Goal: Transaction & Acquisition: Purchase product/service

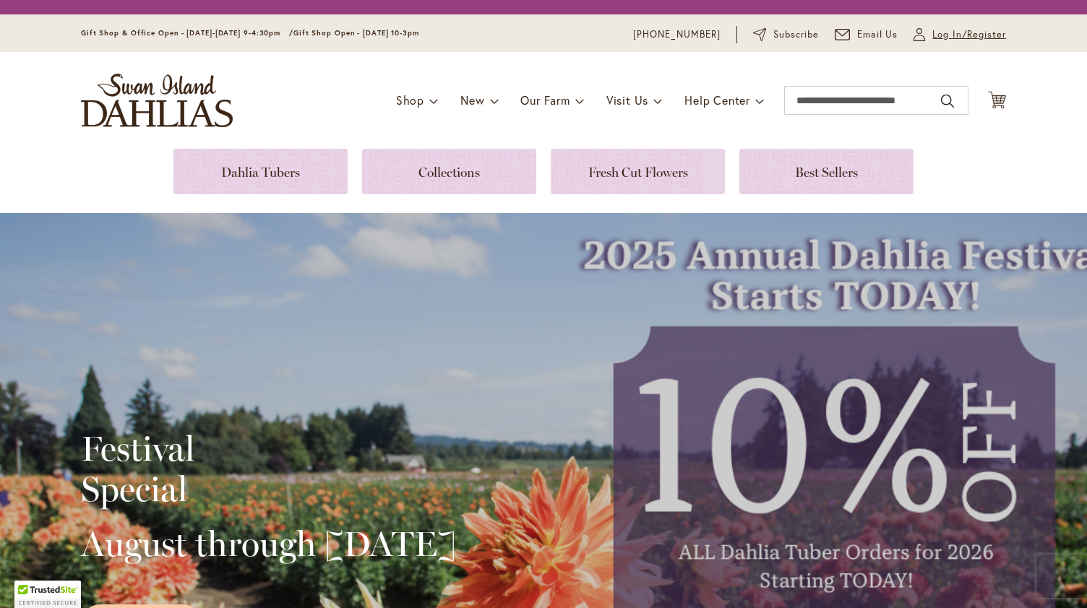
click at [932, 36] on span "Log In/Register" at bounding box center [969, 34] width 74 height 14
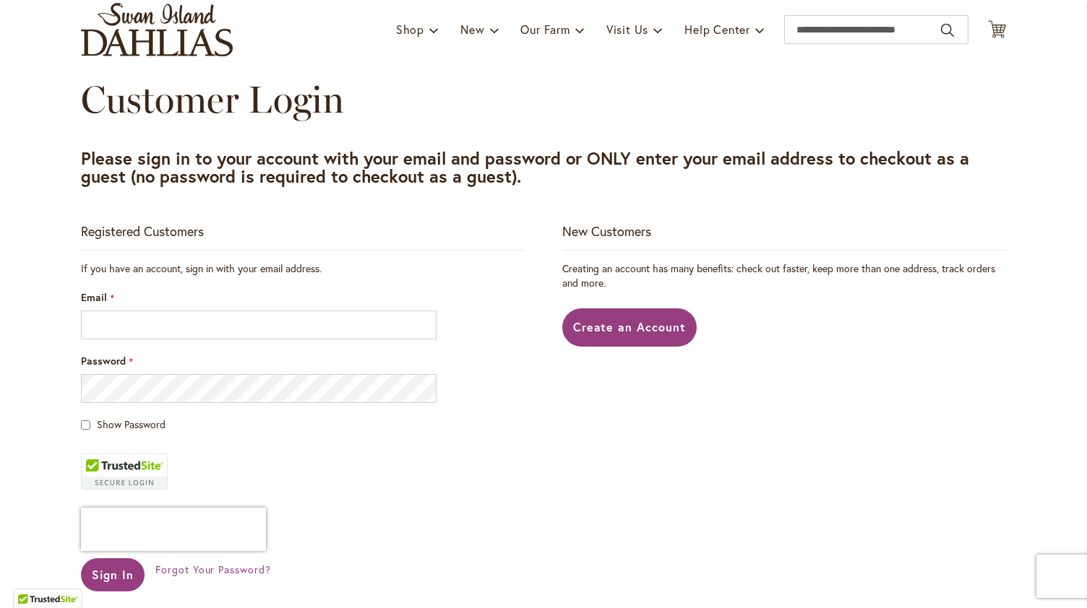
scroll to position [102, 0]
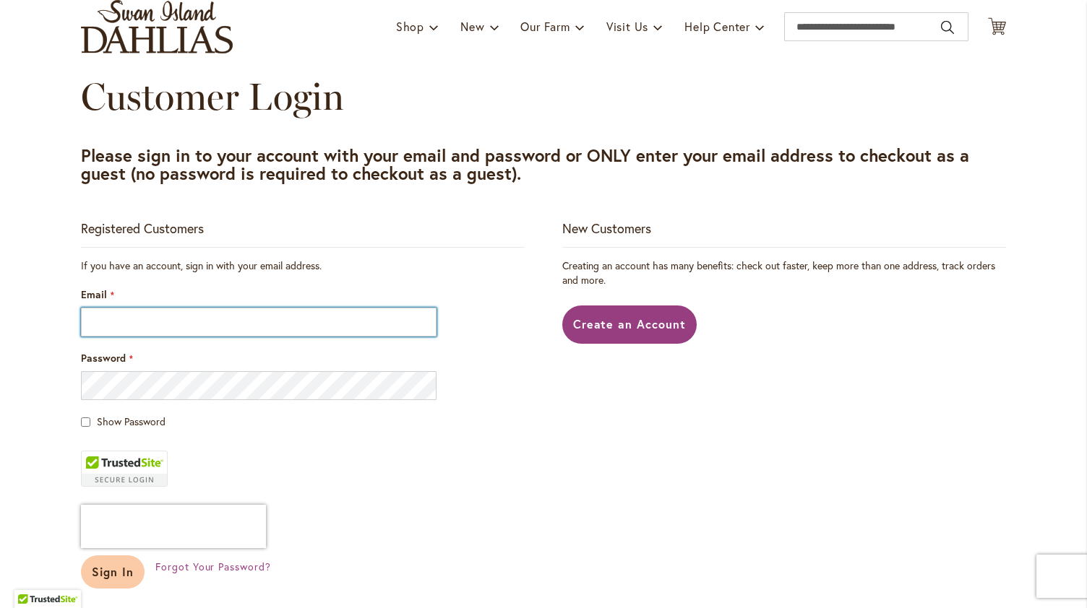
type input "**********"
click at [100, 571] on span "Sign In" at bounding box center [113, 571] width 42 height 15
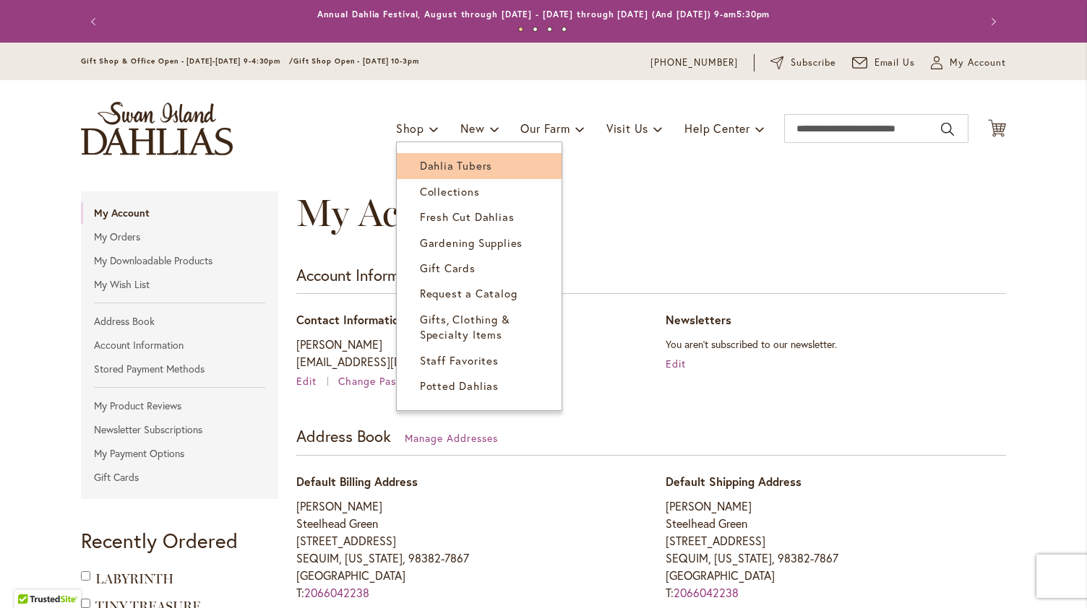
type input "**********"
click at [445, 171] on span "Dahlia Tubers" at bounding box center [456, 165] width 72 height 14
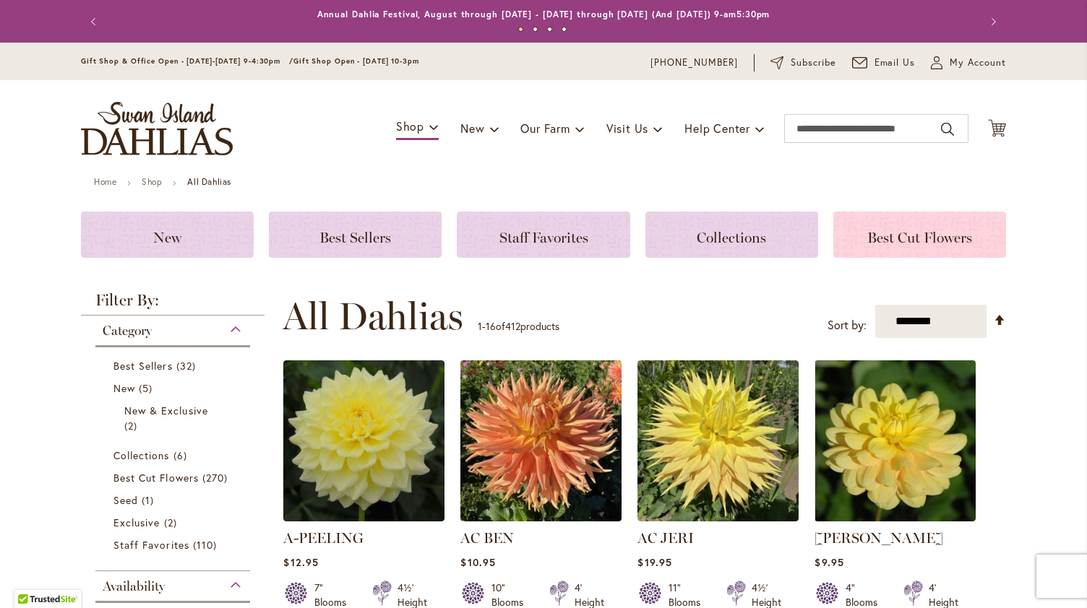
type input "**********"
click at [881, 240] on span "Best Cut Flowers" at bounding box center [919, 237] width 105 height 17
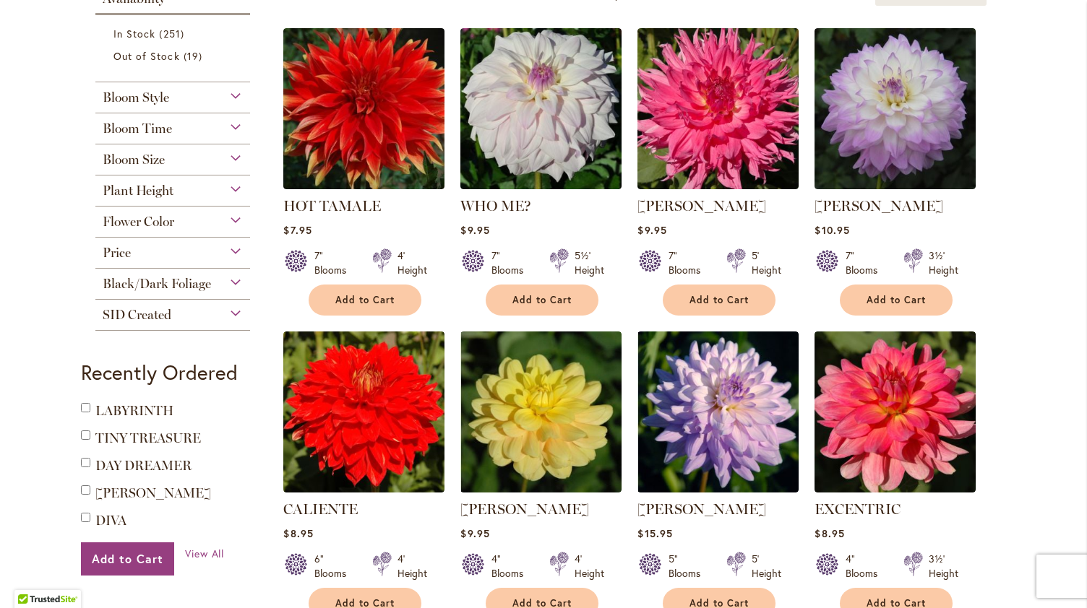
scroll to position [334, 0]
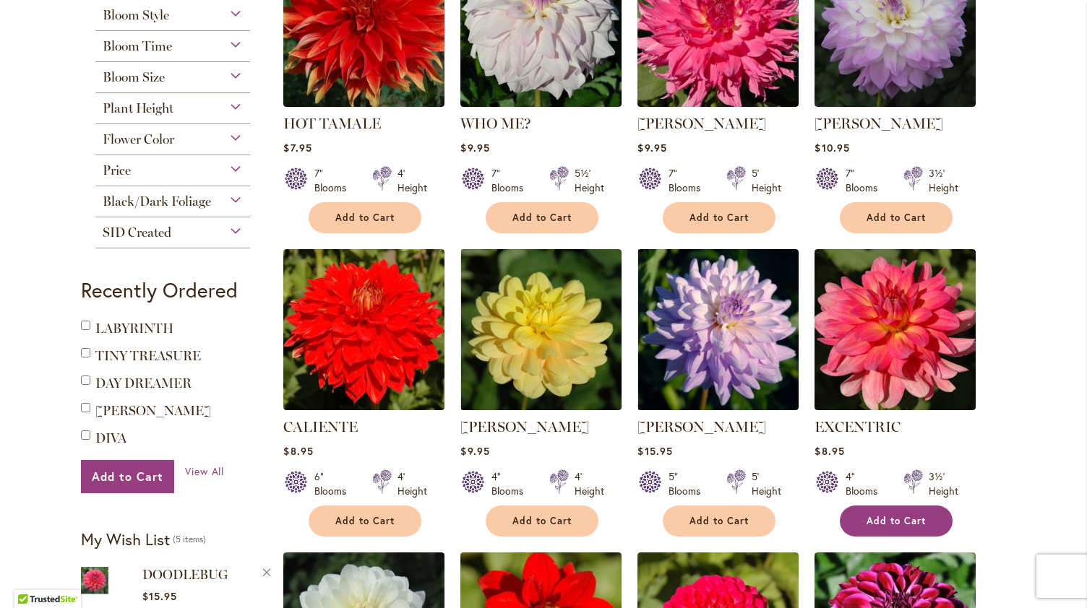
type input "**********"
click at [903, 512] on button "Add to Cart" at bounding box center [896, 521] width 113 height 31
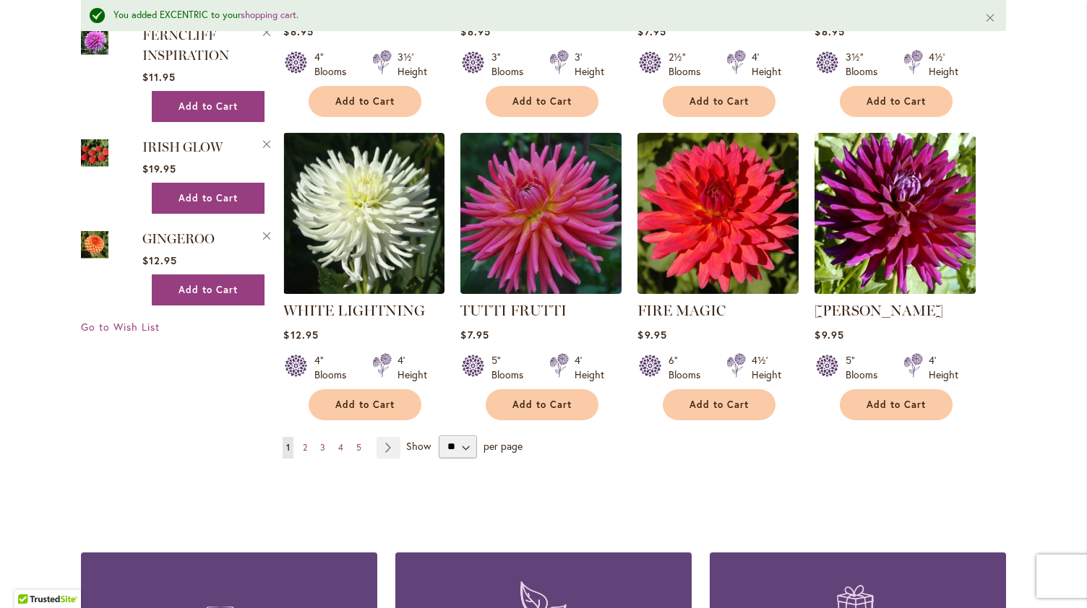
scroll to position [1098, 0]
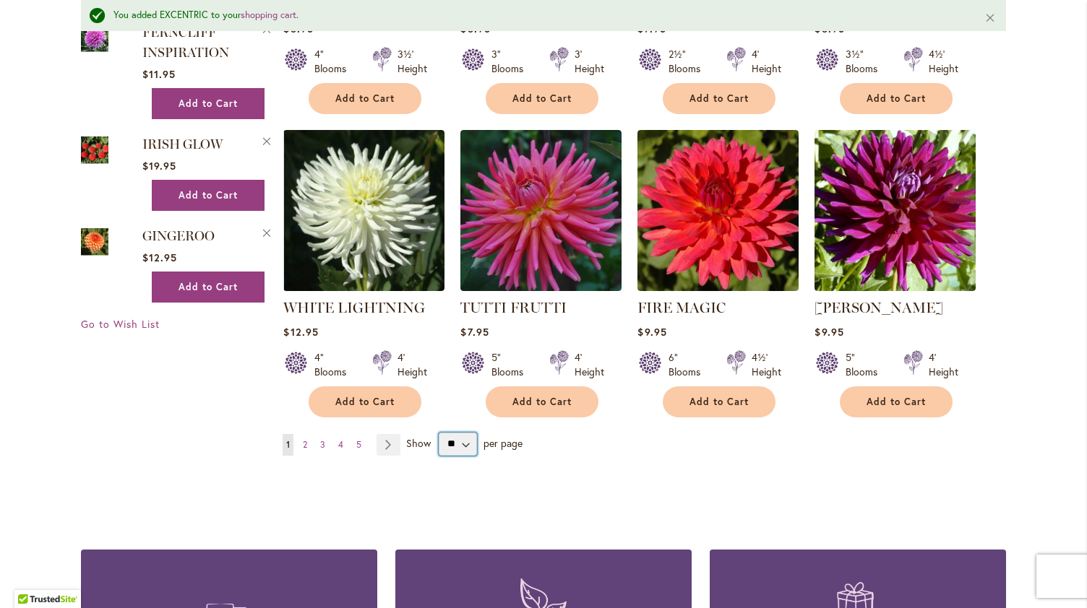
click at [457, 443] on select "** ** ** **" at bounding box center [458, 444] width 38 height 23
select select "**"
click at [439, 433] on select "** ** ** **" at bounding box center [458, 444] width 38 height 23
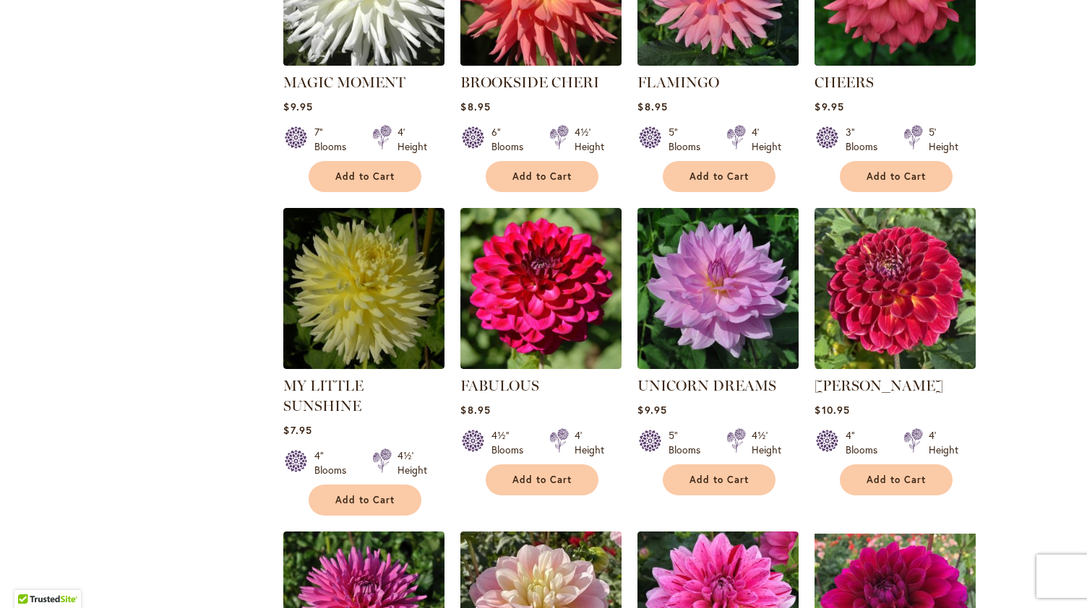
scroll to position [2485, 0]
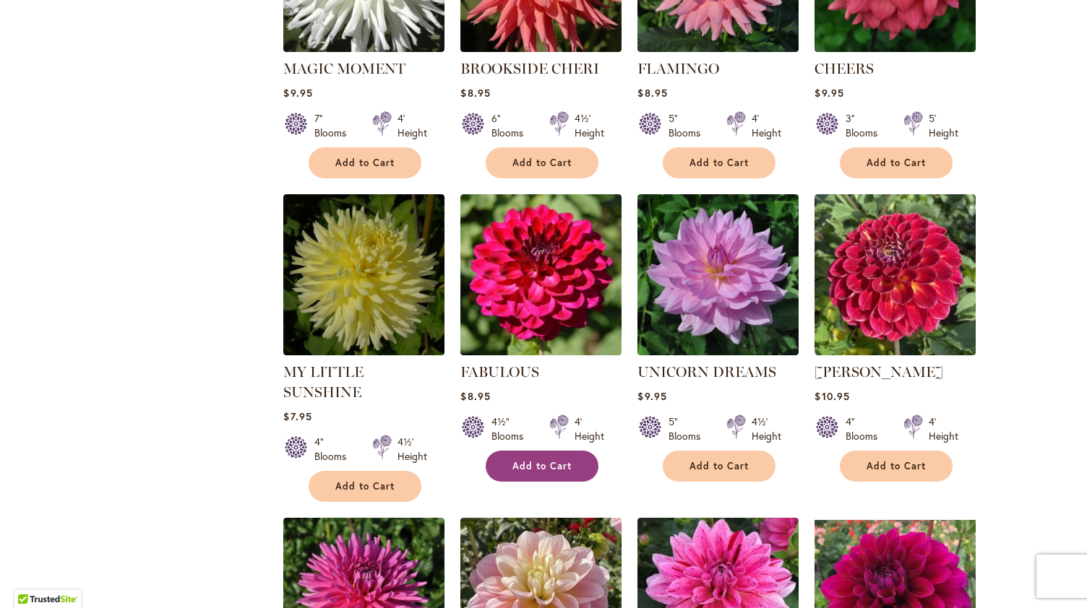
click at [558, 453] on button "Add to Cart" at bounding box center [542, 466] width 113 height 31
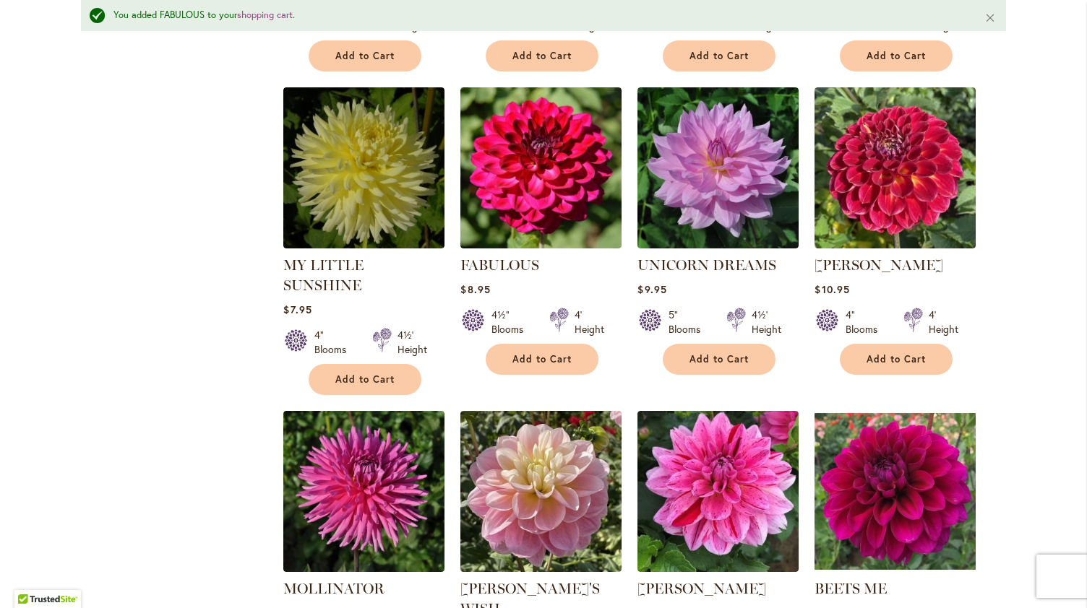
scroll to position [2763, 0]
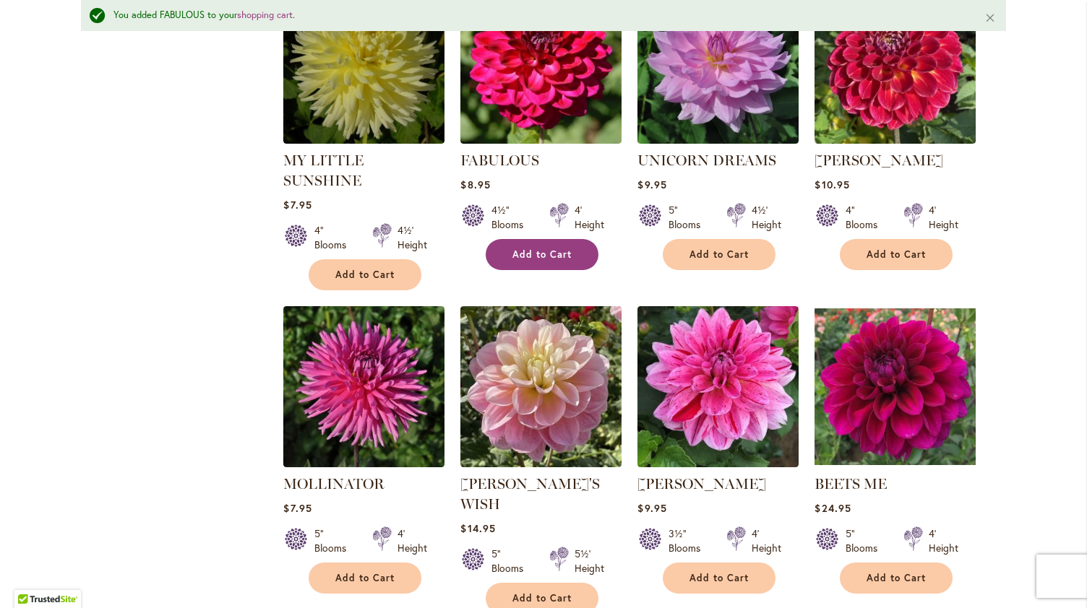
type input "**********"
click at [517, 249] on span "Add to Cart" at bounding box center [541, 255] width 59 height 12
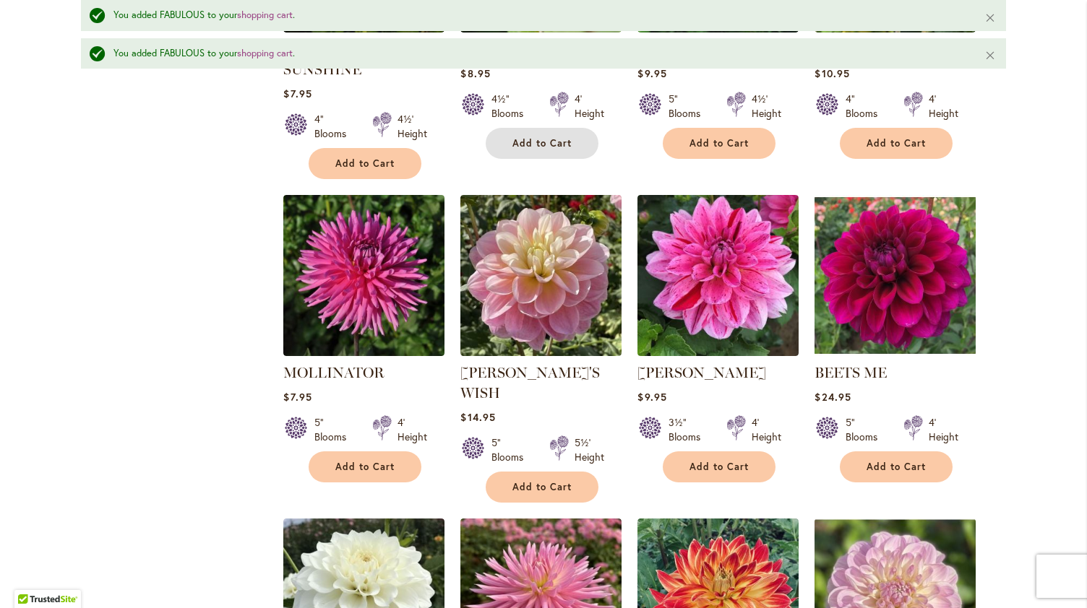
scroll to position [2946, 0]
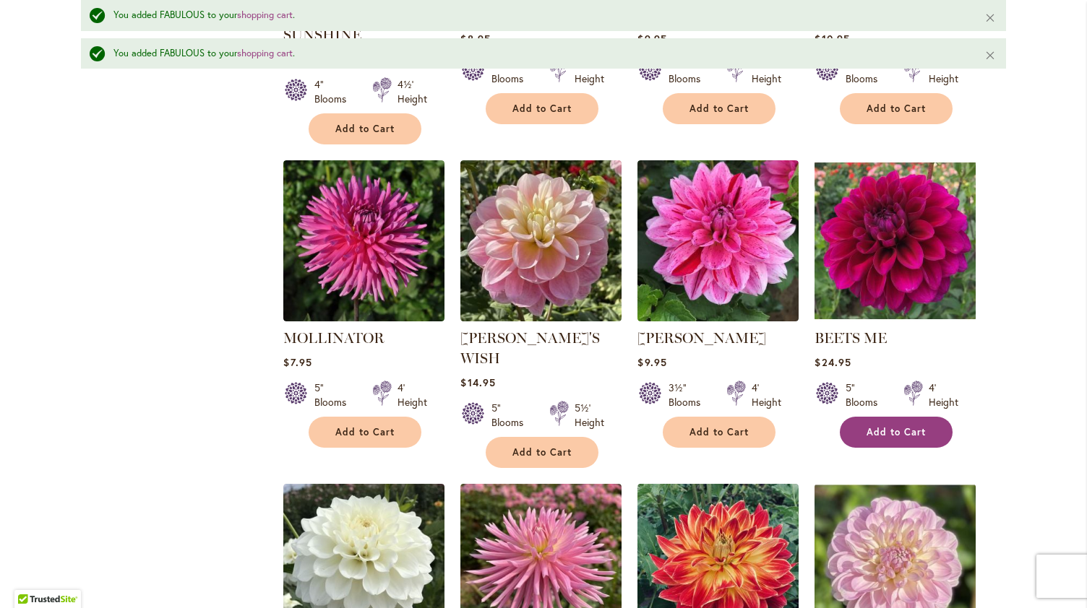
click at [919, 417] on button "Add to Cart" at bounding box center [896, 432] width 113 height 31
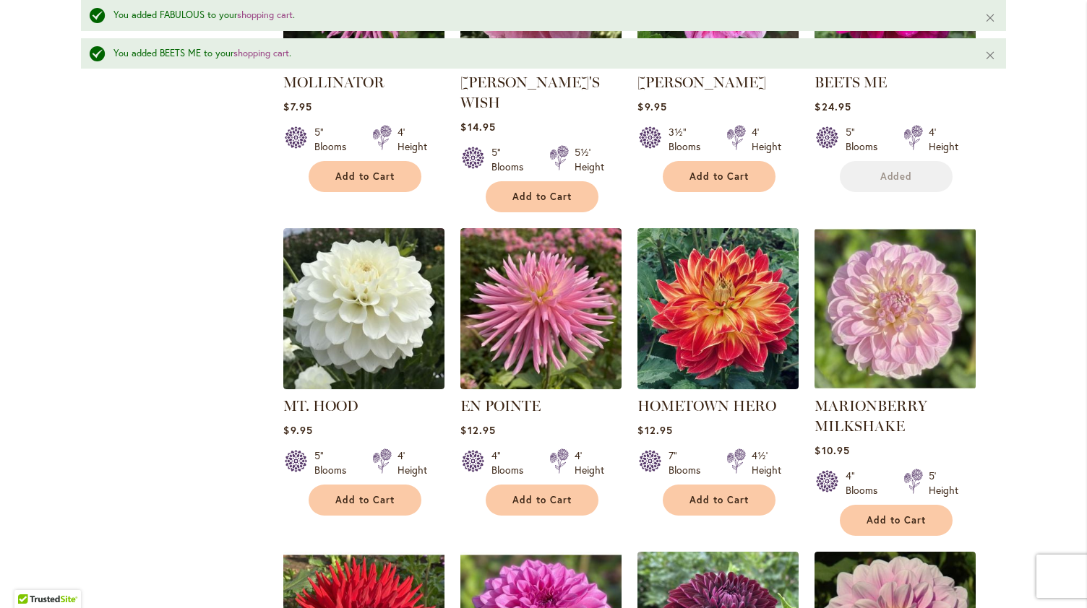
scroll to position [3202, 0]
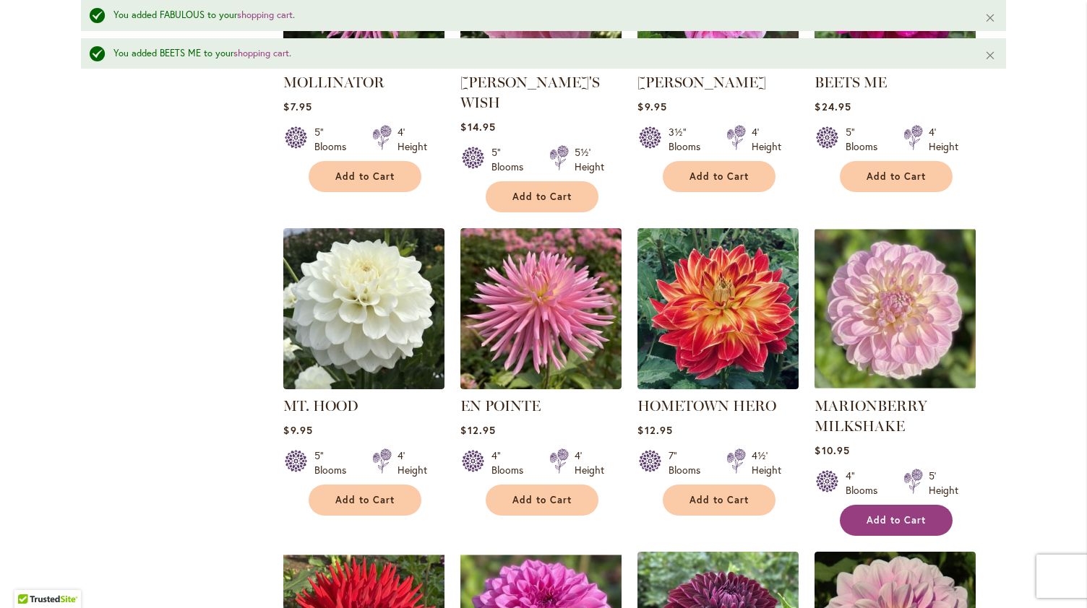
click at [866, 514] on span "Add to Cart" at bounding box center [895, 520] width 59 height 12
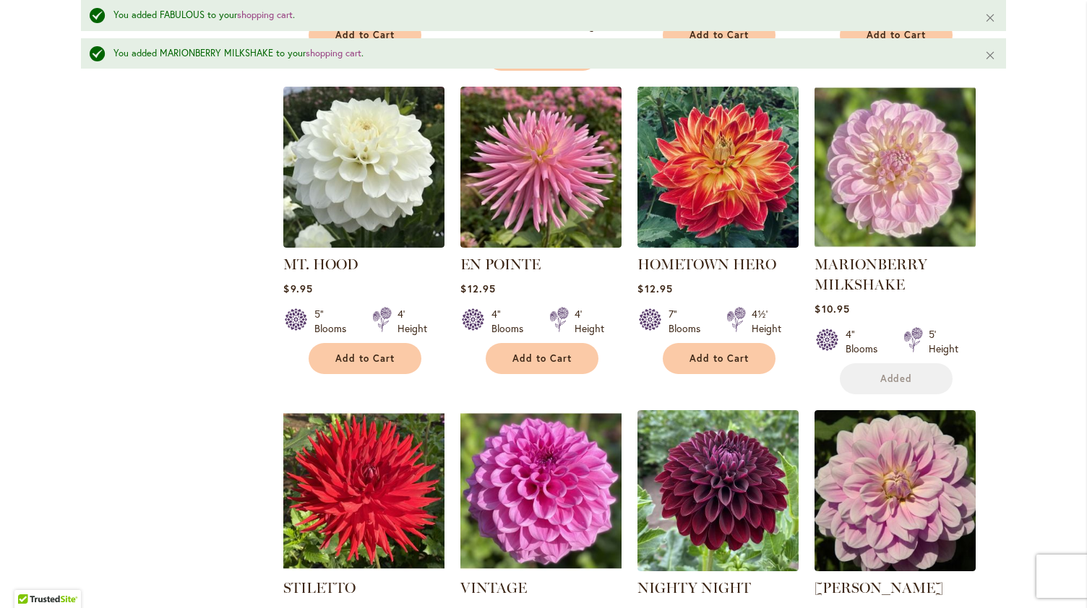
scroll to position [3433, 0]
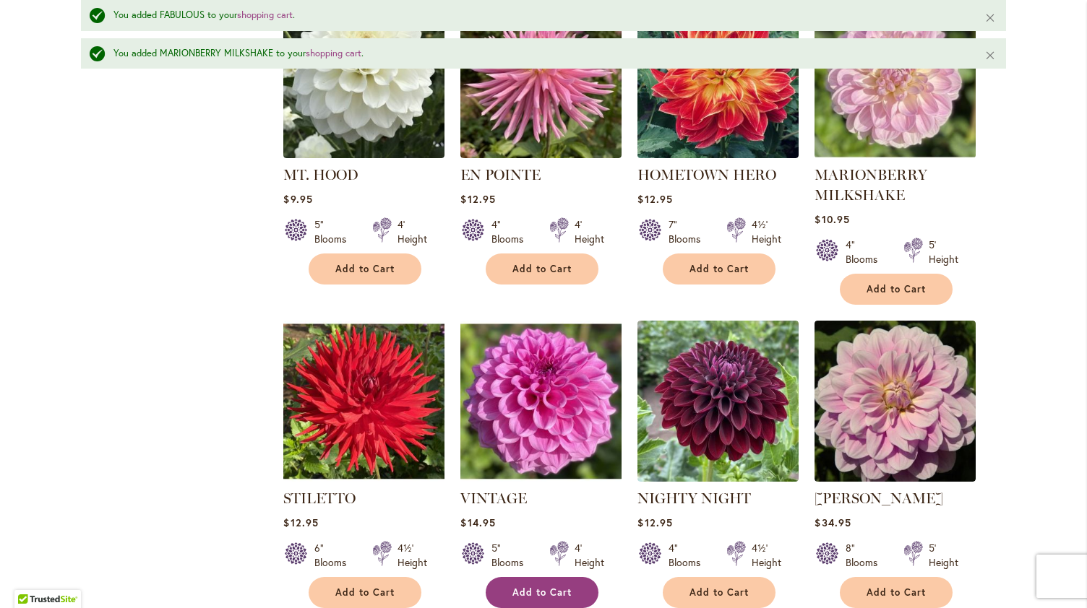
click at [556, 587] on span "Add to Cart" at bounding box center [541, 593] width 59 height 12
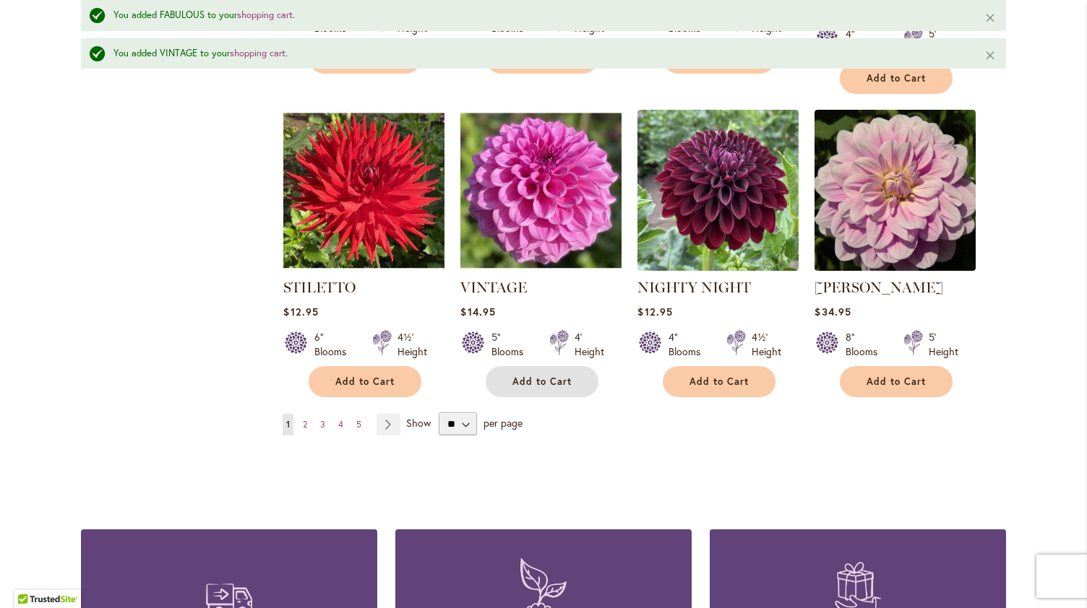
scroll to position [3654, 0]
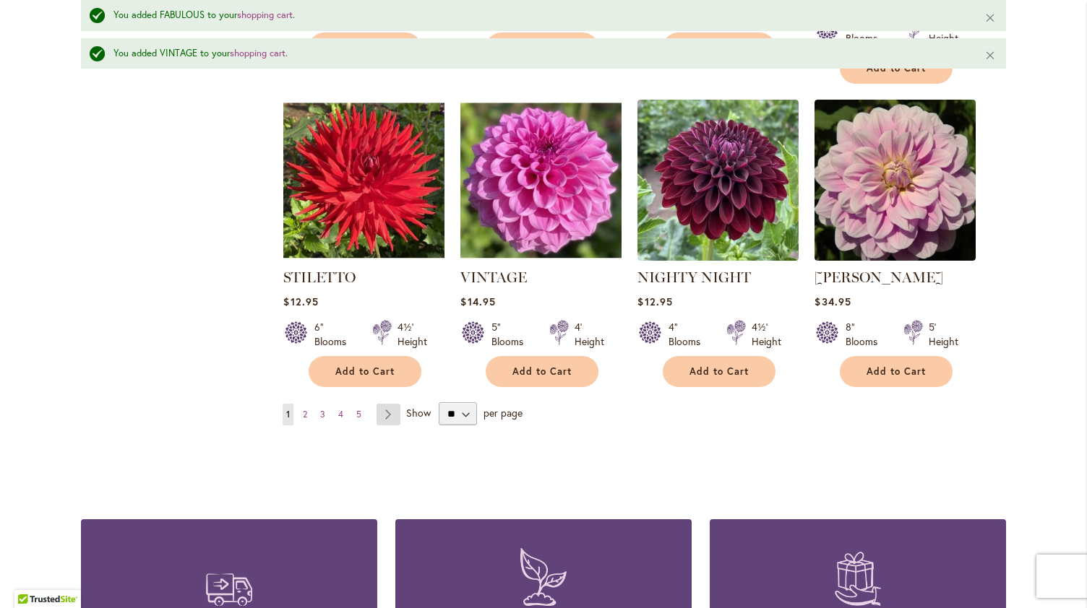
click at [384, 404] on link "Page Next" at bounding box center [388, 415] width 24 height 22
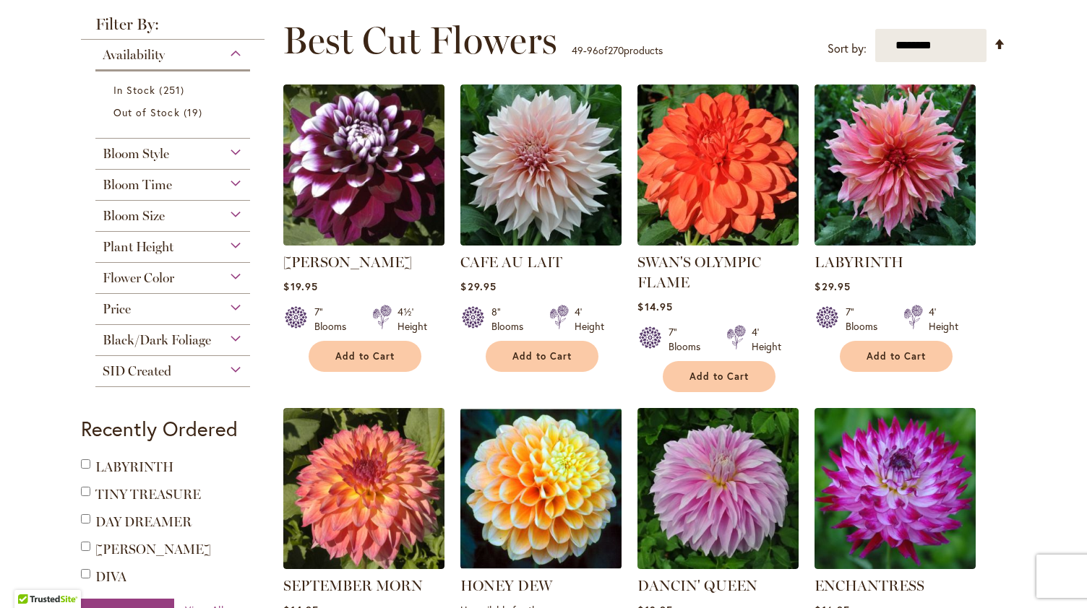
scroll to position [223, 0]
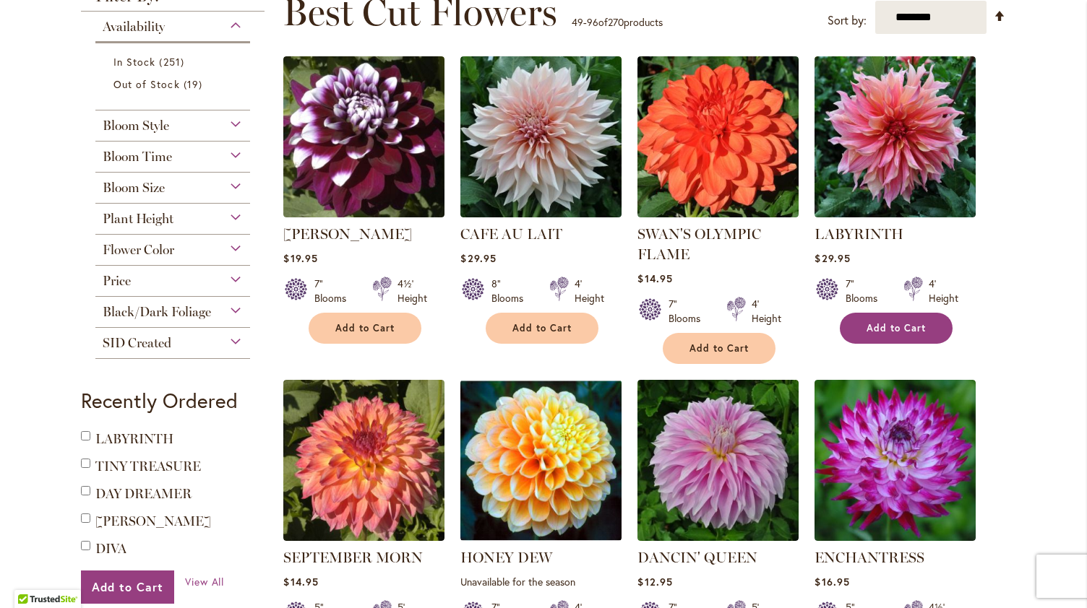
type input "**********"
click at [881, 324] on span "Add to Cart" at bounding box center [895, 328] width 59 height 12
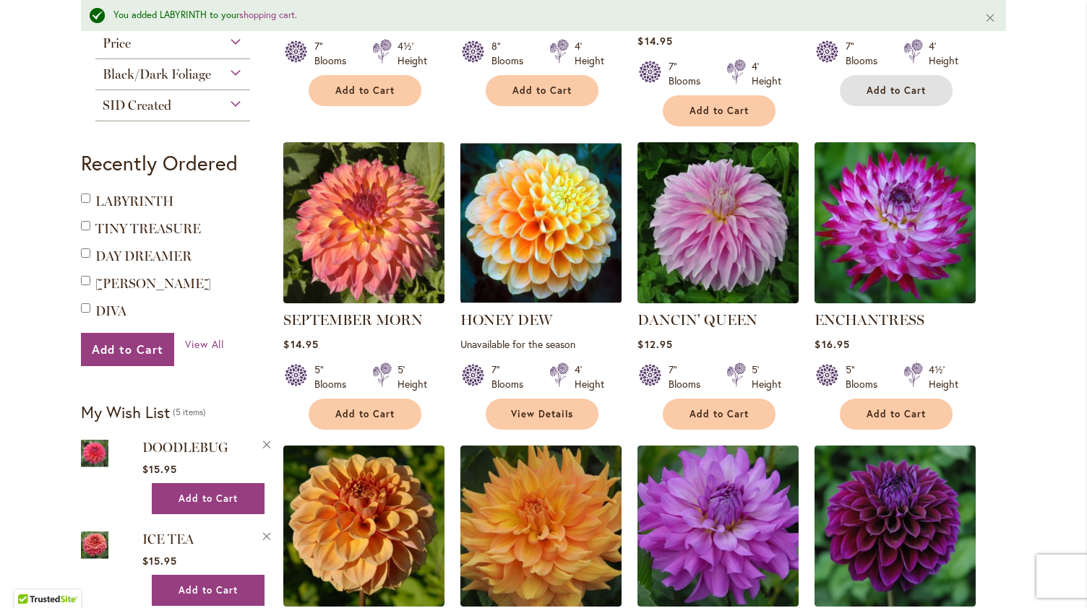
scroll to position [503, 0]
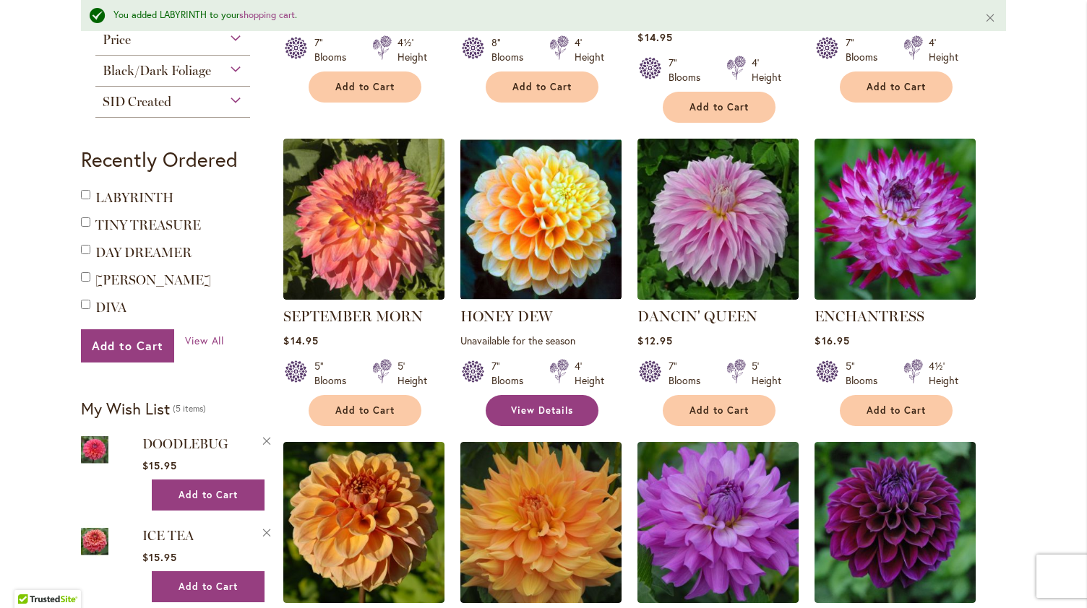
click at [522, 409] on span "View Details" at bounding box center [542, 411] width 62 height 12
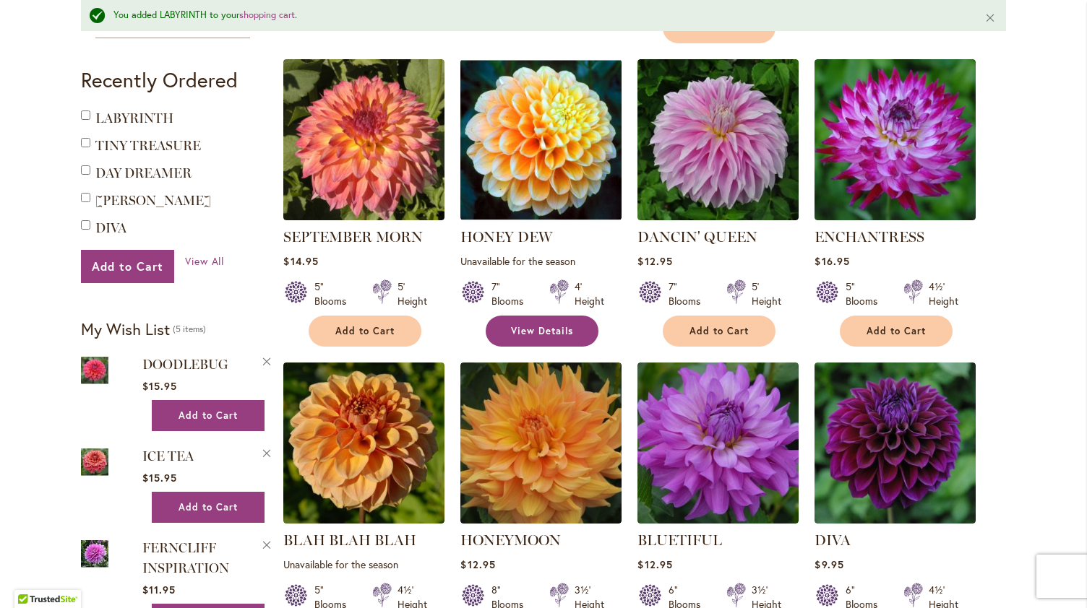
scroll to position [676, 0]
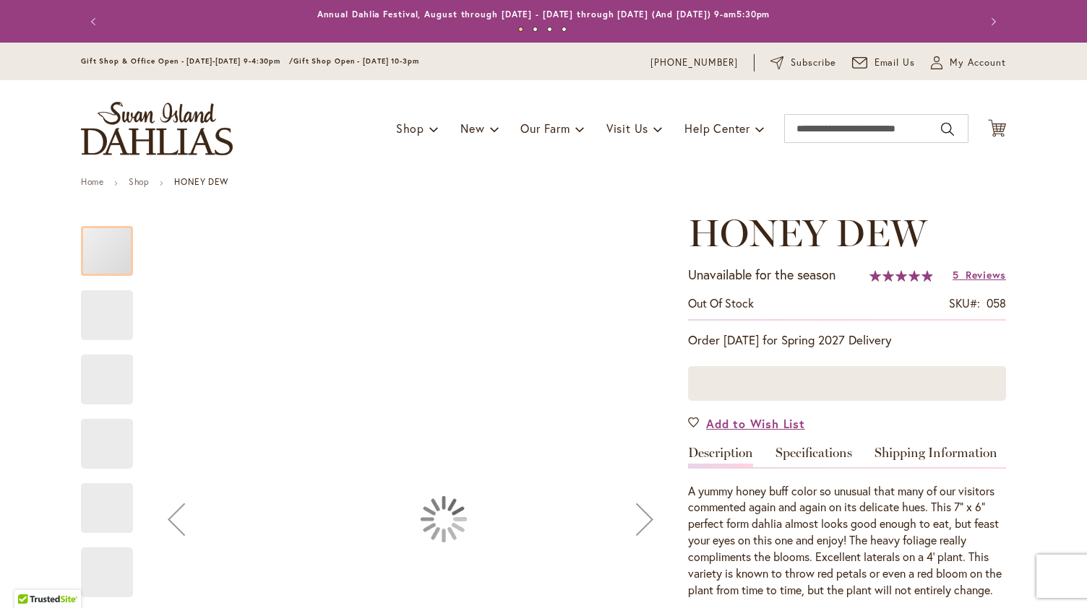
type input "********"
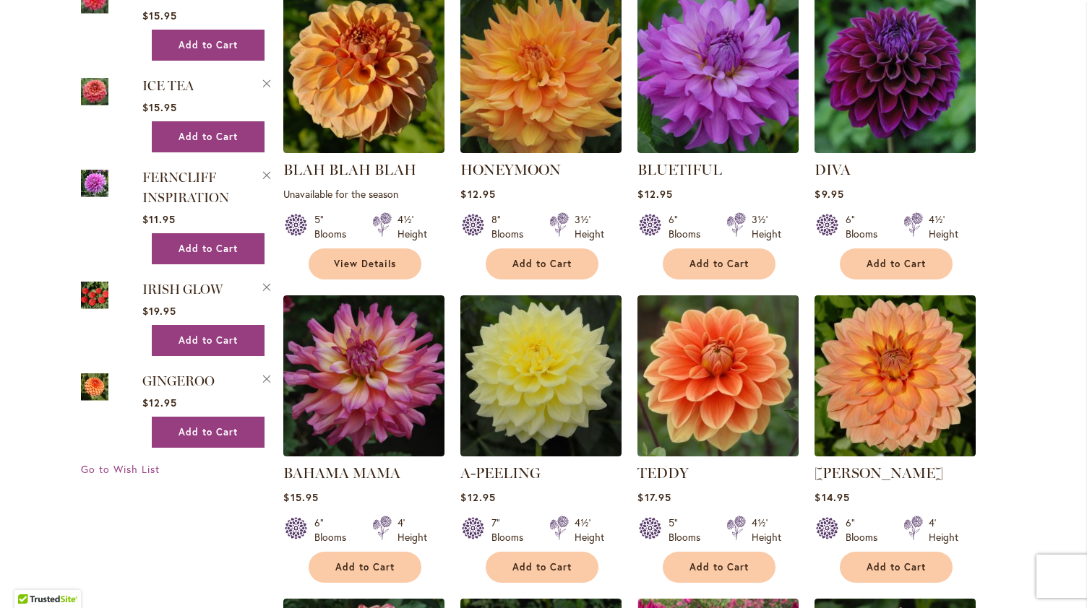
scroll to position [915, 0]
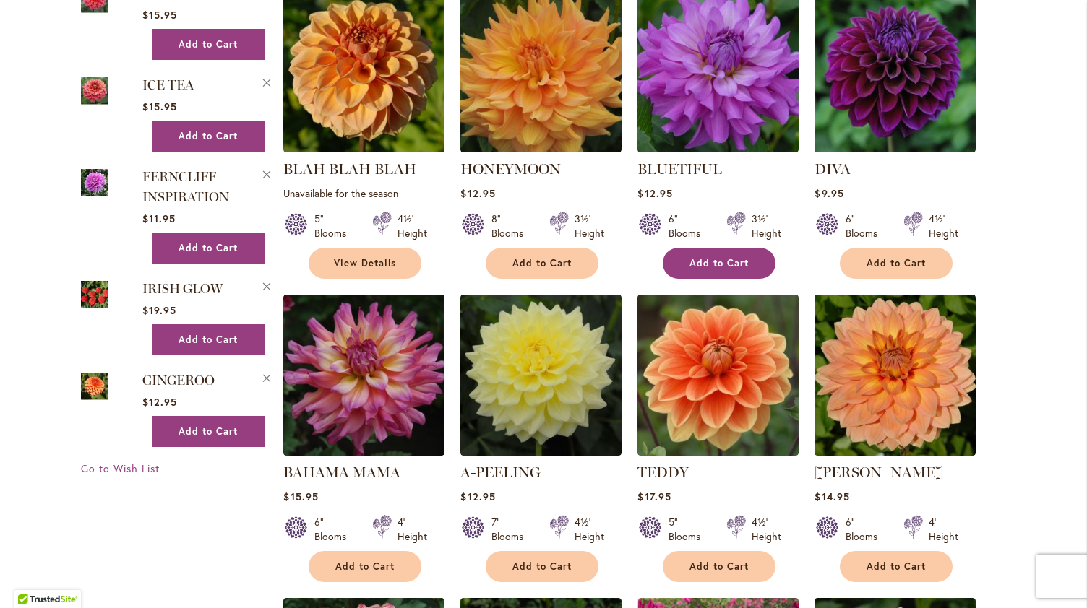
type input "**********"
click at [704, 258] on span "Add to Cart" at bounding box center [718, 263] width 59 height 12
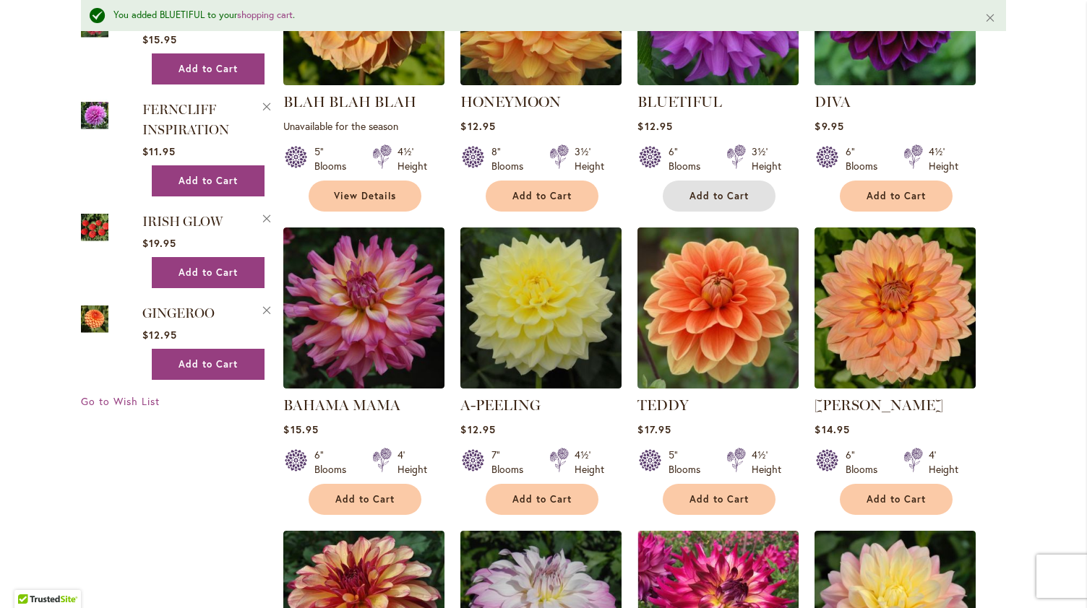
scroll to position [1059, 0]
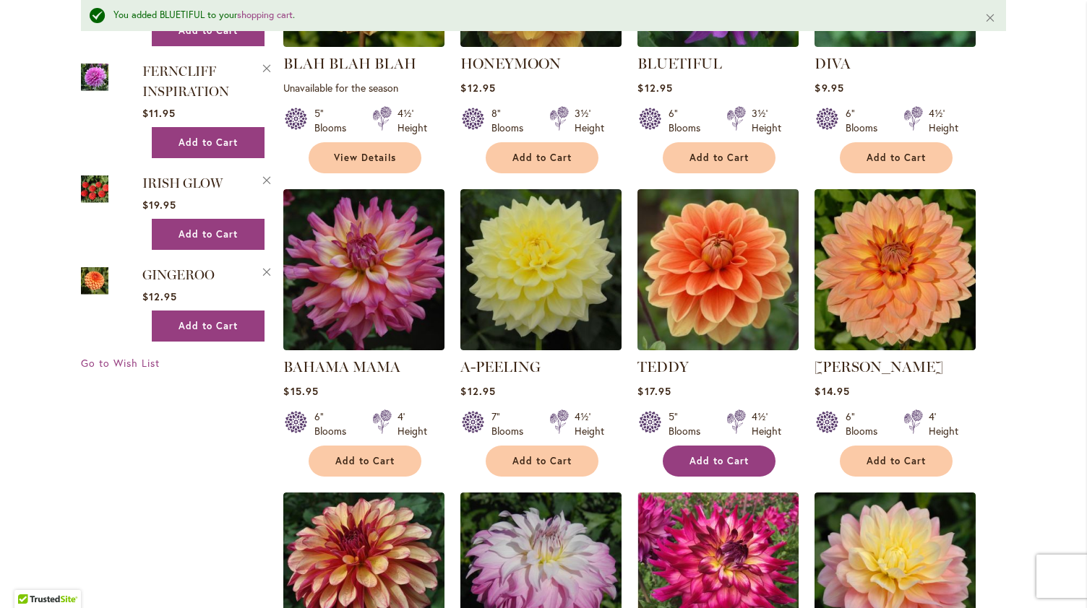
click at [732, 458] on span "Add to Cart" at bounding box center [718, 461] width 59 height 12
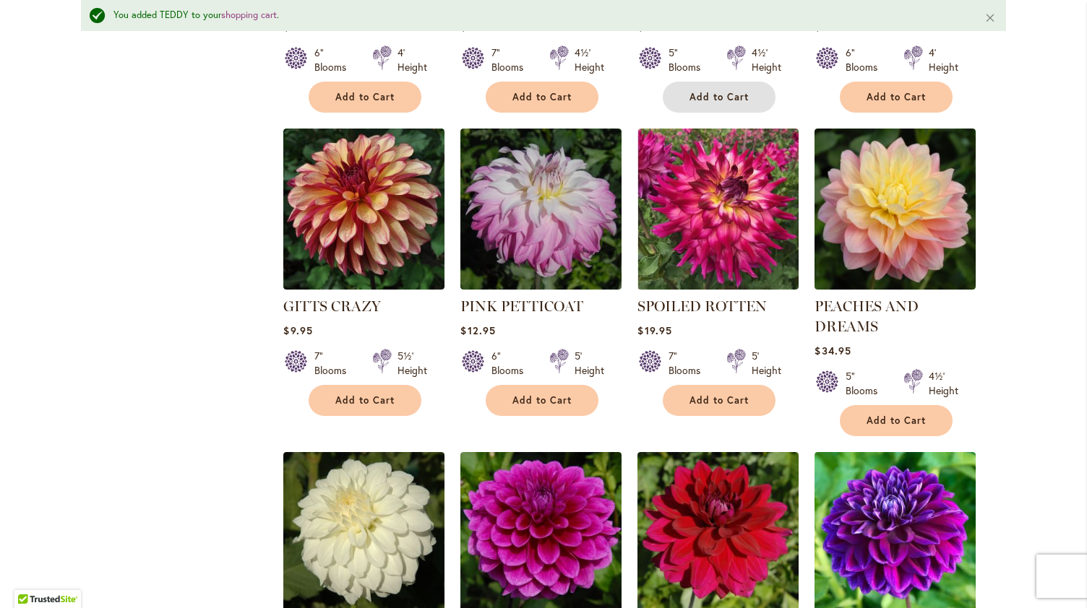
scroll to position [1424, 0]
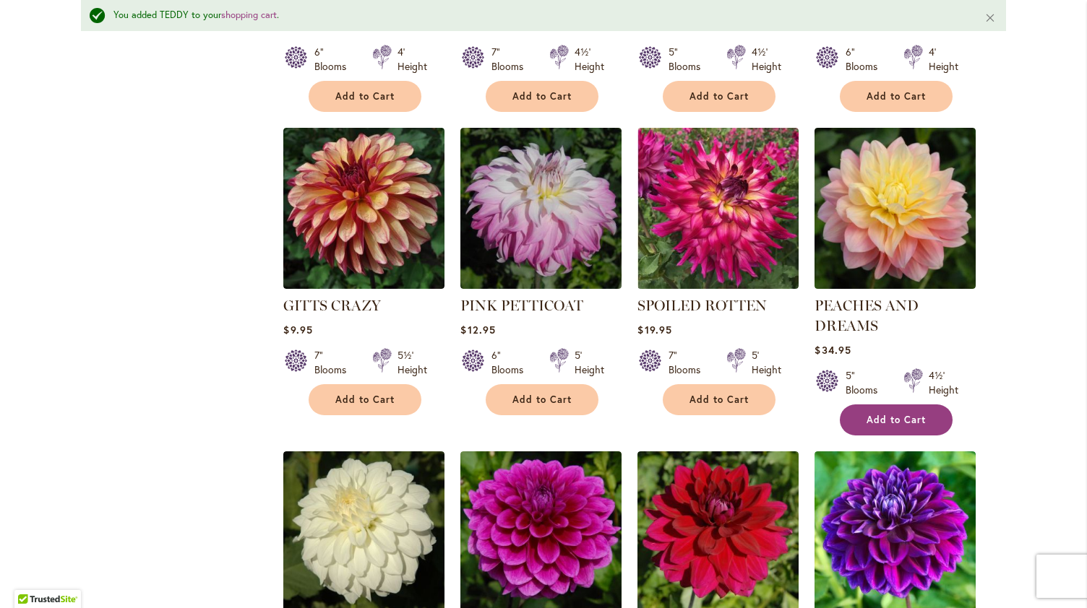
click at [908, 423] on span "Add to Cart" at bounding box center [895, 420] width 59 height 12
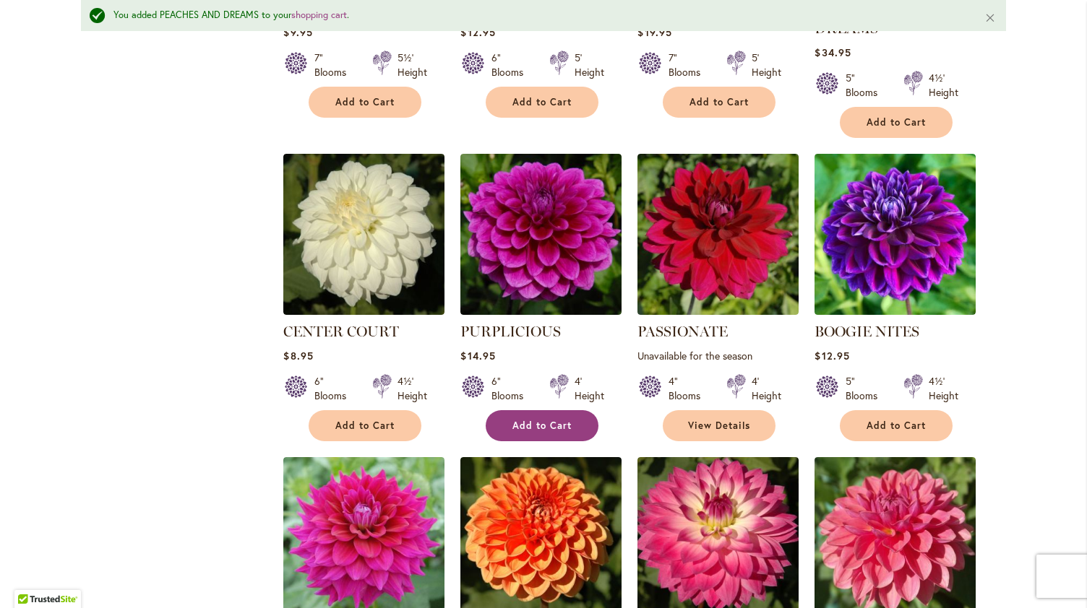
click at [543, 427] on span "Add to Cart" at bounding box center [541, 426] width 59 height 12
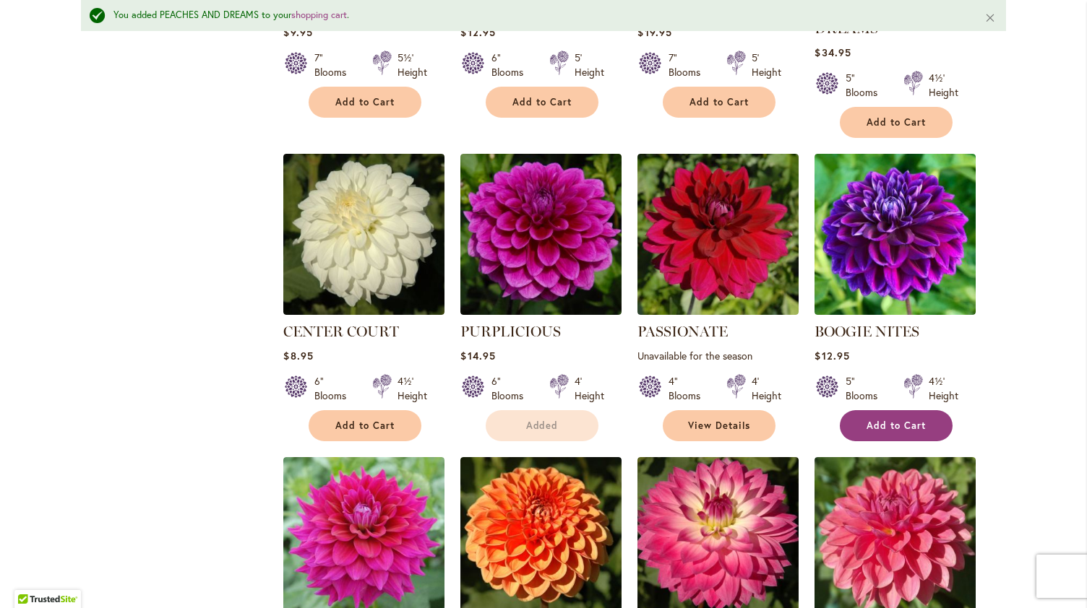
click at [895, 427] on span "Add to Cart" at bounding box center [895, 426] width 59 height 12
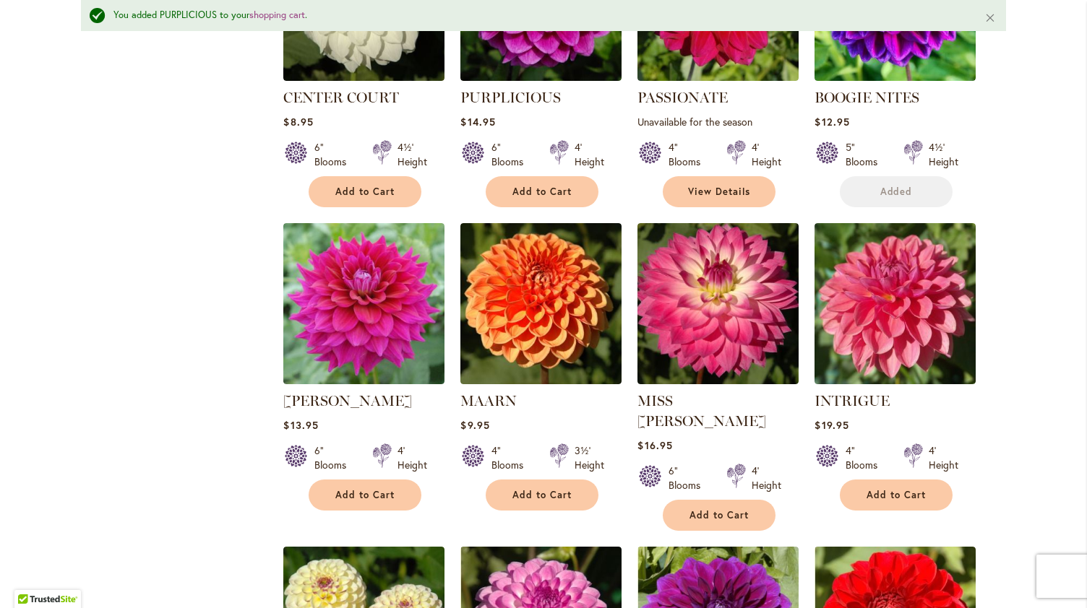
scroll to position [1965, 0]
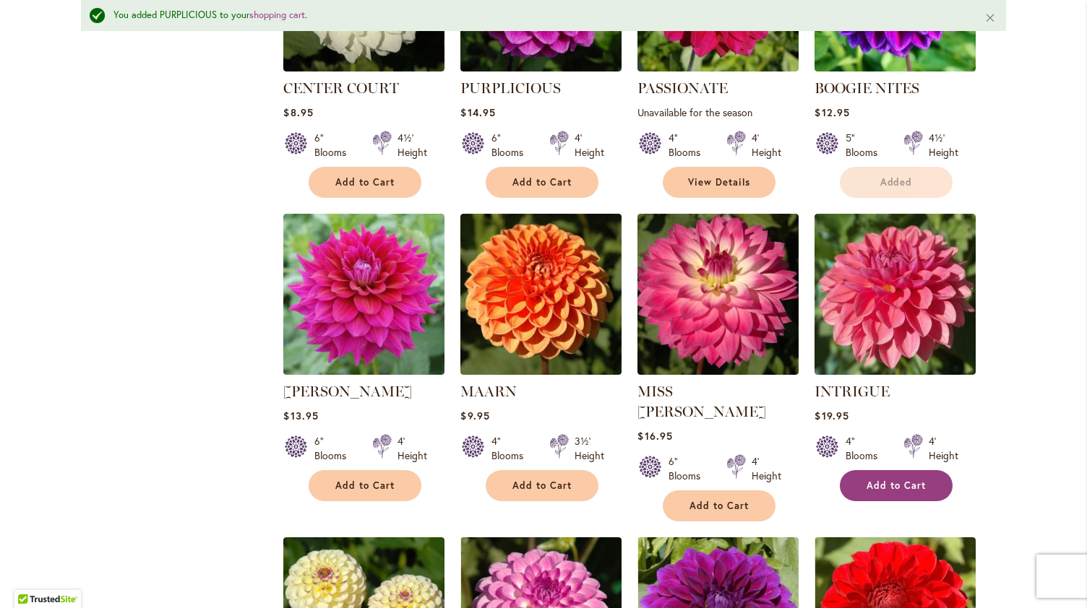
click at [900, 486] on span "Add to Cart" at bounding box center [895, 486] width 59 height 12
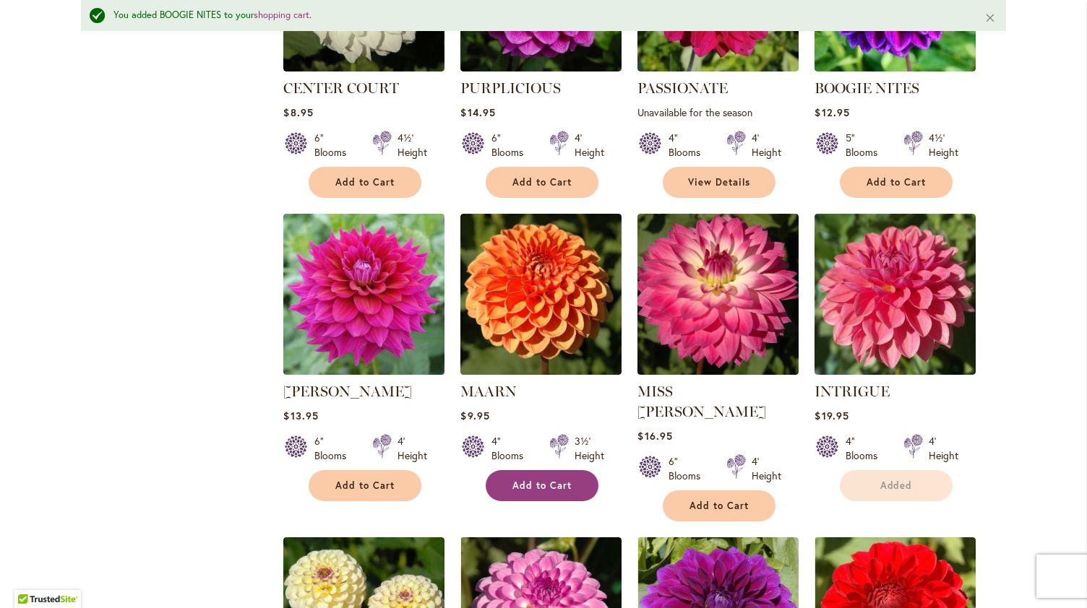
click at [552, 483] on span "Add to Cart" at bounding box center [541, 486] width 59 height 12
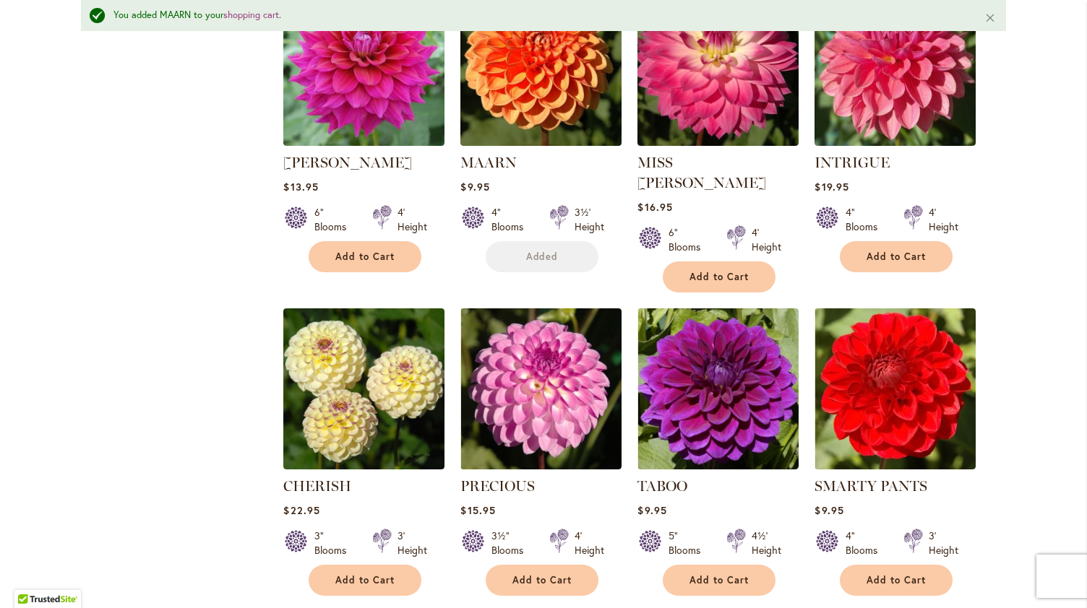
scroll to position [2256, 0]
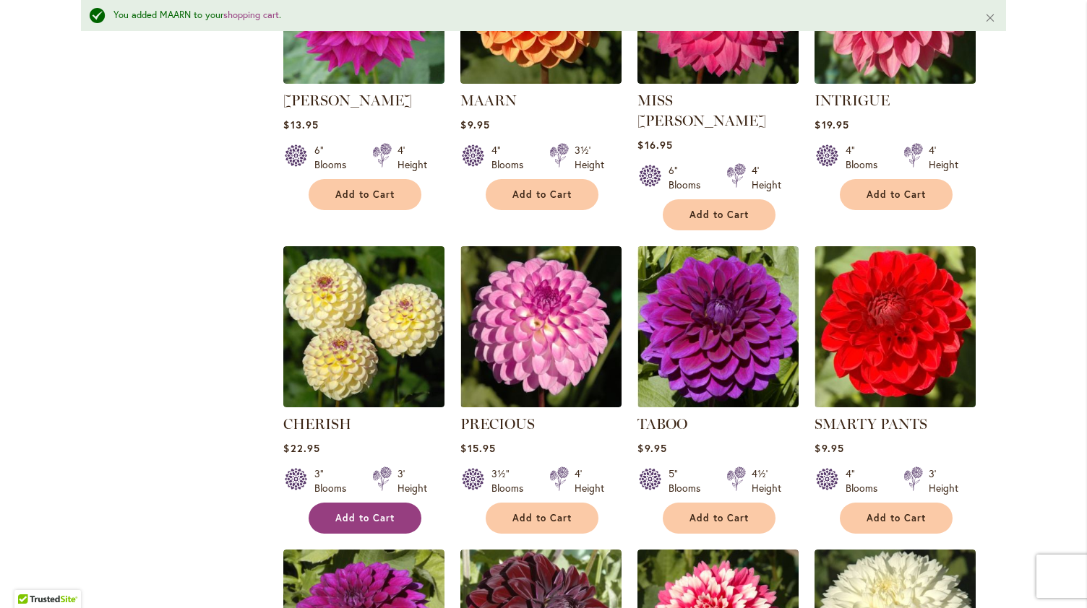
click at [383, 512] on span "Add to Cart" at bounding box center [364, 518] width 59 height 12
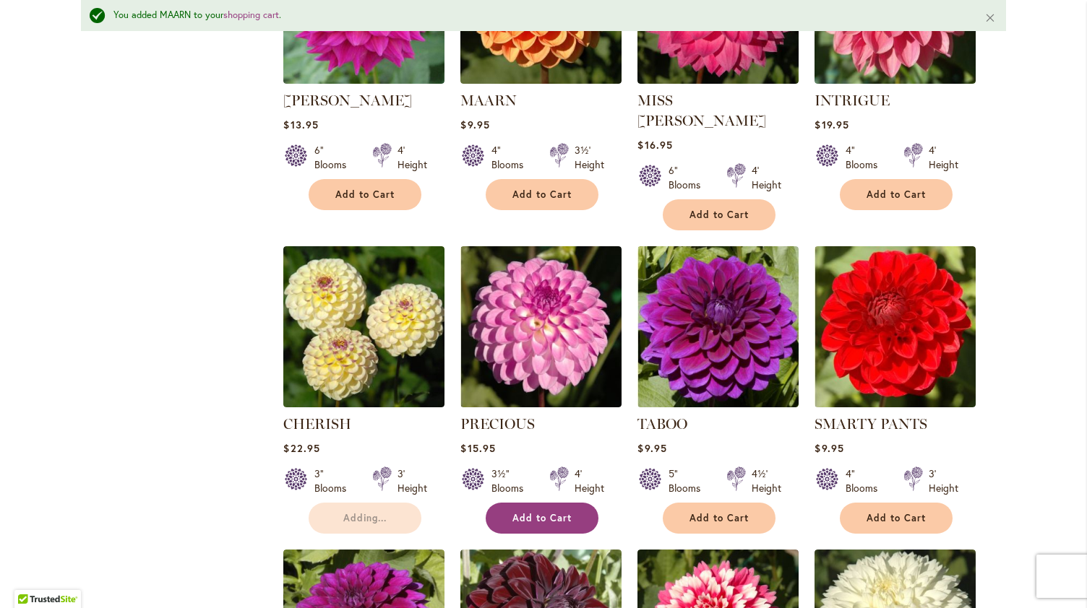
click at [550, 503] on button "Add to Cart" at bounding box center [542, 518] width 113 height 31
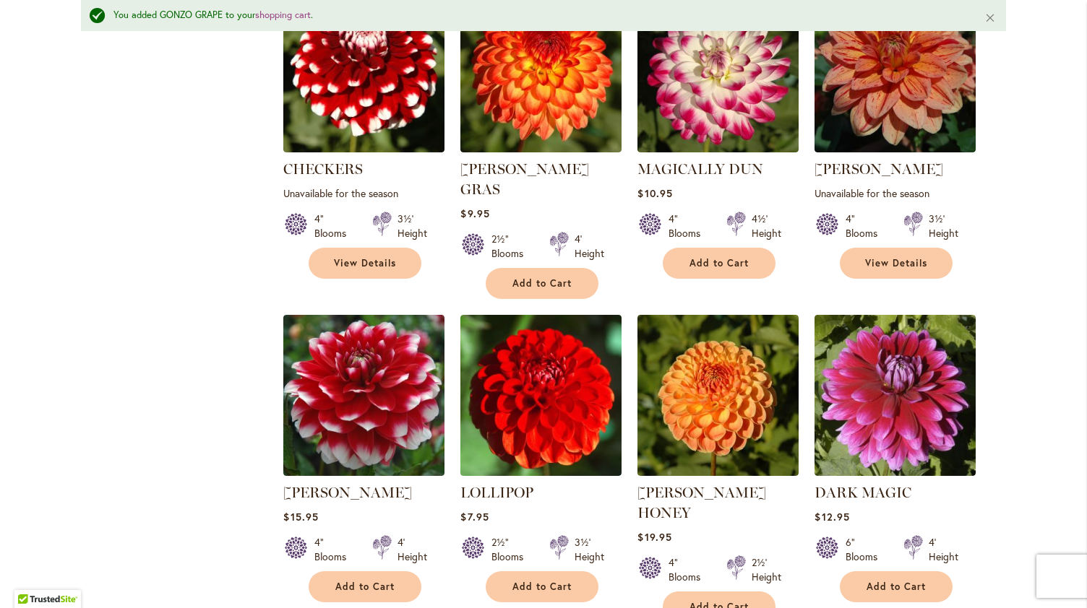
scroll to position [3144, 0]
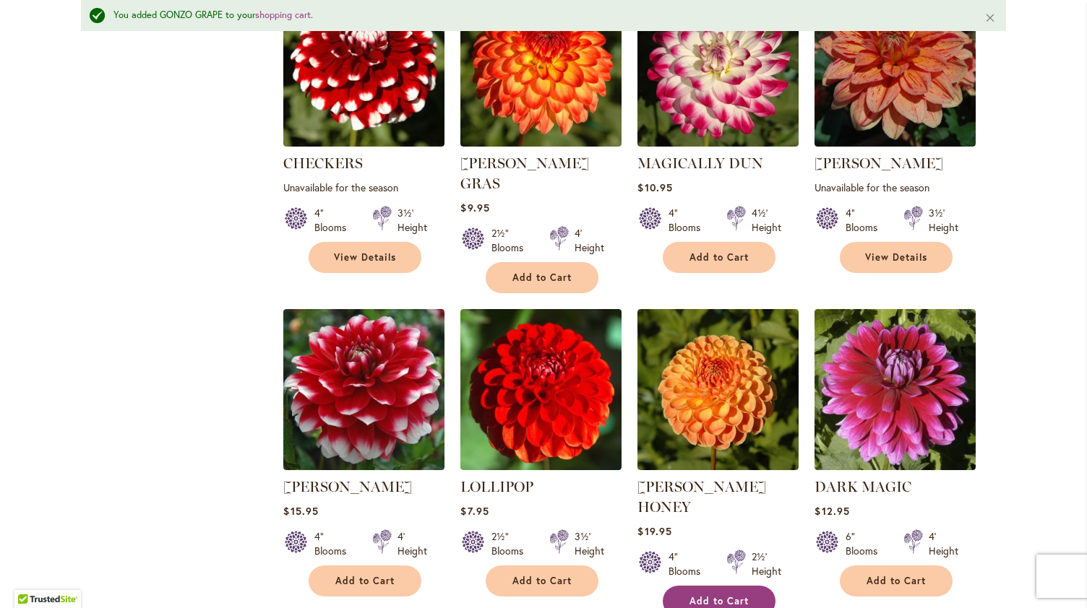
click at [699, 595] on span "Add to Cart" at bounding box center [718, 601] width 59 height 12
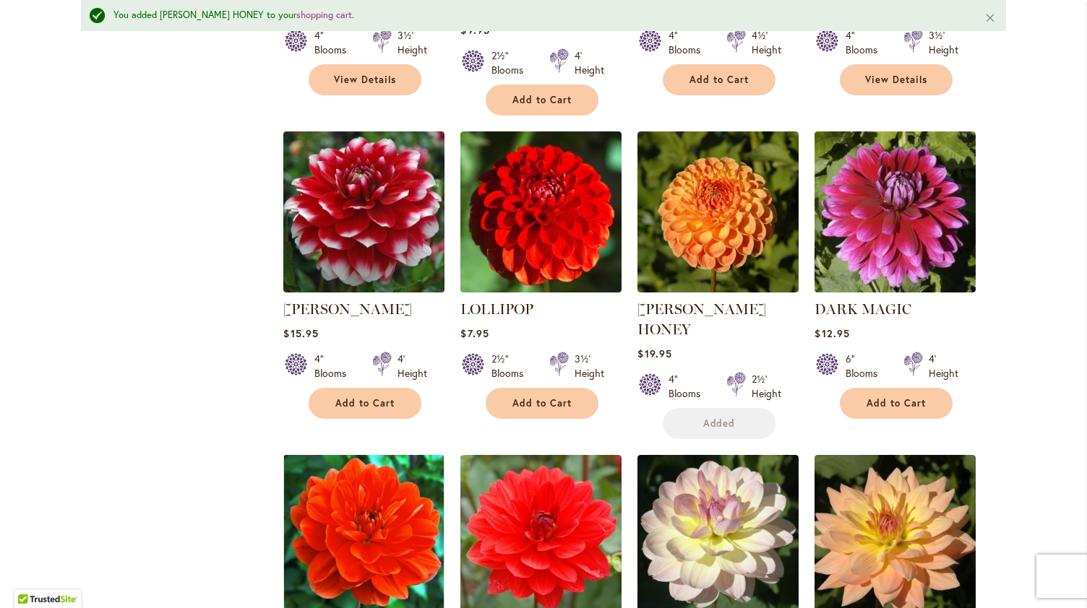
scroll to position [3575, 0]
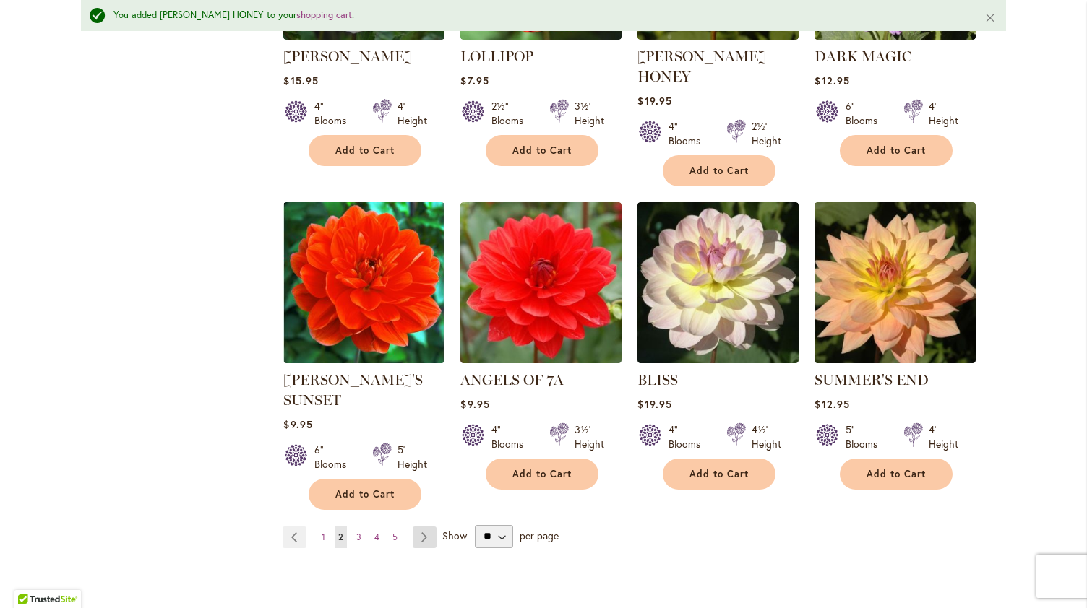
click at [418, 527] on link "Page Next" at bounding box center [425, 538] width 24 height 22
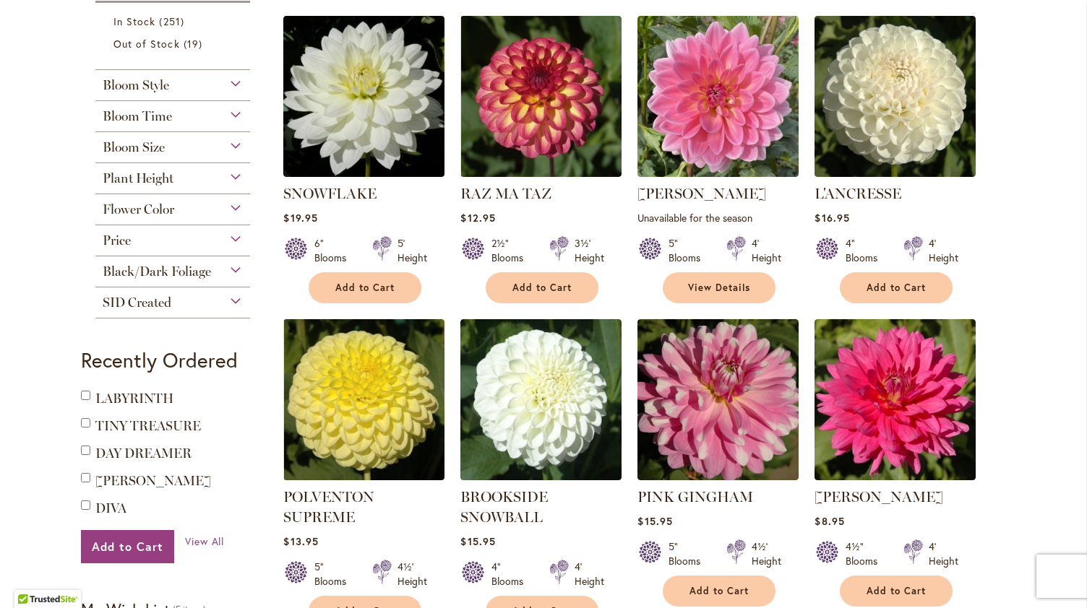
scroll to position [264, 0]
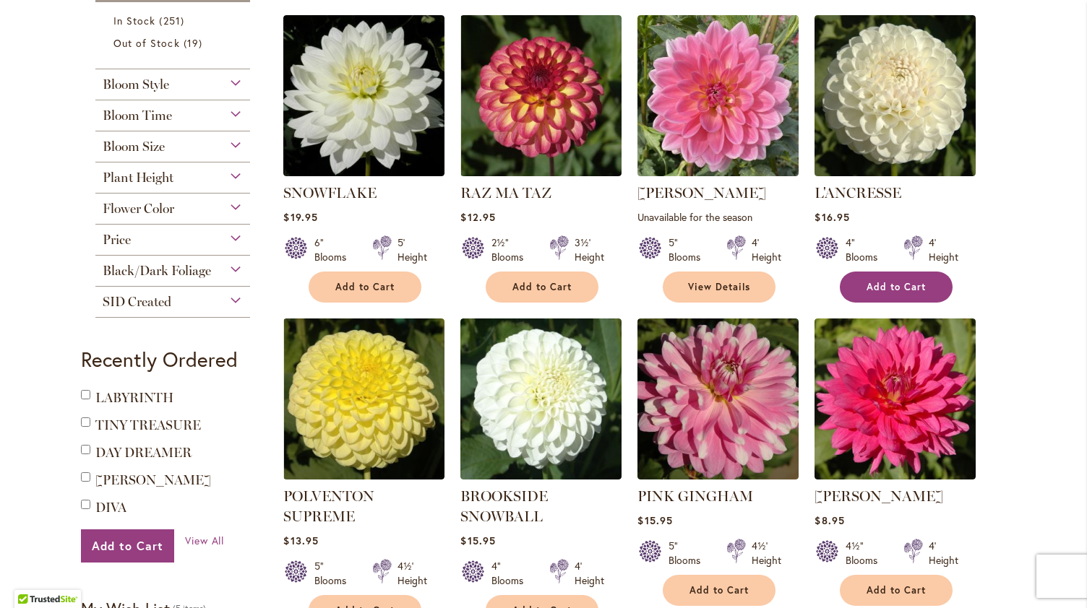
type input "**********"
click at [912, 283] on span "Add to Cart" at bounding box center [895, 287] width 59 height 12
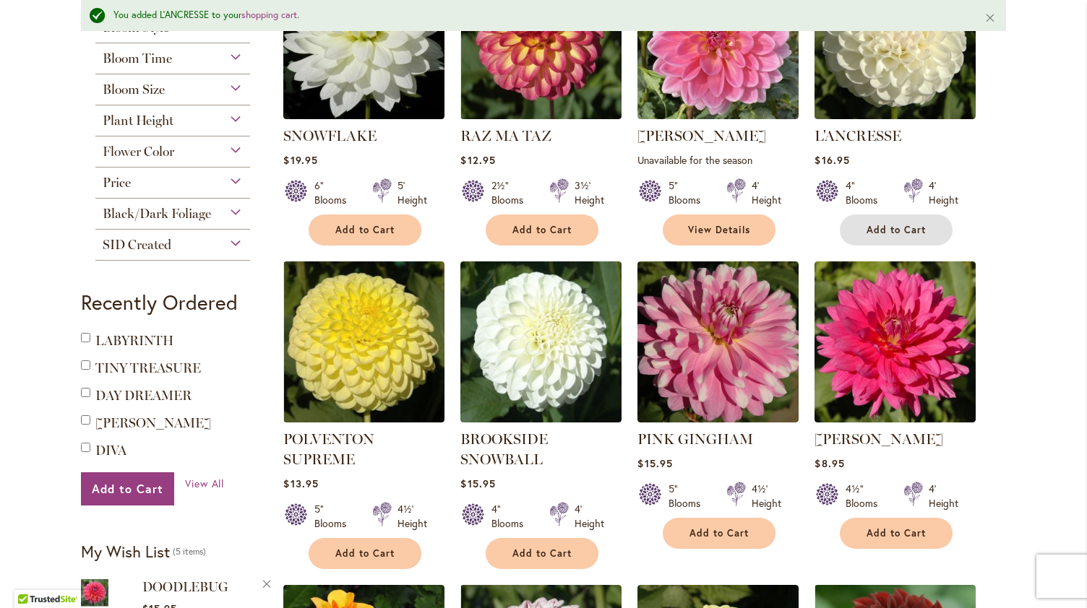
scroll to position [398, 0]
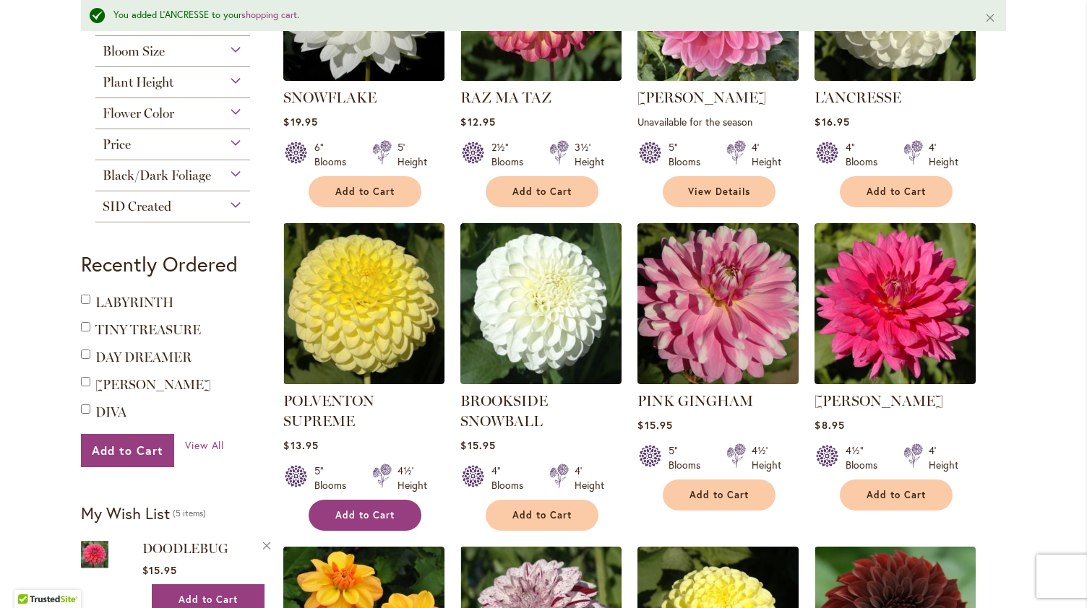
click at [393, 511] on button "Add to Cart" at bounding box center [365, 515] width 113 height 31
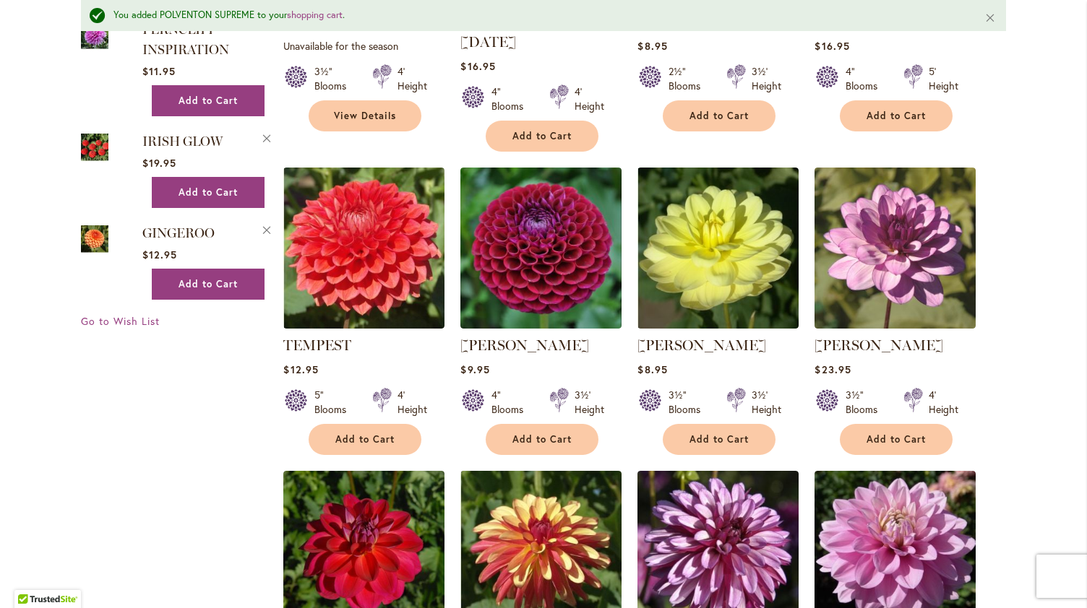
scroll to position [1110, 0]
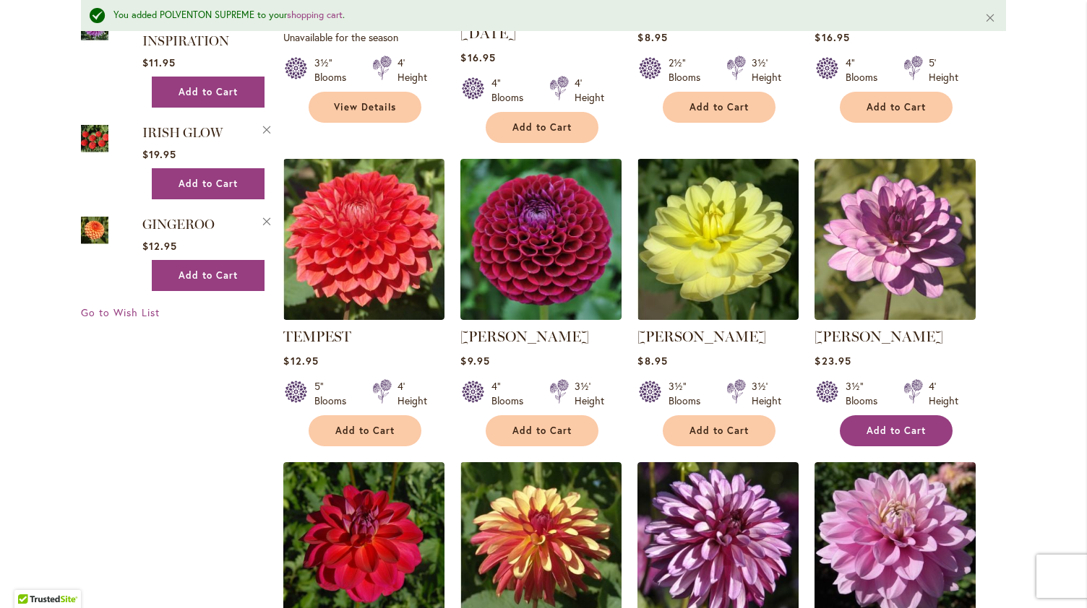
click at [893, 425] on span "Add to Cart" at bounding box center [895, 431] width 59 height 12
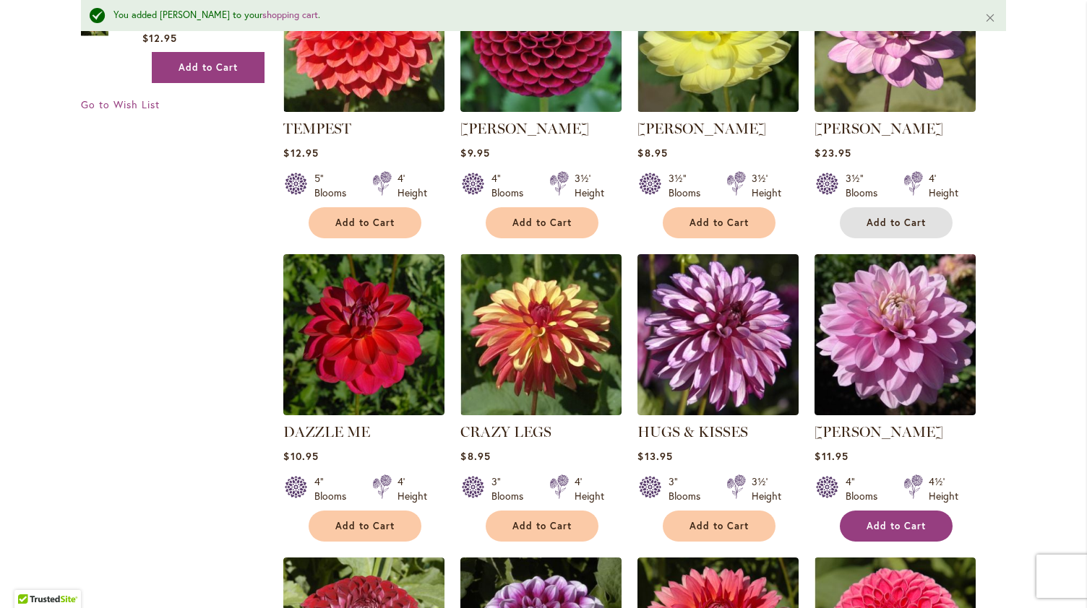
scroll to position [1377, 0]
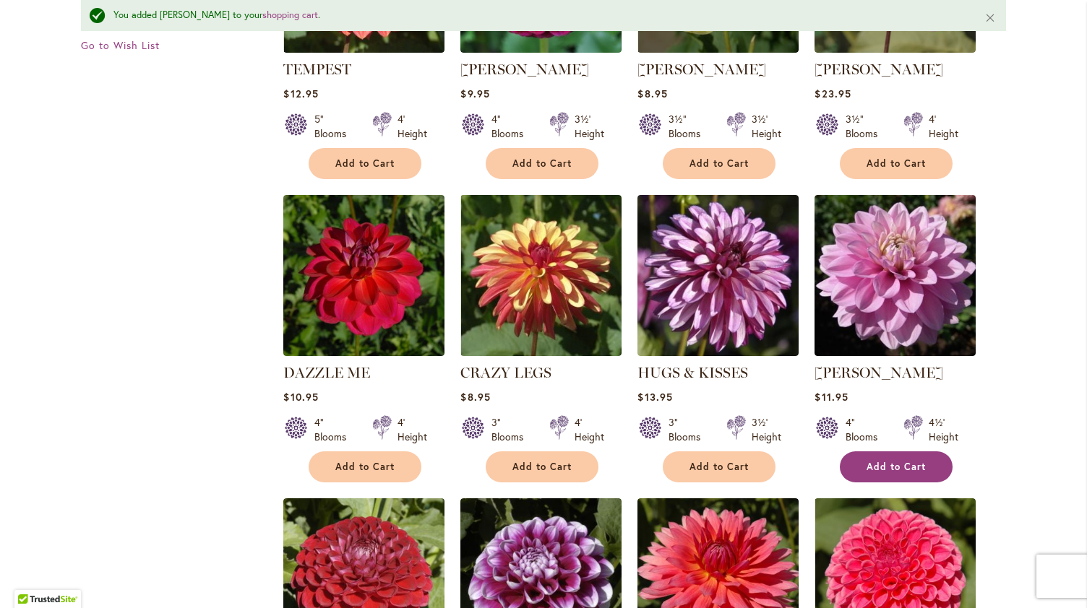
click at [905, 461] on span "Add to Cart" at bounding box center [895, 467] width 59 height 12
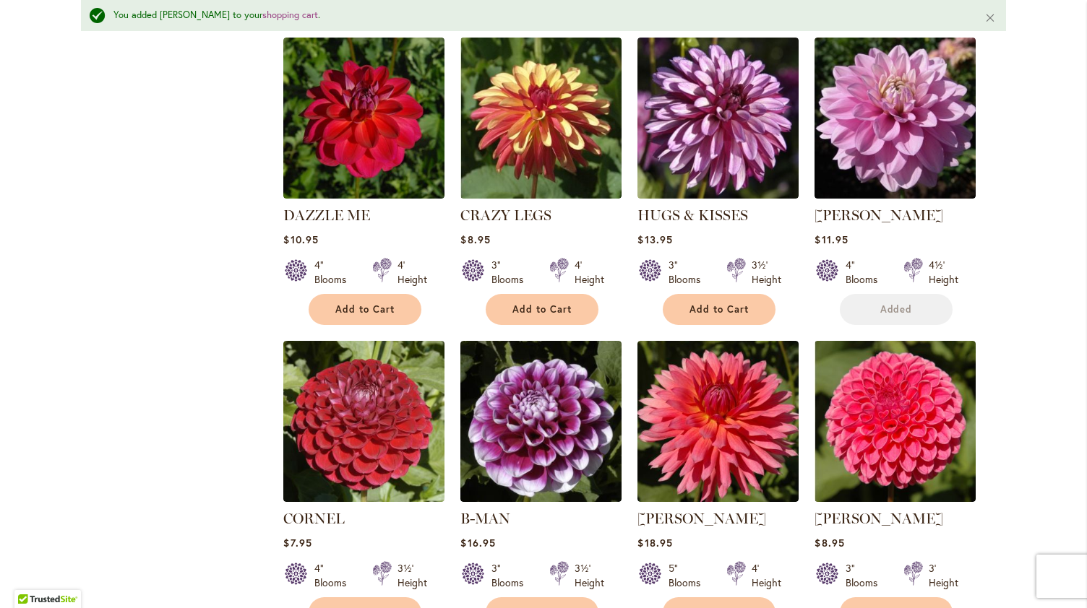
scroll to position [1557, 0]
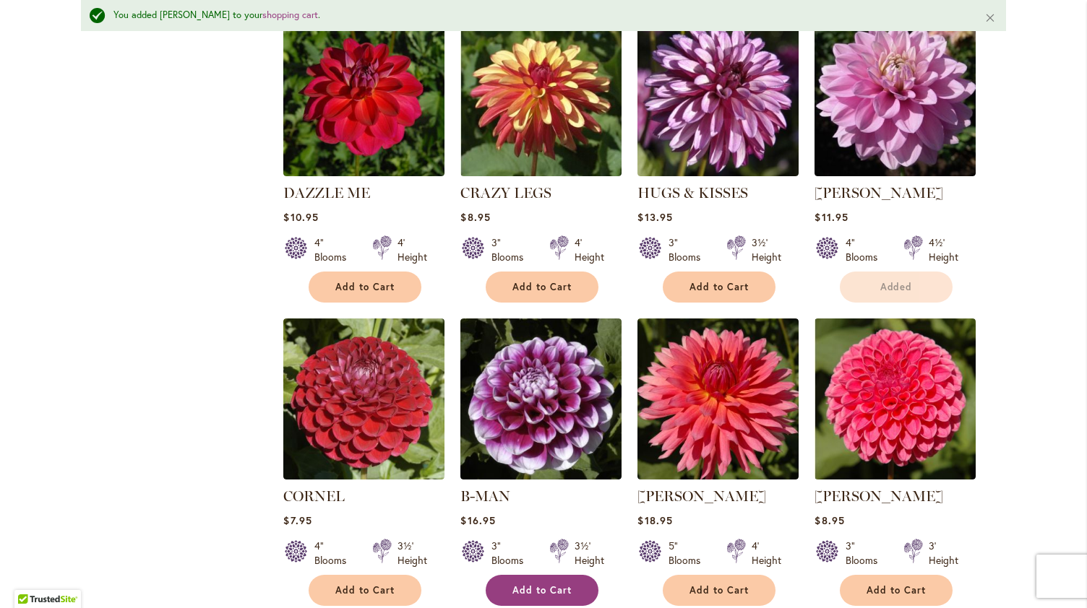
click at [551, 584] on span "Add to Cart" at bounding box center [541, 590] width 59 height 12
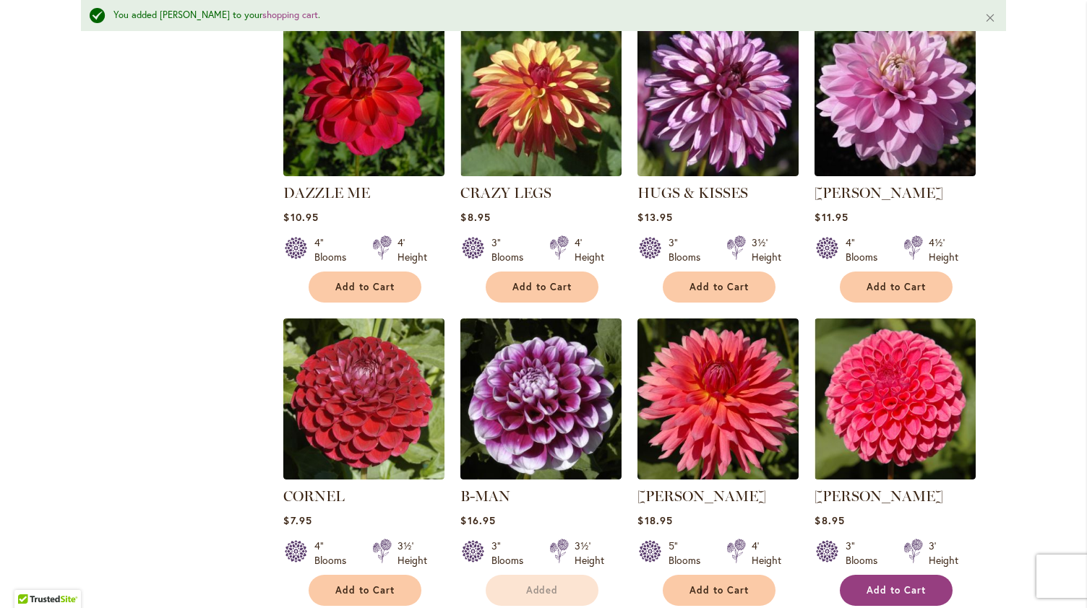
click at [877, 575] on button "Add to Cart" at bounding box center [896, 590] width 113 height 31
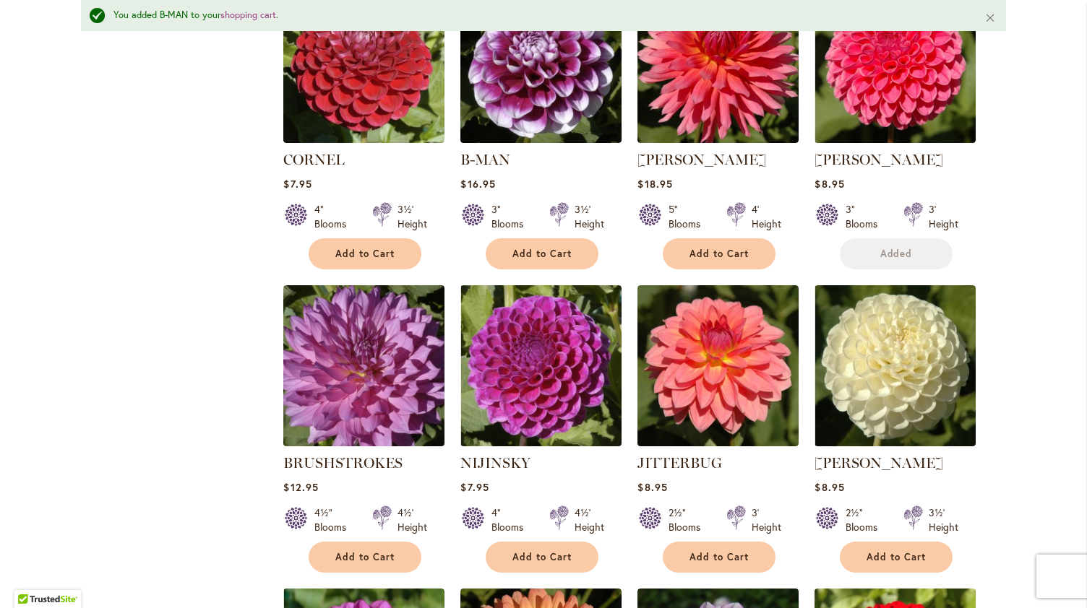
scroll to position [1893, 0]
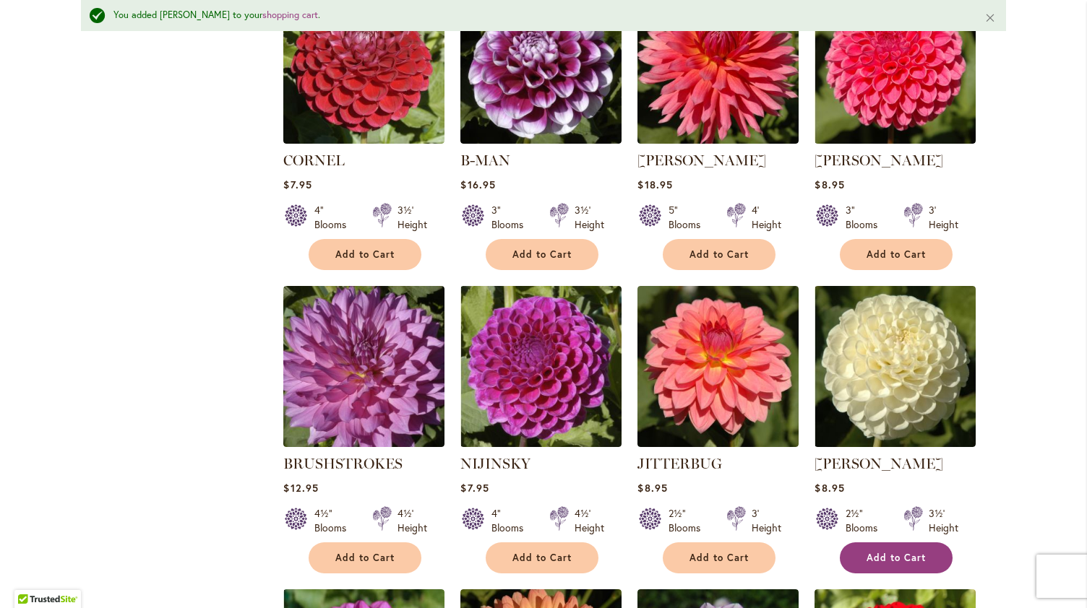
click at [884, 543] on button "Add to Cart" at bounding box center [896, 558] width 113 height 31
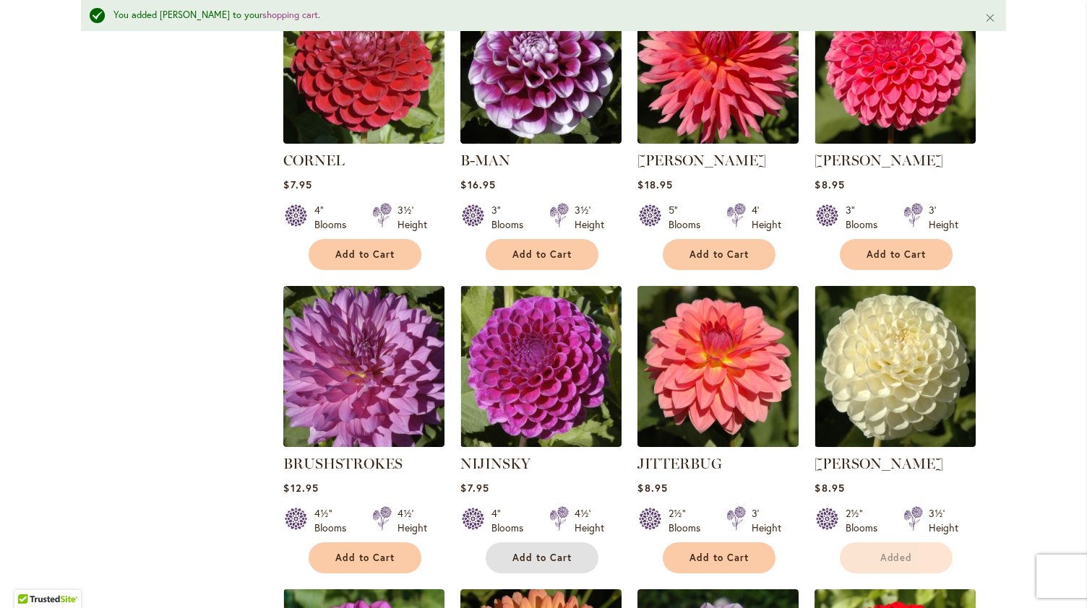
drag, startPoint x: 514, startPoint y: 538, endPoint x: 280, endPoint y: 525, distance: 234.5
click at [514, 552] on span "Add to Cart" at bounding box center [541, 558] width 59 height 12
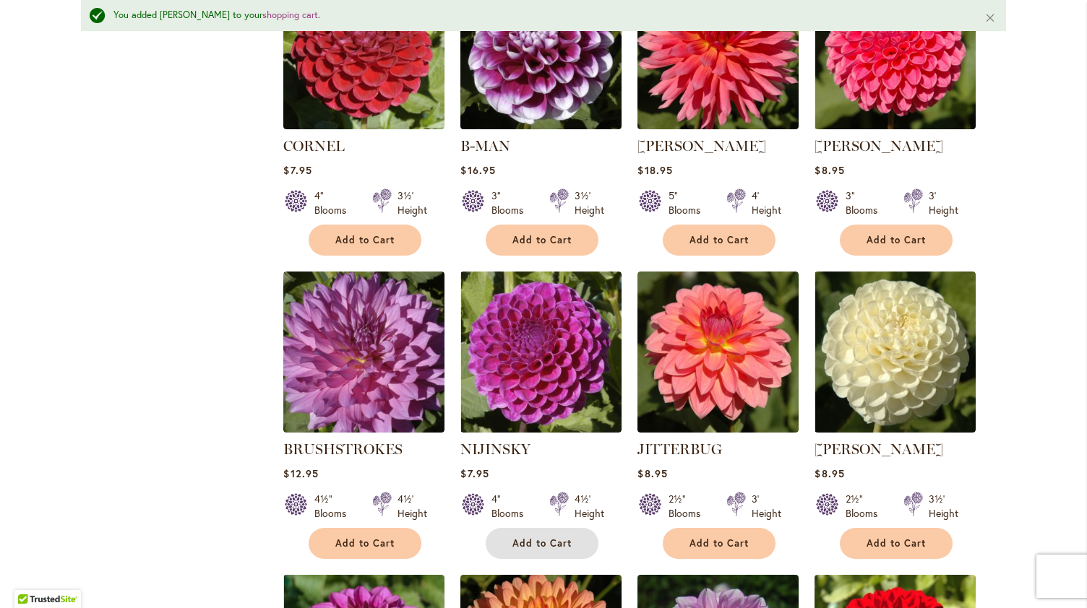
scroll to position [2251, 0]
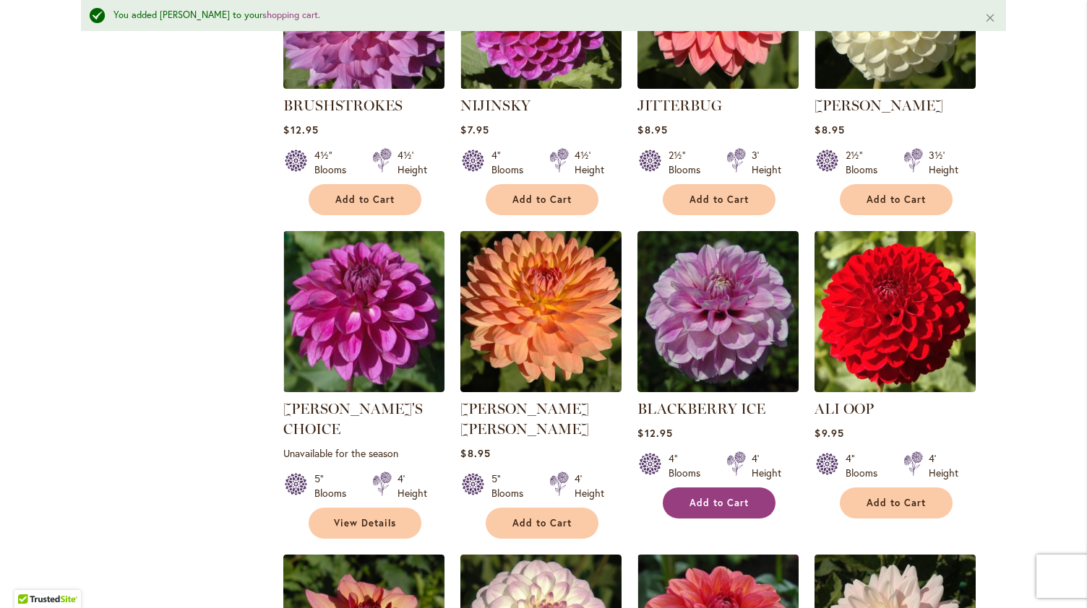
click at [720, 497] on span "Add to Cart" at bounding box center [718, 503] width 59 height 12
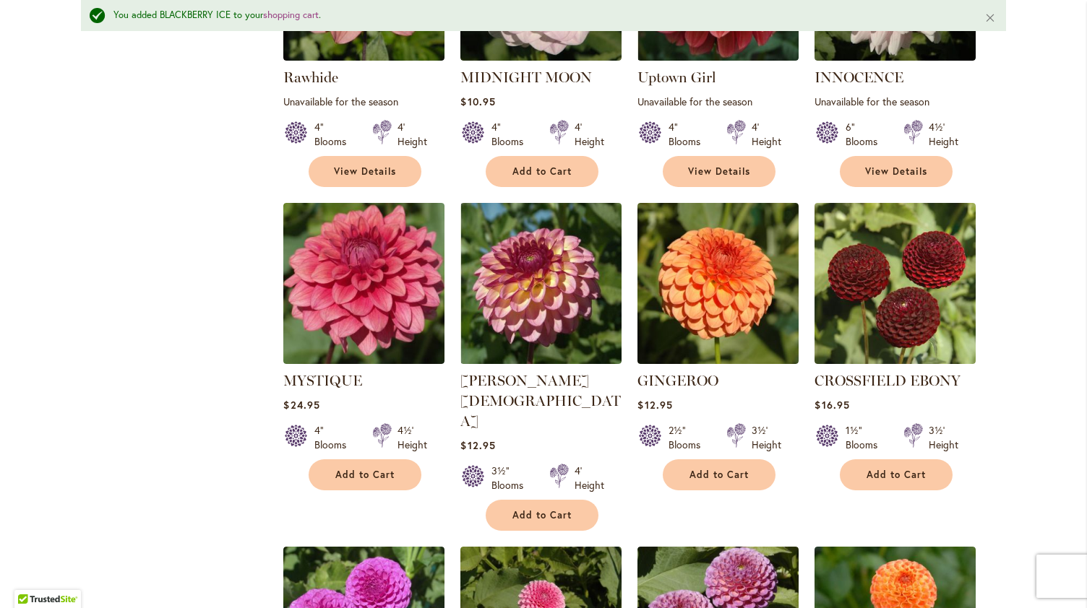
scroll to position [2907, 0]
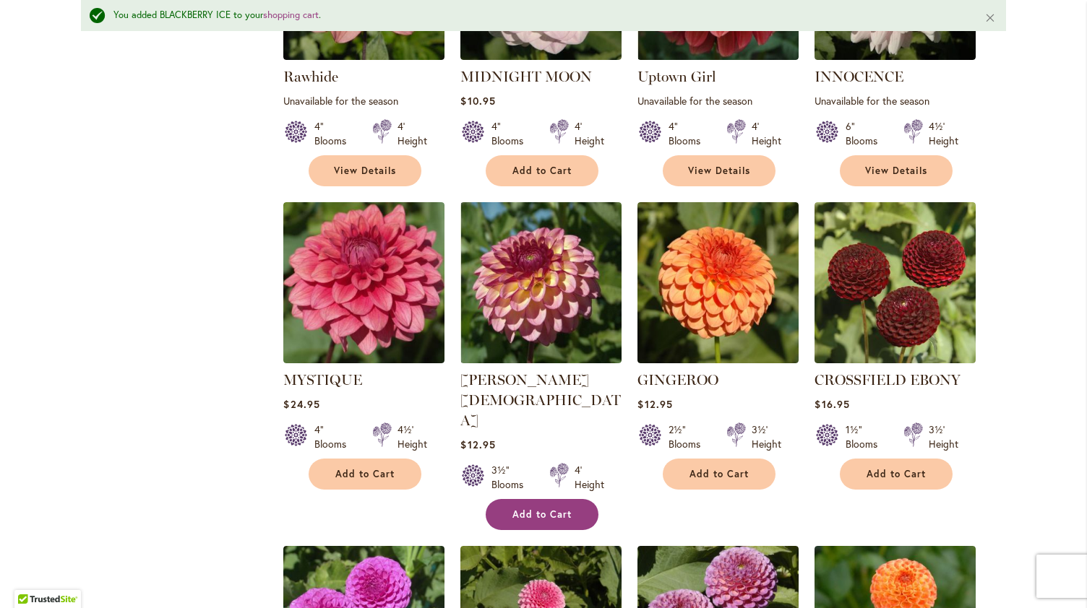
click at [518, 499] on button "Add to Cart" at bounding box center [542, 514] width 113 height 31
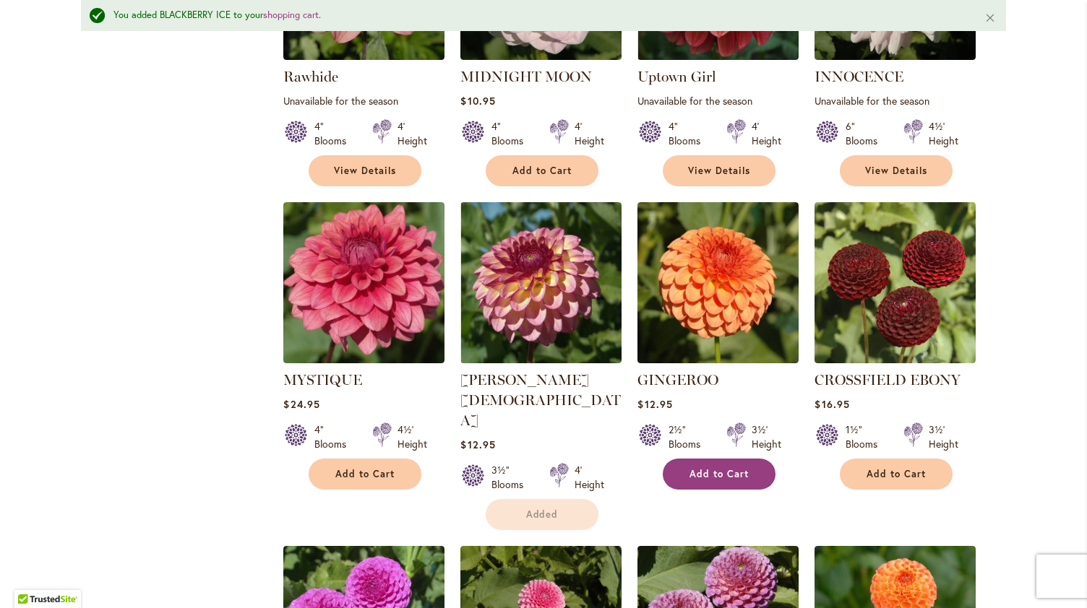
click at [709, 468] on span "Add to Cart" at bounding box center [718, 474] width 59 height 12
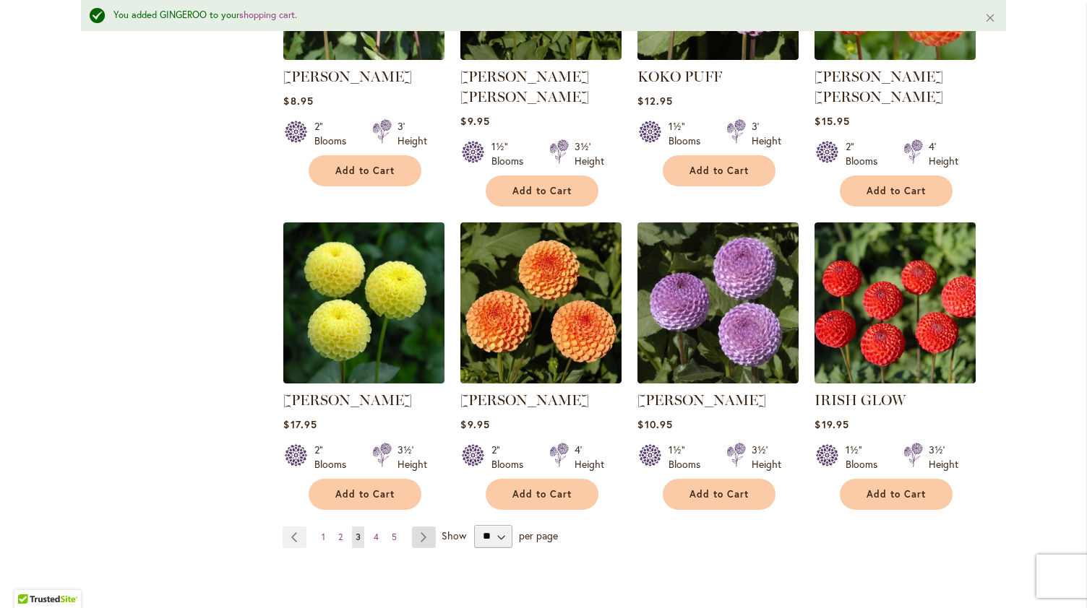
click at [418, 527] on link "Page Next" at bounding box center [424, 538] width 24 height 22
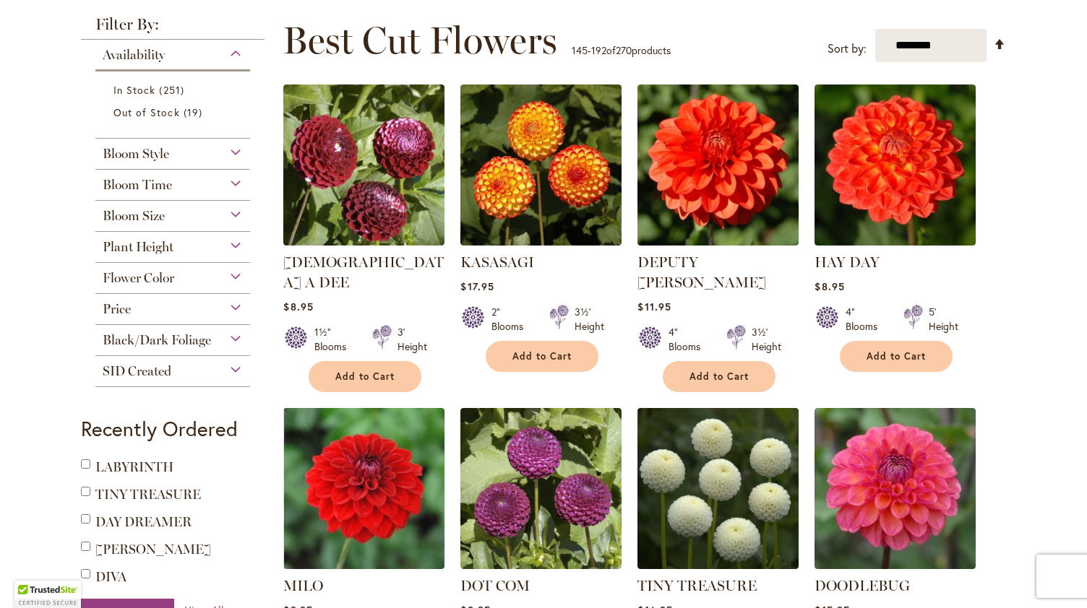
scroll to position [223, 0]
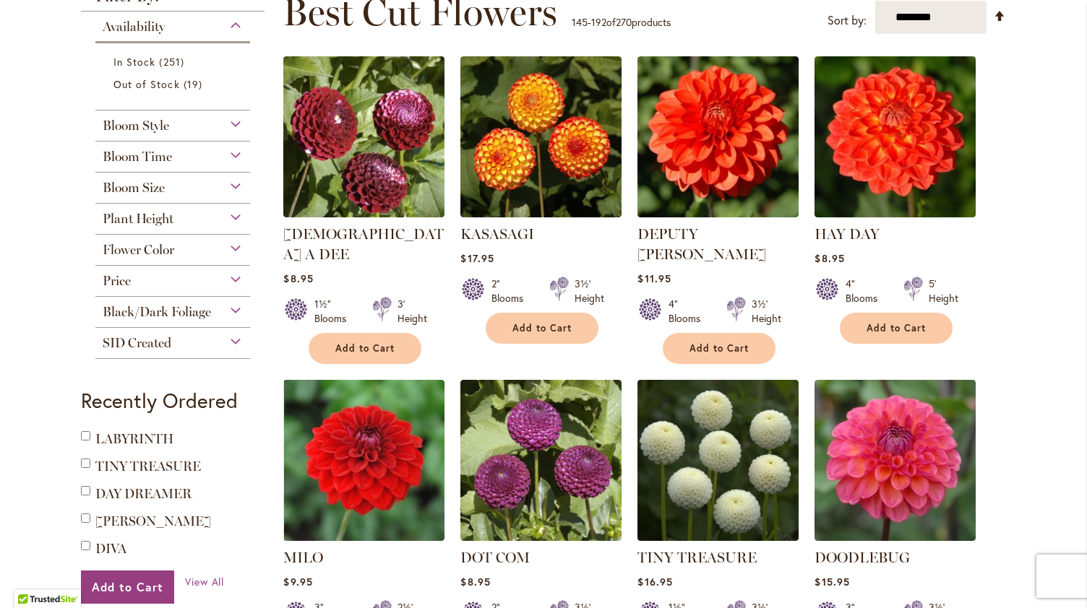
type input "**********"
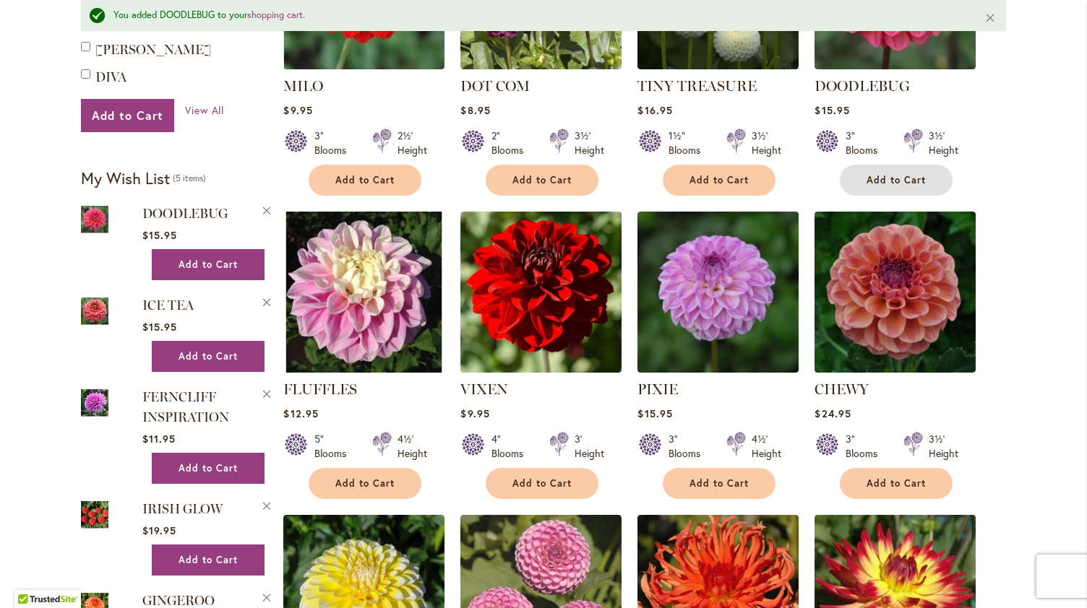
scroll to position [736, 0]
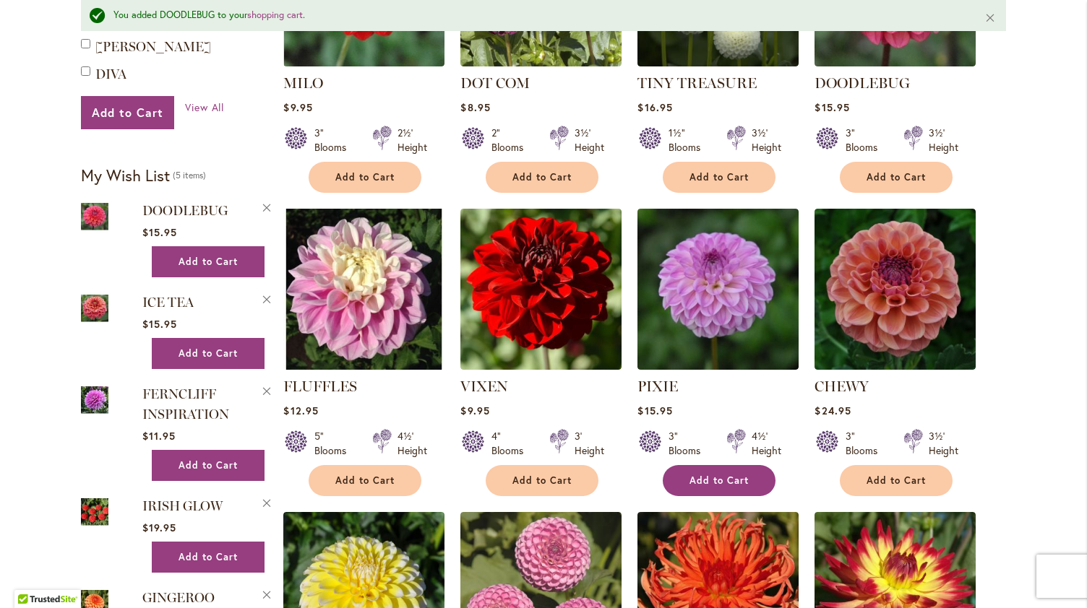
click at [733, 475] on span "Add to Cart" at bounding box center [718, 481] width 59 height 12
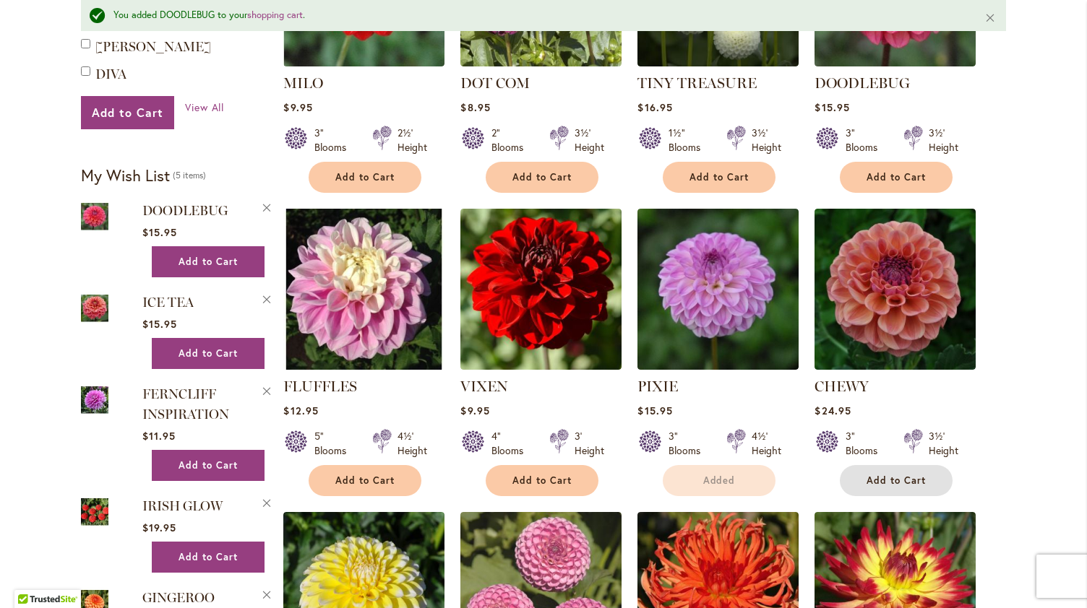
click at [902, 475] on span "Add to Cart" at bounding box center [895, 481] width 59 height 12
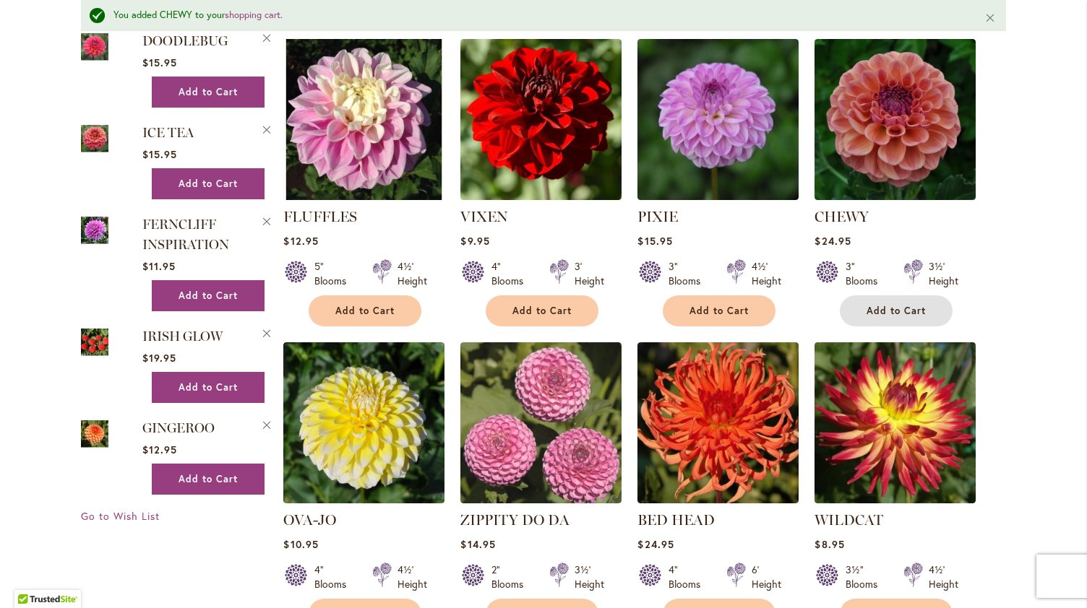
scroll to position [1617, 0]
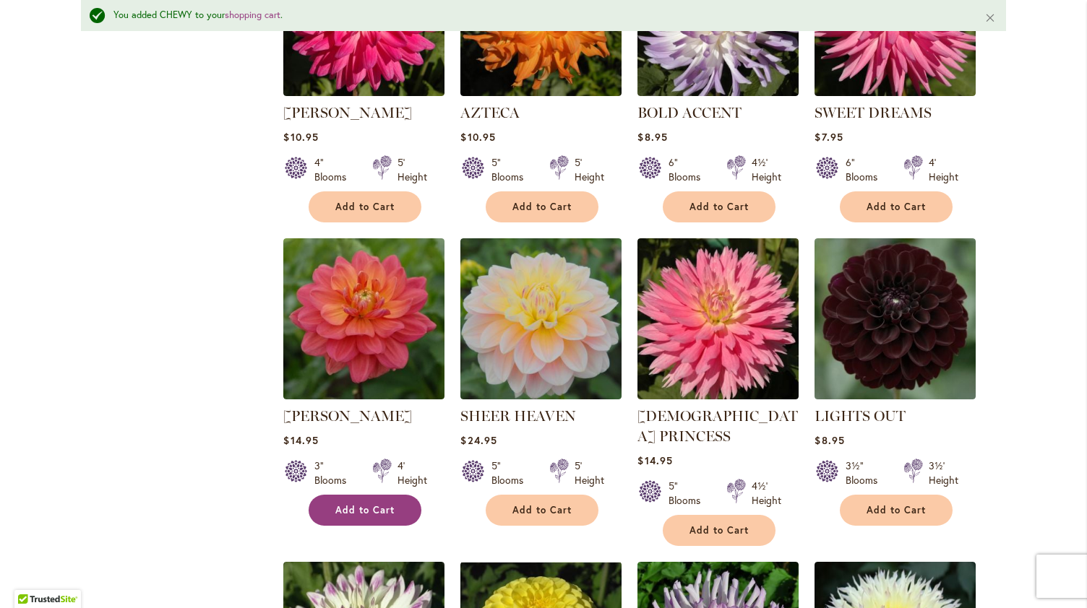
click at [394, 495] on button "Add to Cart" at bounding box center [365, 510] width 113 height 31
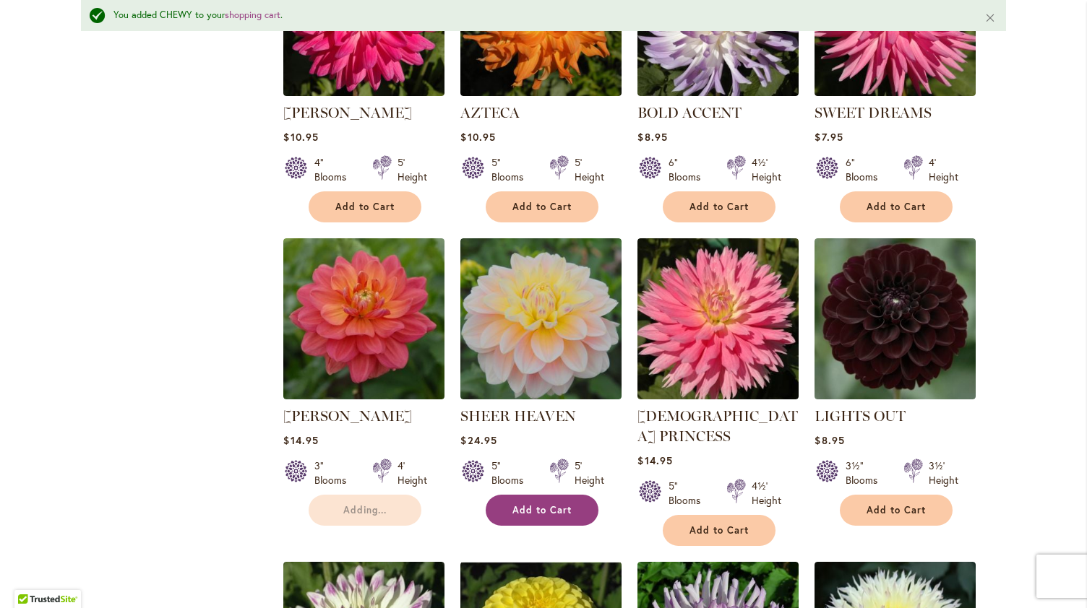
click at [556, 504] on span "Add to Cart" at bounding box center [541, 510] width 59 height 12
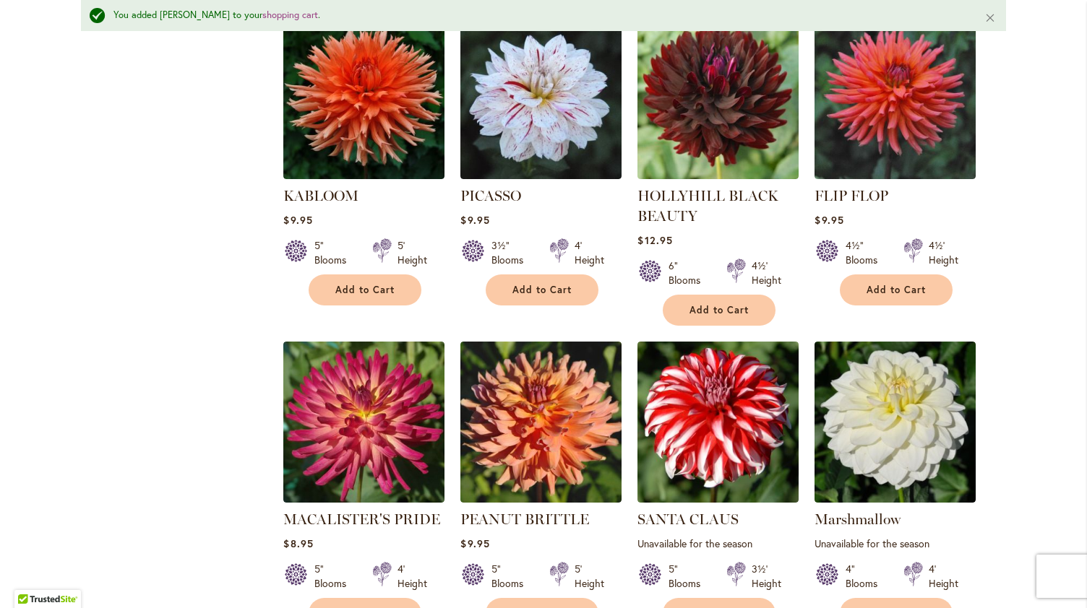
scroll to position [2485, 0]
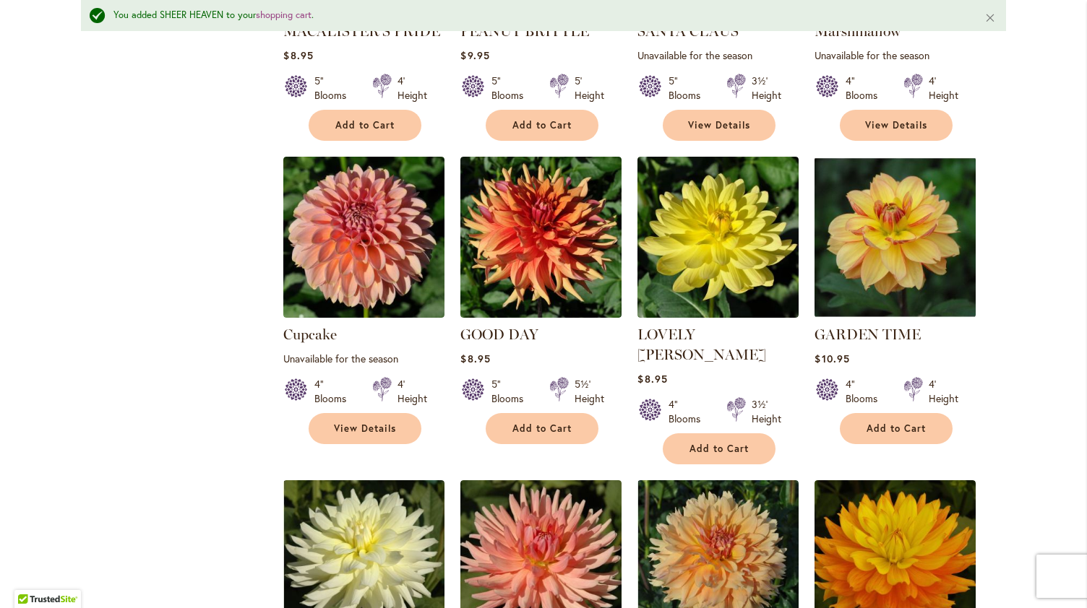
scroll to position [2974, 0]
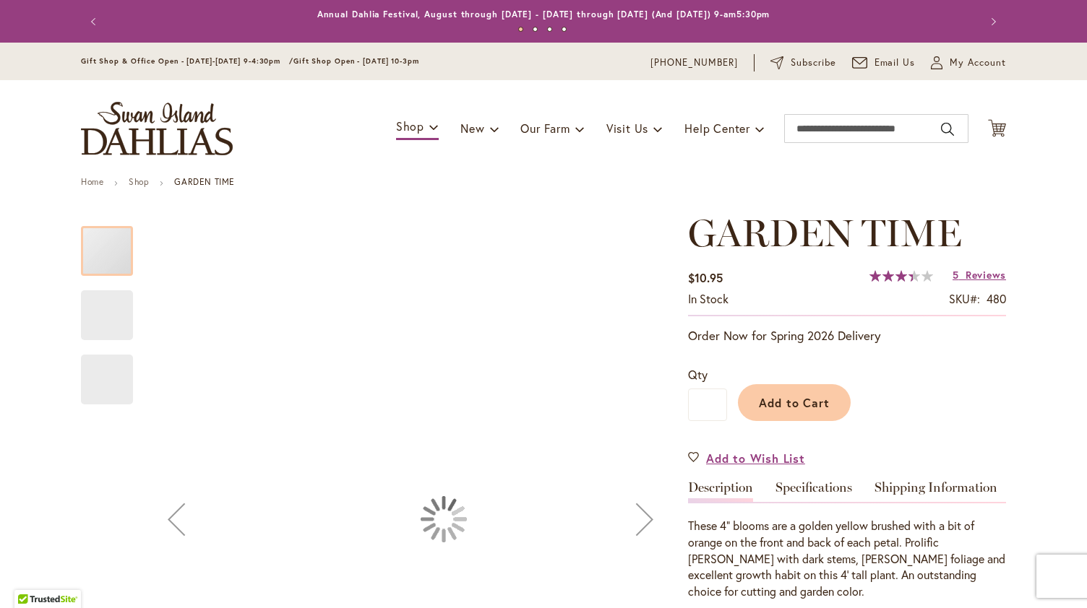
type input "********"
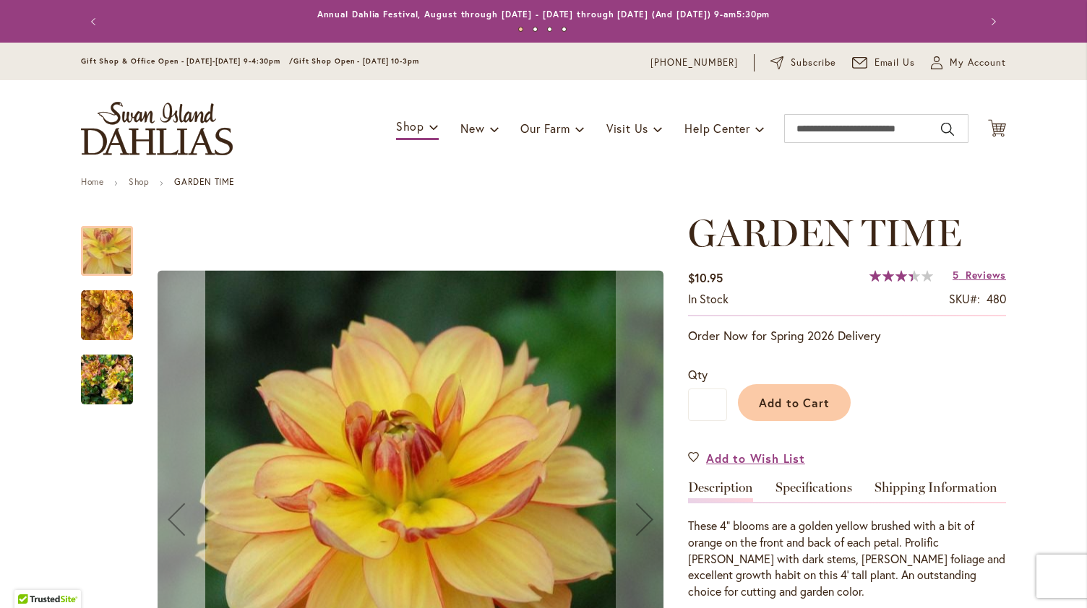
scroll to position [137, 0]
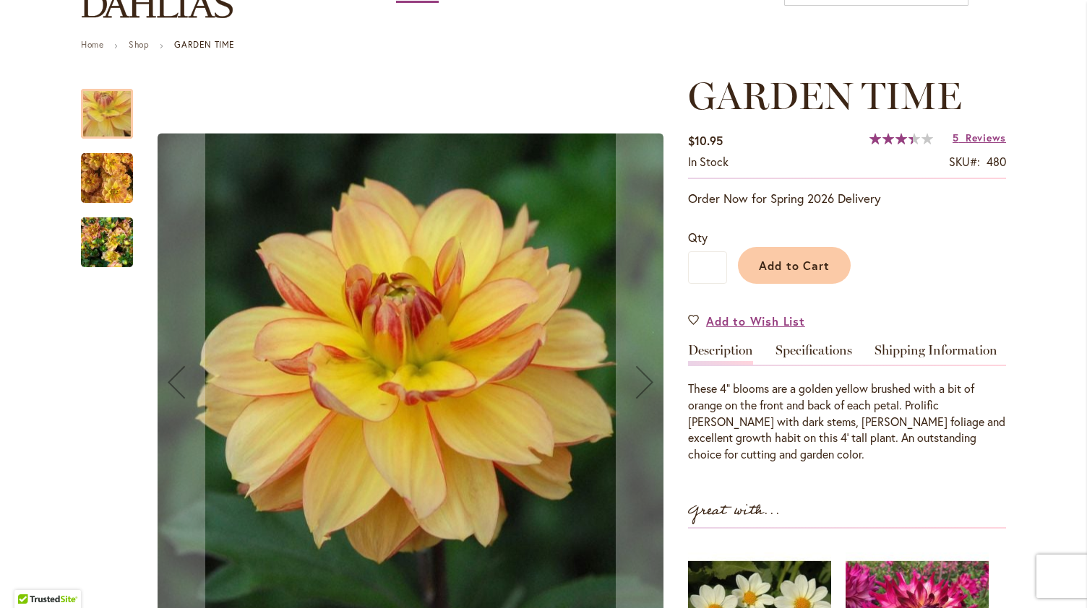
type input "**********"
click at [92, 167] on img "GARDEN TIME" at bounding box center [107, 178] width 52 height 52
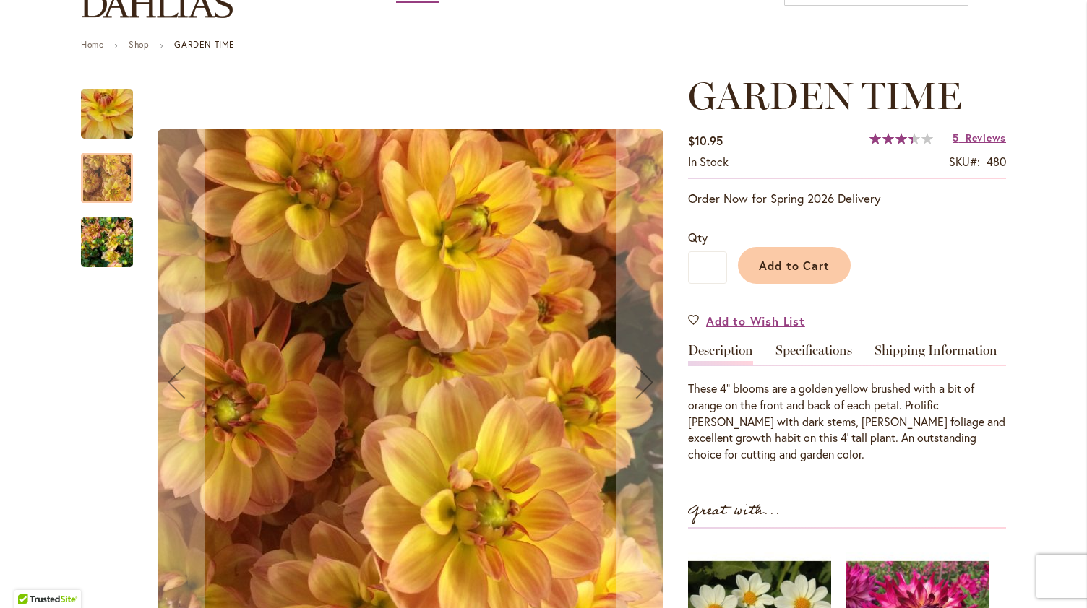
click at [95, 251] on img "GARDEN TIME" at bounding box center [107, 242] width 52 height 69
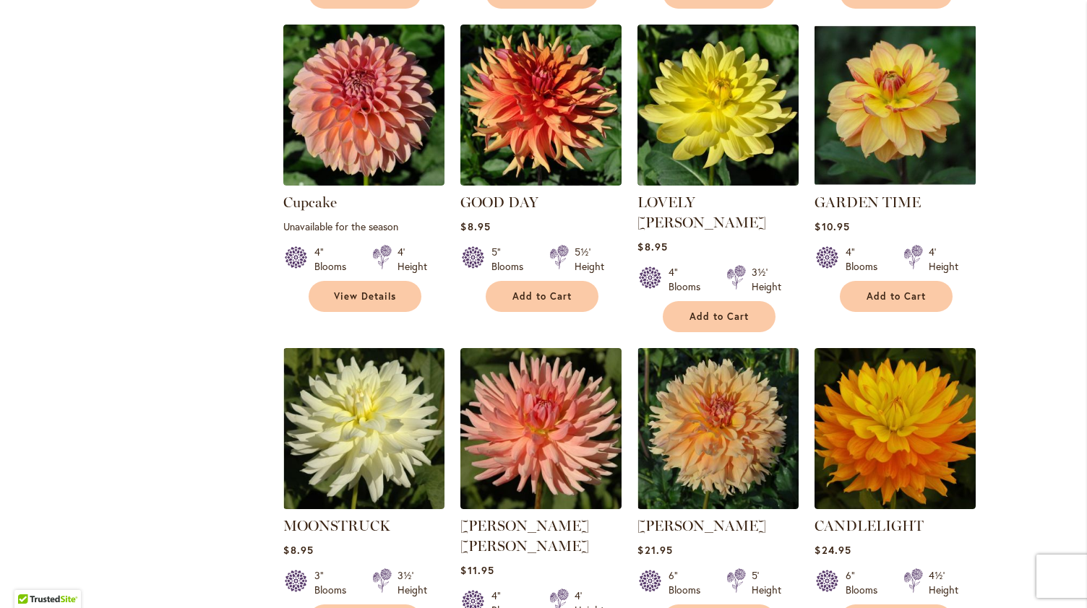
scroll to position [3068, 0]
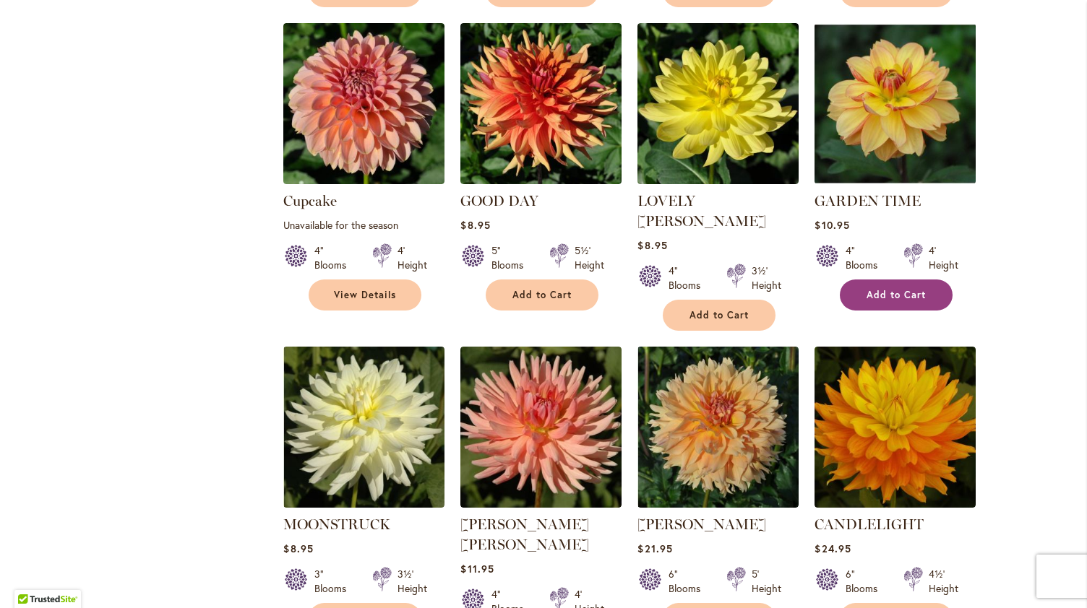
type input "**********"
click at [923, 280] on button "Add to Cart" at bounding box center [896, 295] width 113 height 31
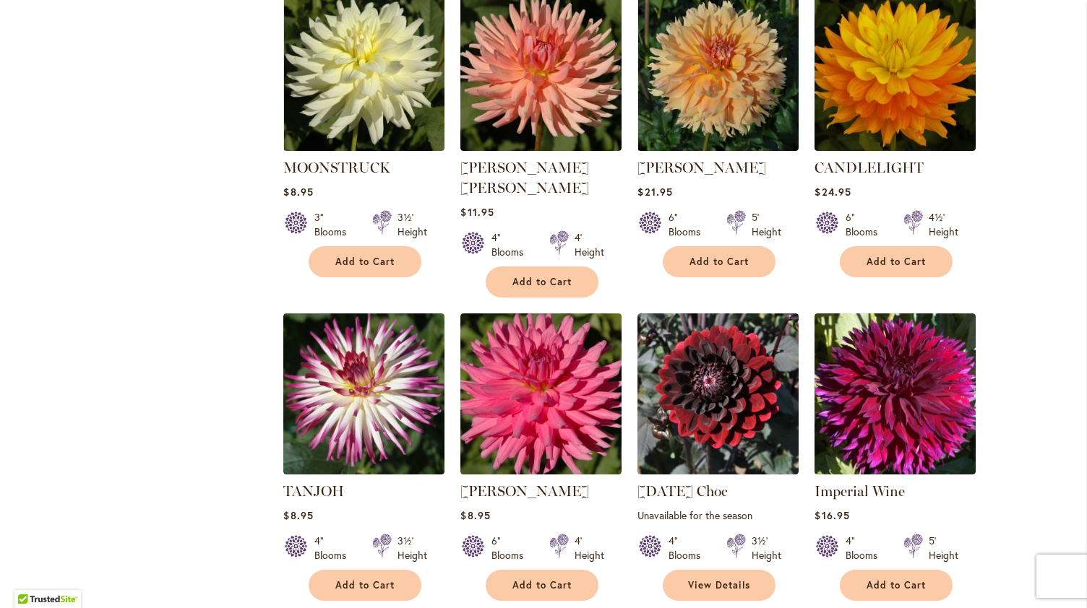
scroll to position [3428, 0]
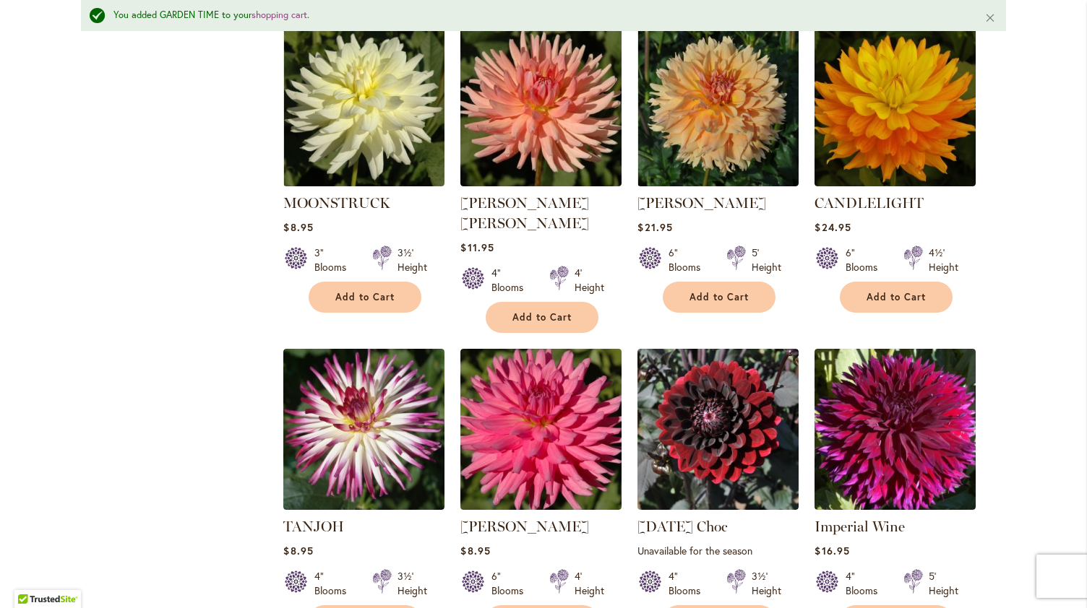
scroll to position [3467, 0]
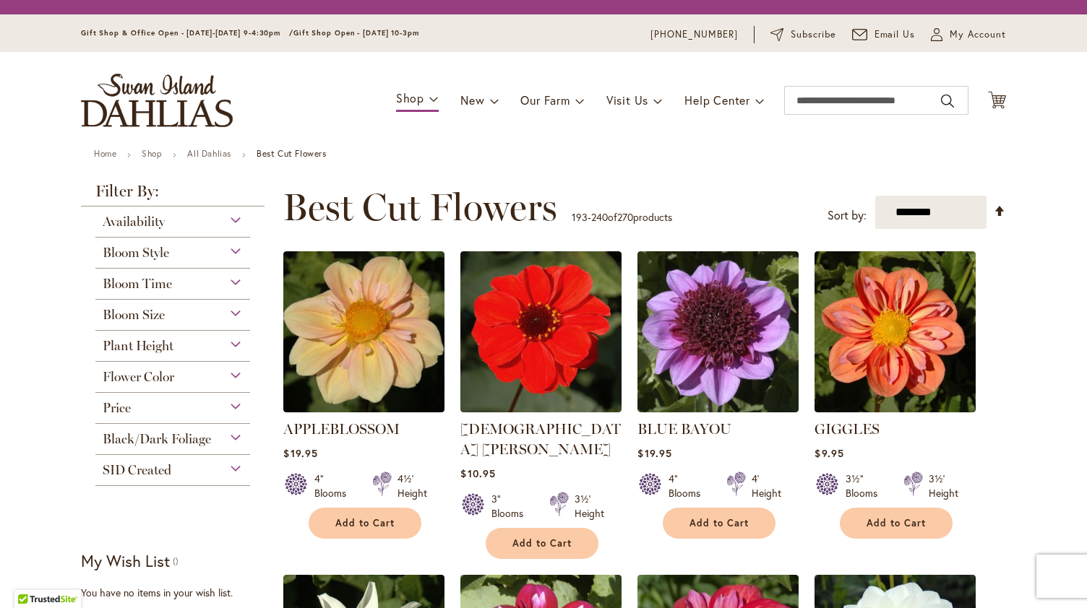
scroll to position [195, 0]
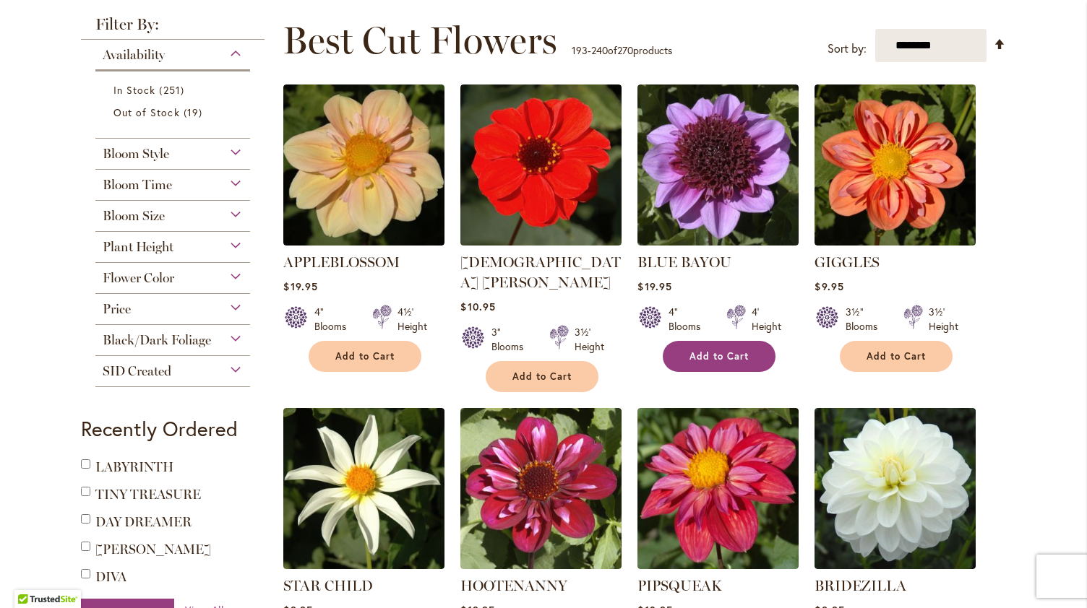
click at [716, 350] on span "Add to Cart" at bounding box center [718, 356] width 59 height 12
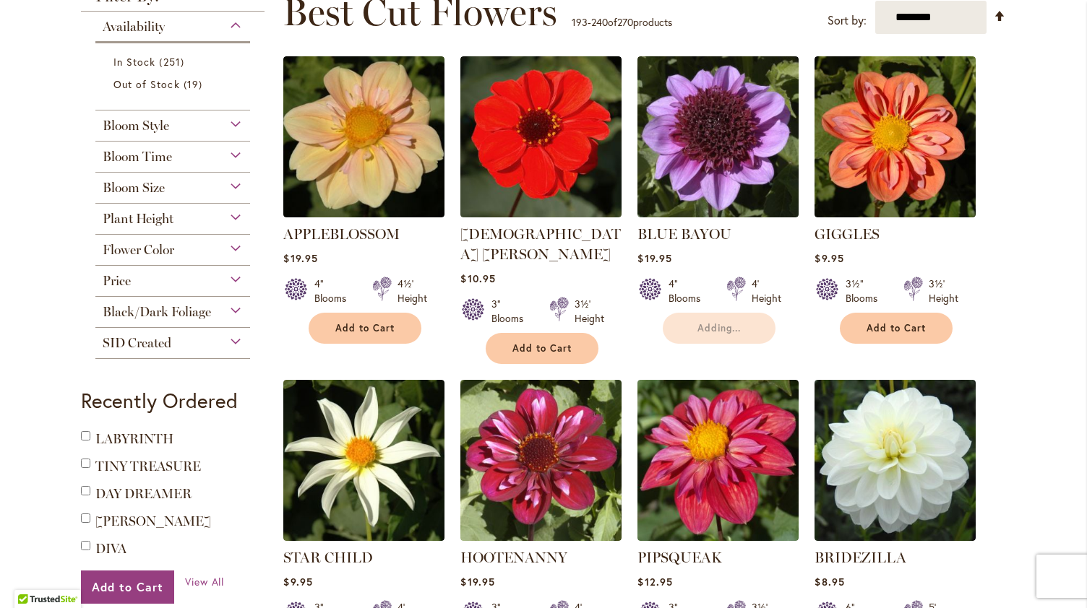
type input "**********"
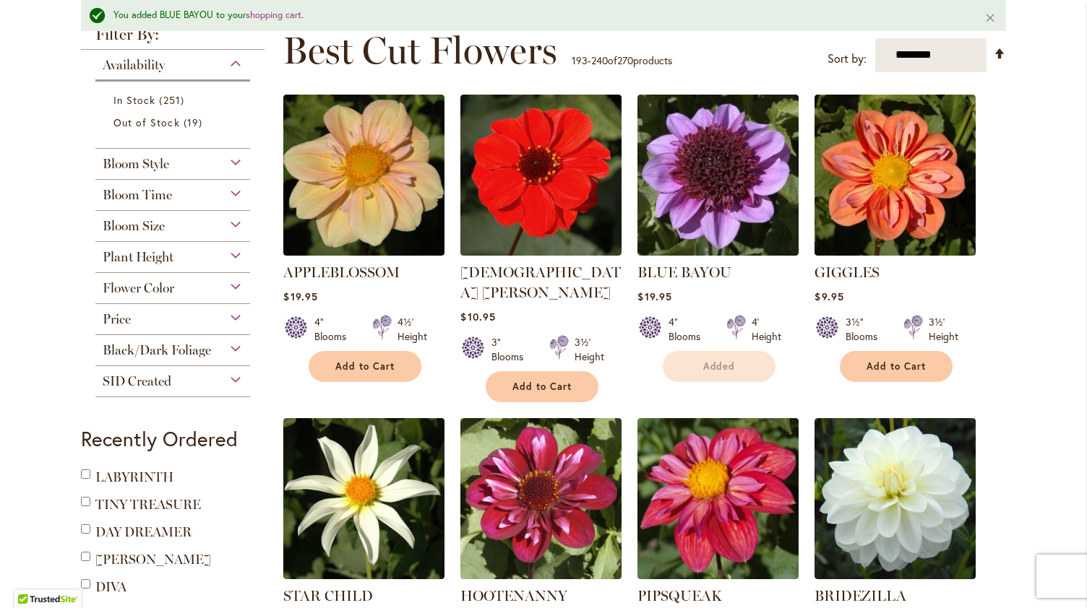
scroll to position [616, 0]
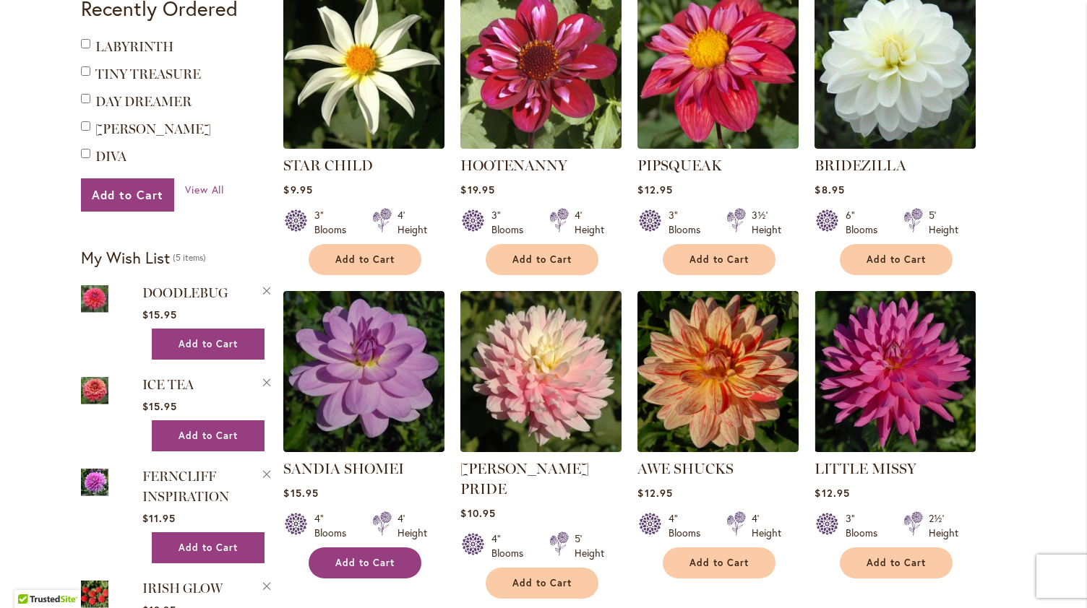
click at [397, 548] on button "Add to Cart" at bounding box center [365, 563] width 113 height 31
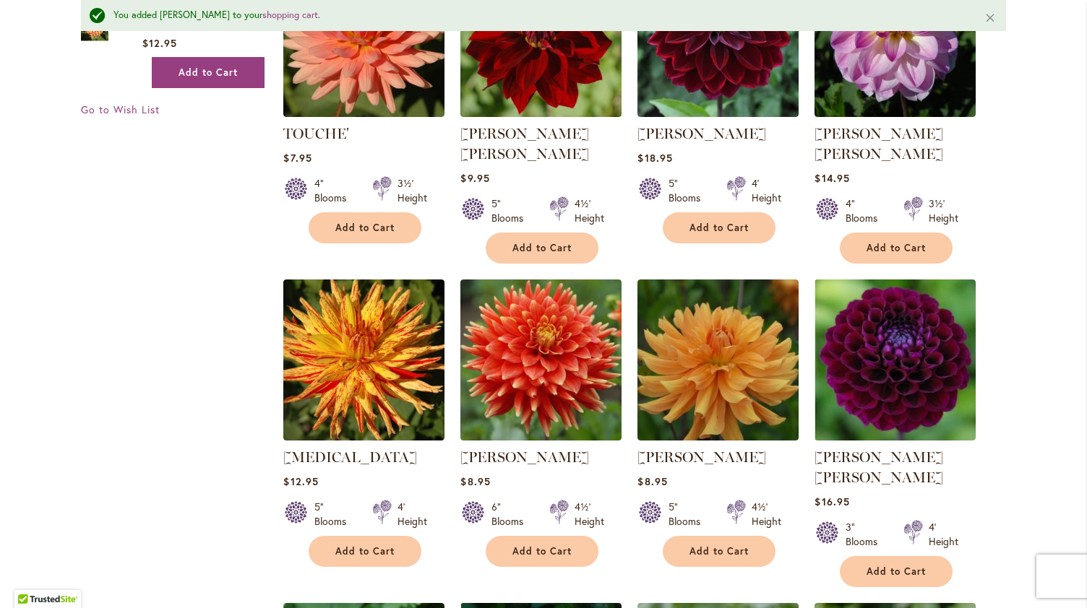
scroll to position [1316, 0]
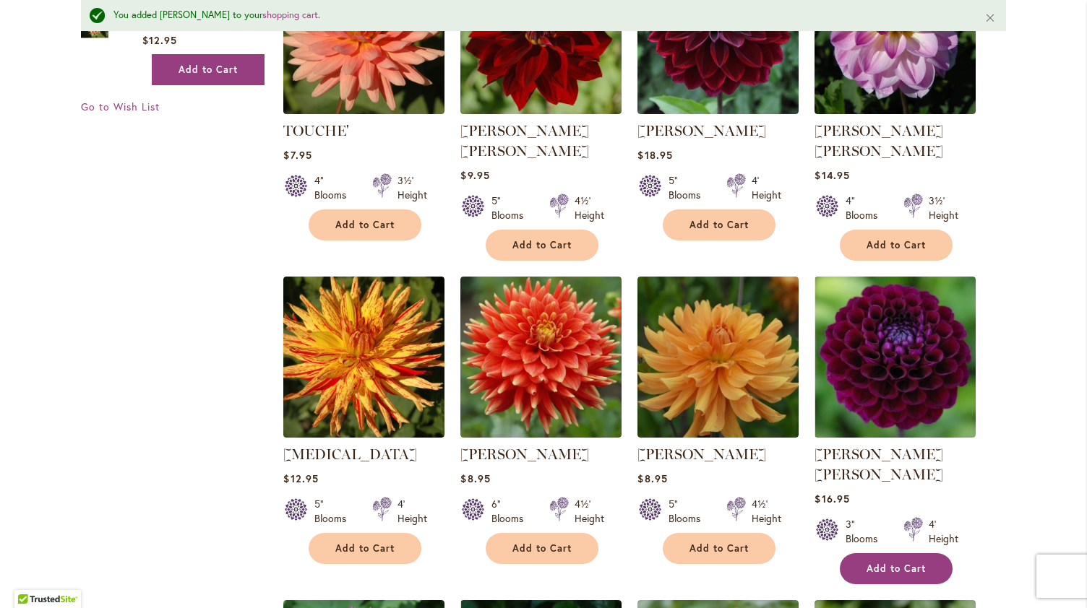
click at [902, 563] on span "Add to Cart" at bounding box center [895, 569] width 59 height 12
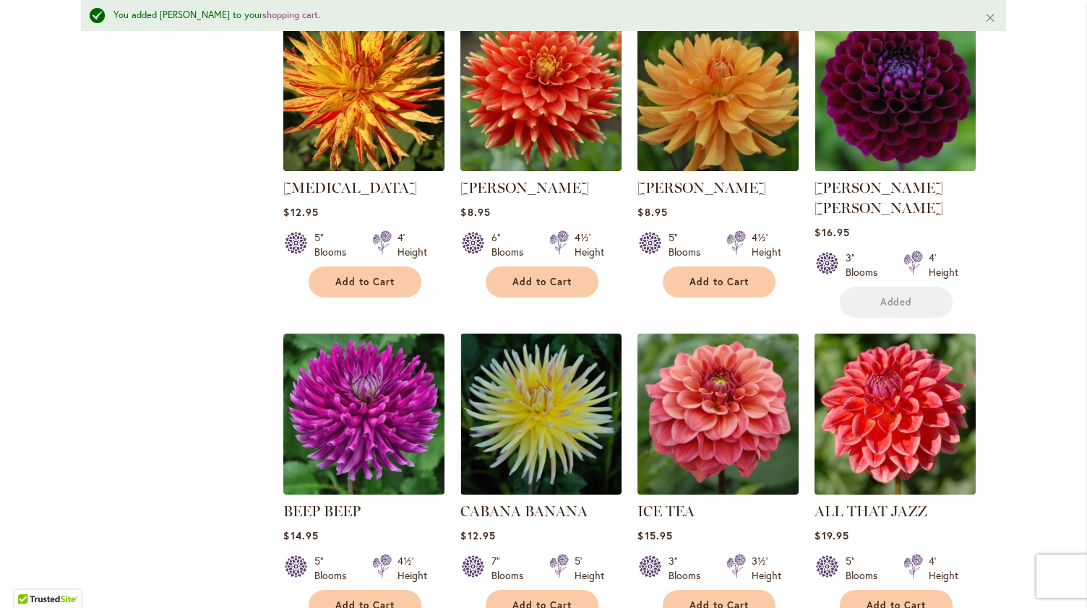
scroll to position [1583, 0]
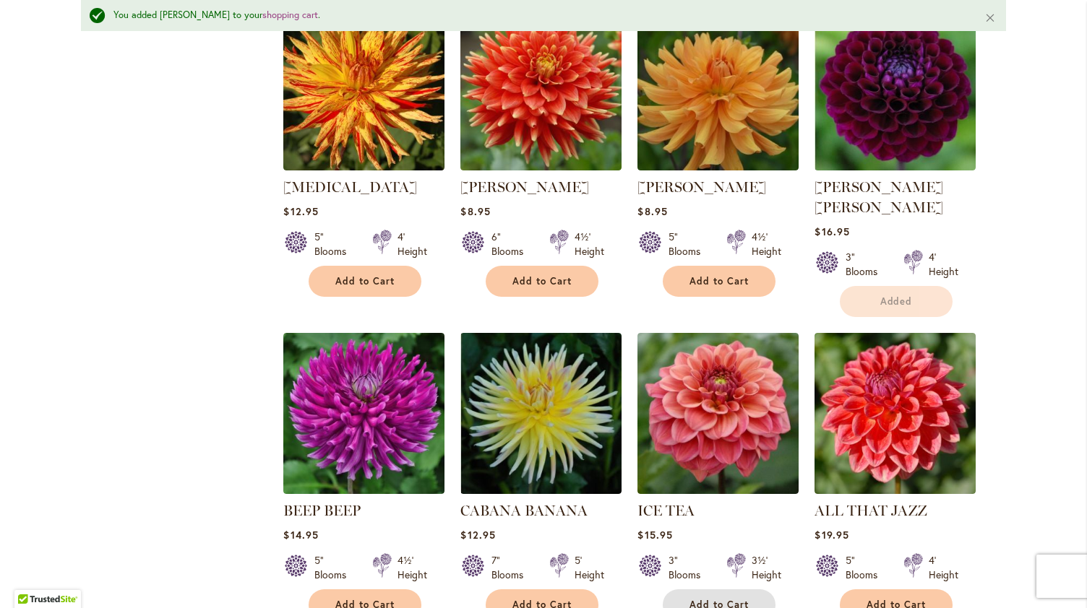
click at [737, 599] on span "Add to Cart" at bounding box center [718, 605] width 59 height 12
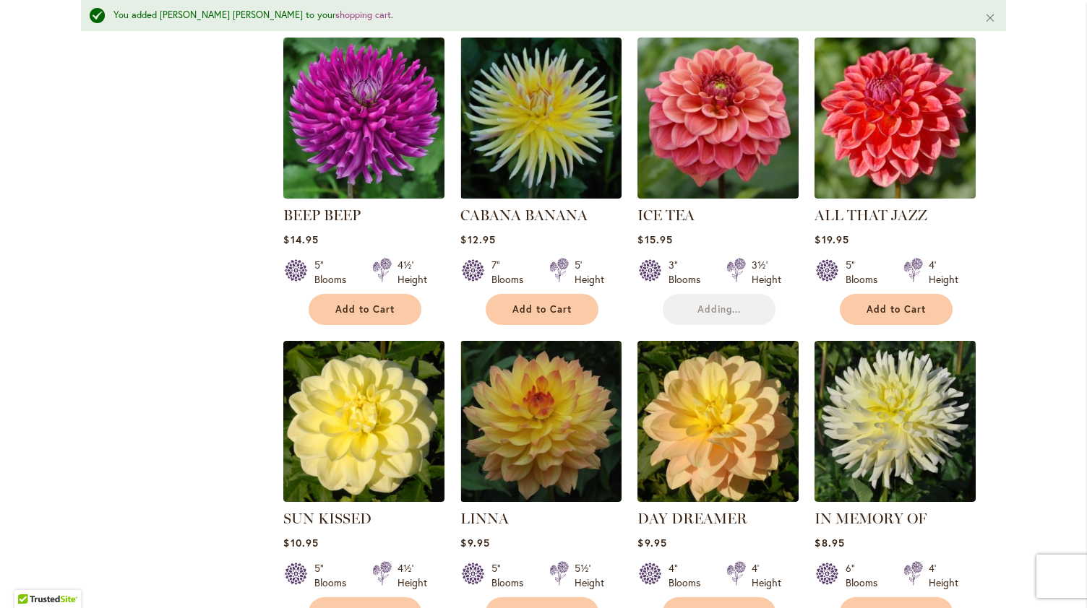
scroll to position [1878, 0]
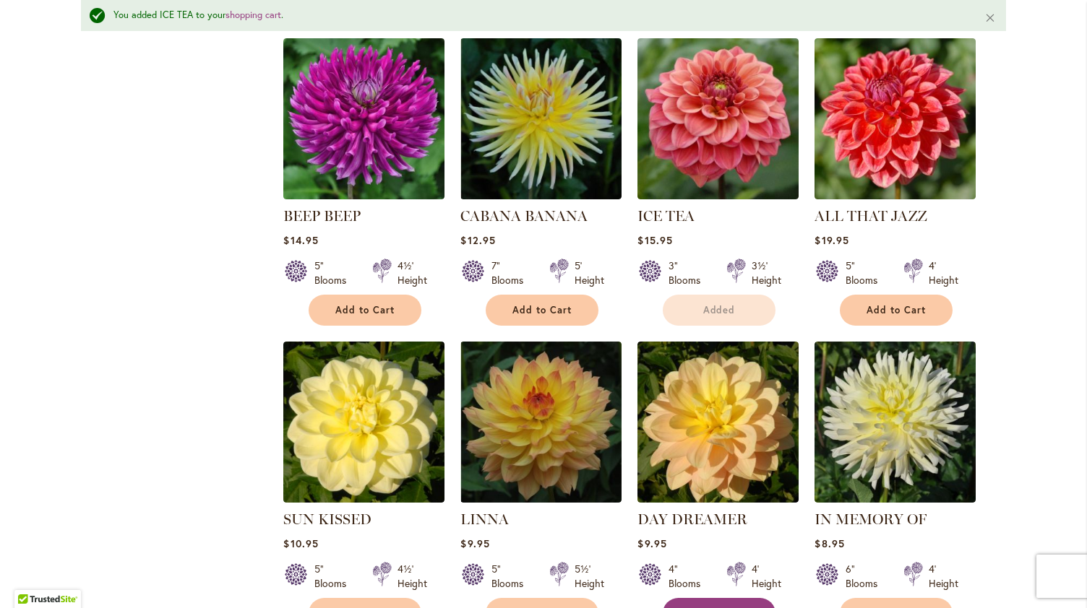
click at [734, 379] on div "DAY DREAMER Rating: 93% 10 Reviews $9.95 4" Blooms" at bounding box center [717, 482] width 161 height 280
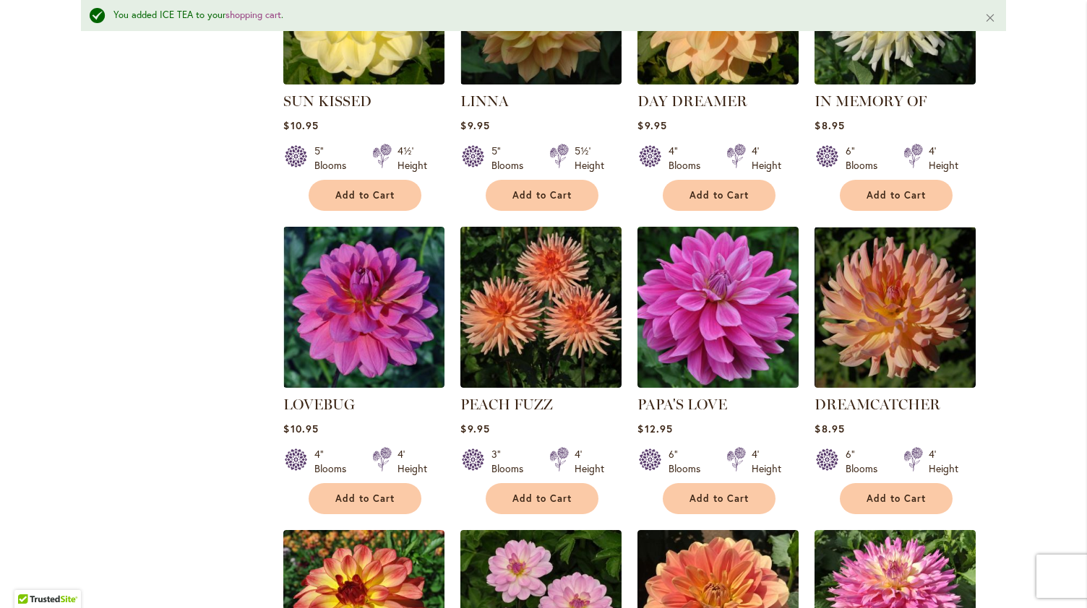
scroll to position [2299, 0]
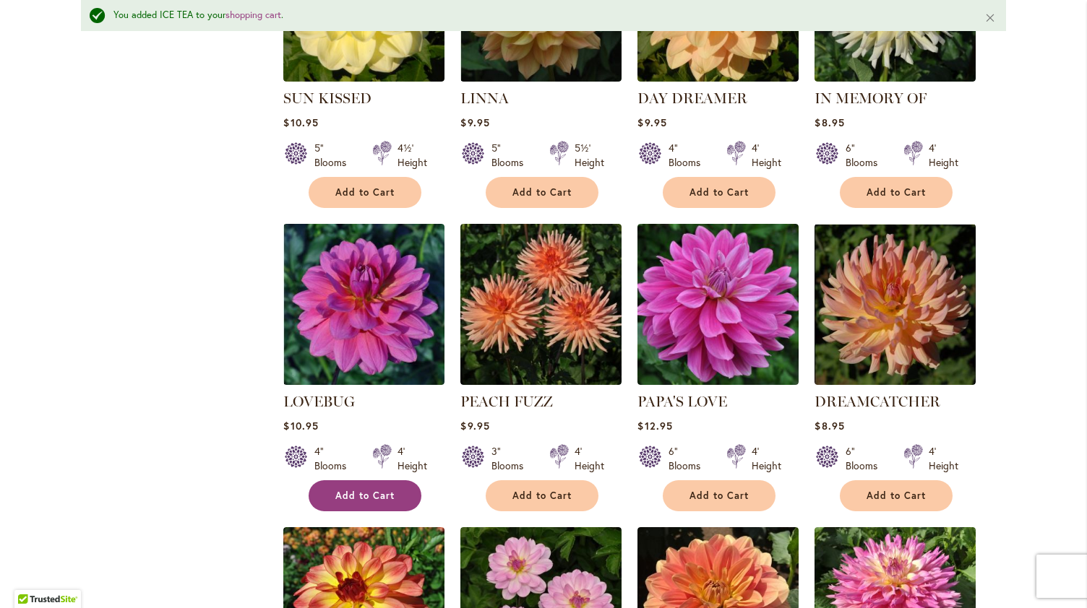
click at [373, 490] on span "Add to Cart" at bounding box center [364, 496] width 59 height 12
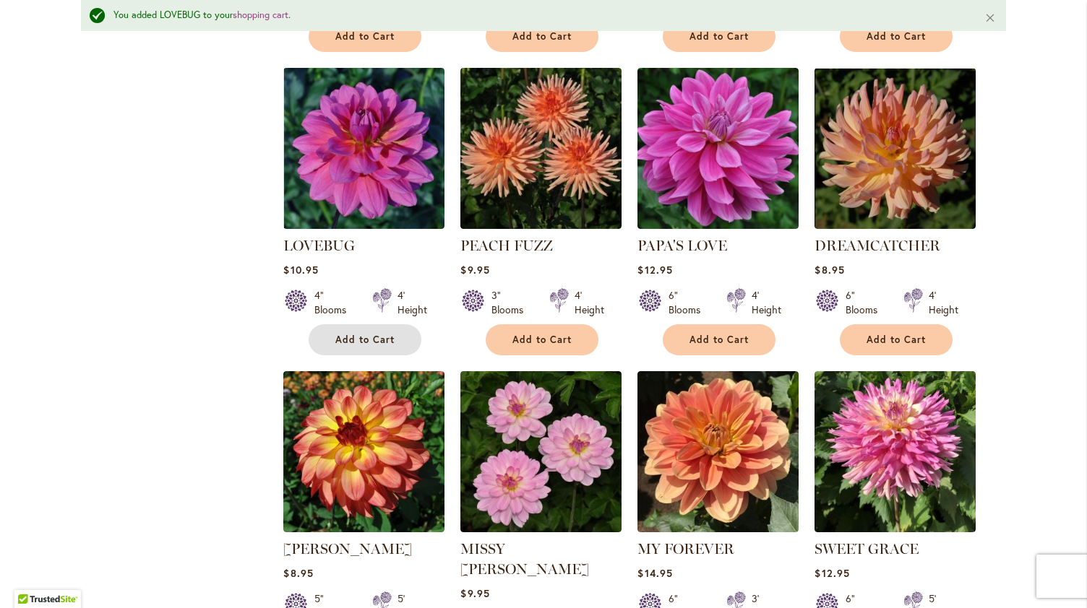
scroll to position [2555, 0]
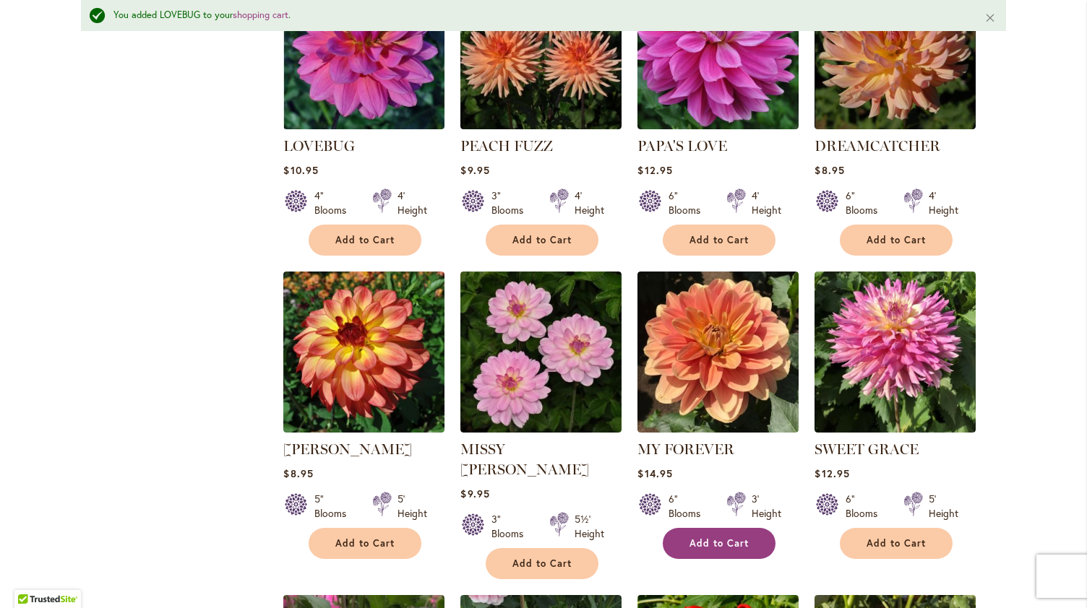
click at [746, 528] on button "Add to Cart" at bounding box center [719, 543] width 113 height 31
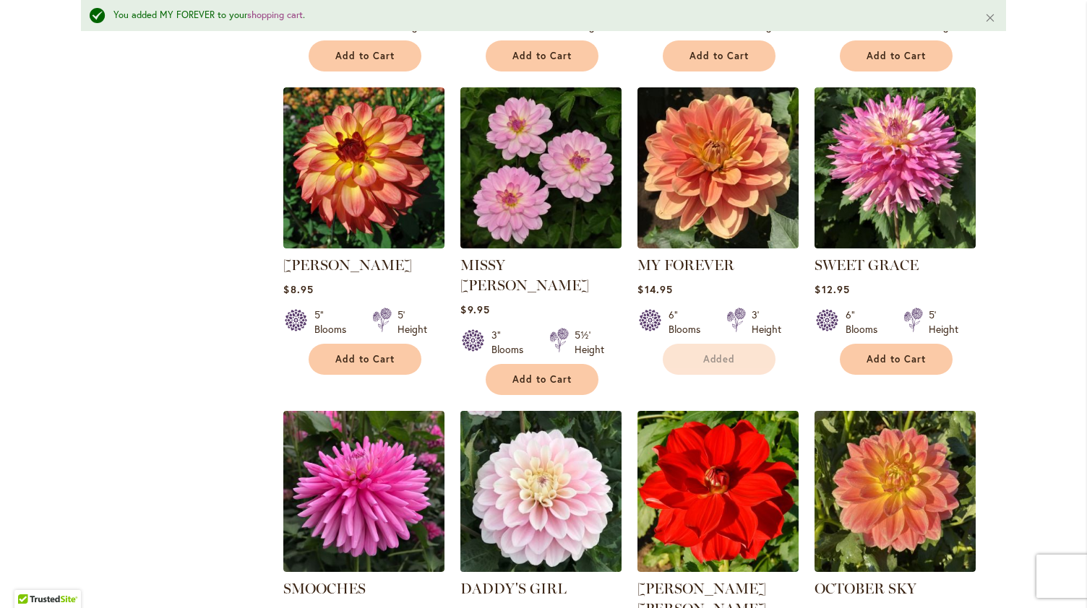
click at [524, 407] on img at bounding box center [541, 491] width 169 height 169
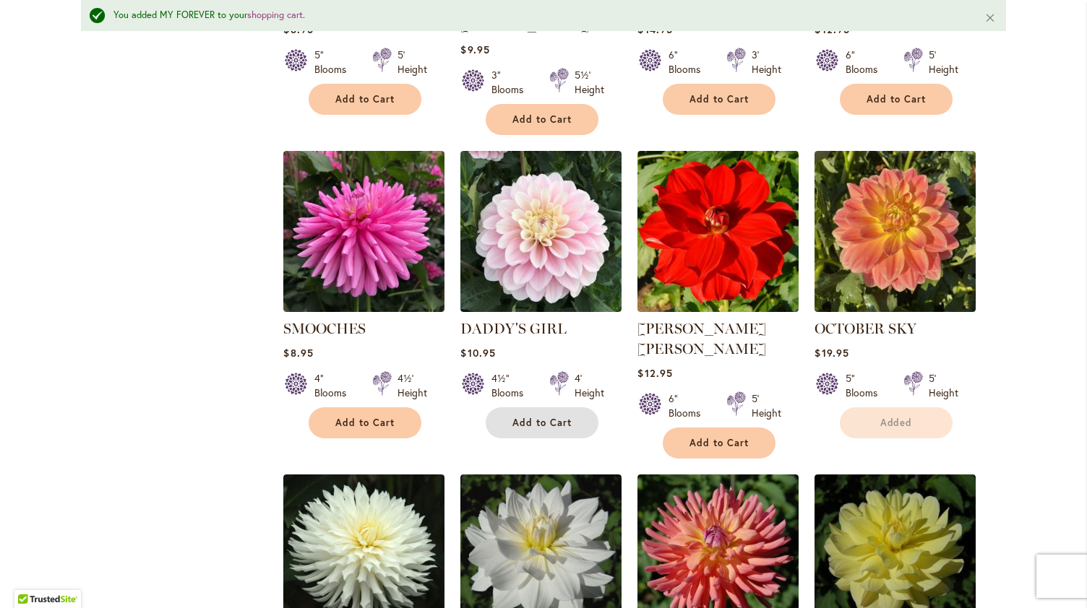
drag, startPoint x: 524, startPoint y: 324, endPoint x: 274, endPoint y: 311, distance: 250.4
click at [524, 407] on button "Add to Cart" at bounding box center [542, 422] width 113 height 31
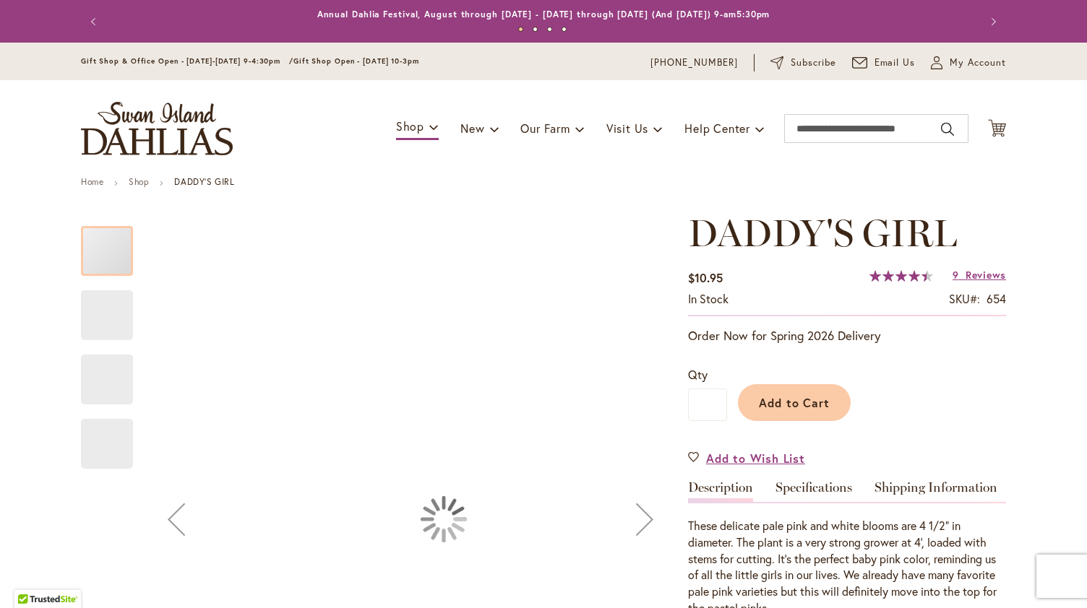
type input "********"
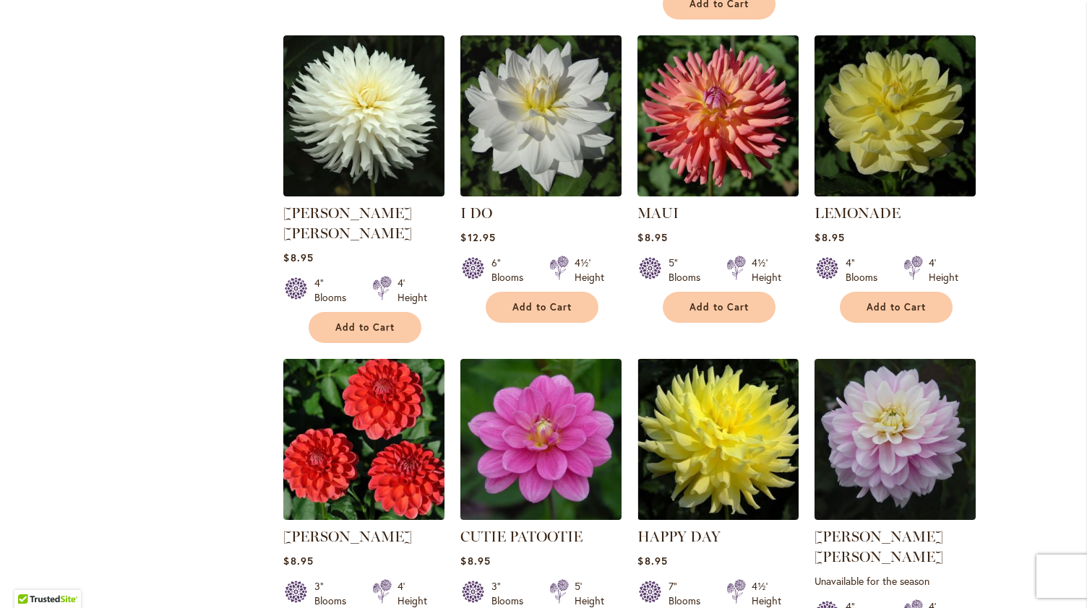
scroll to position [3451, 0]
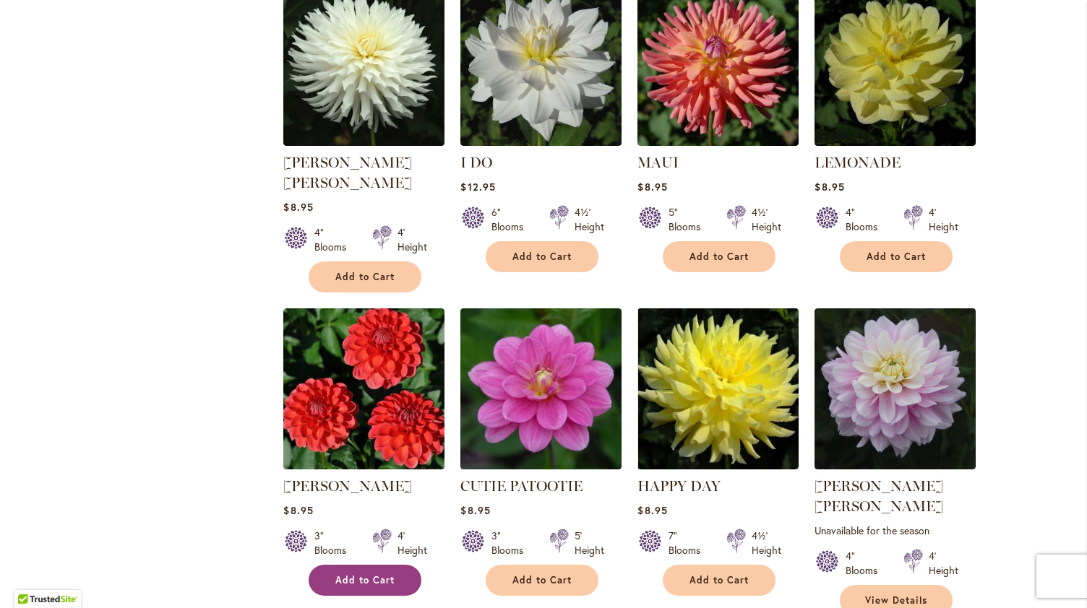
type input "**********"
click at [369, 574] on span "Add to Cart" at bounding box center [364, 580] width 59 height 12
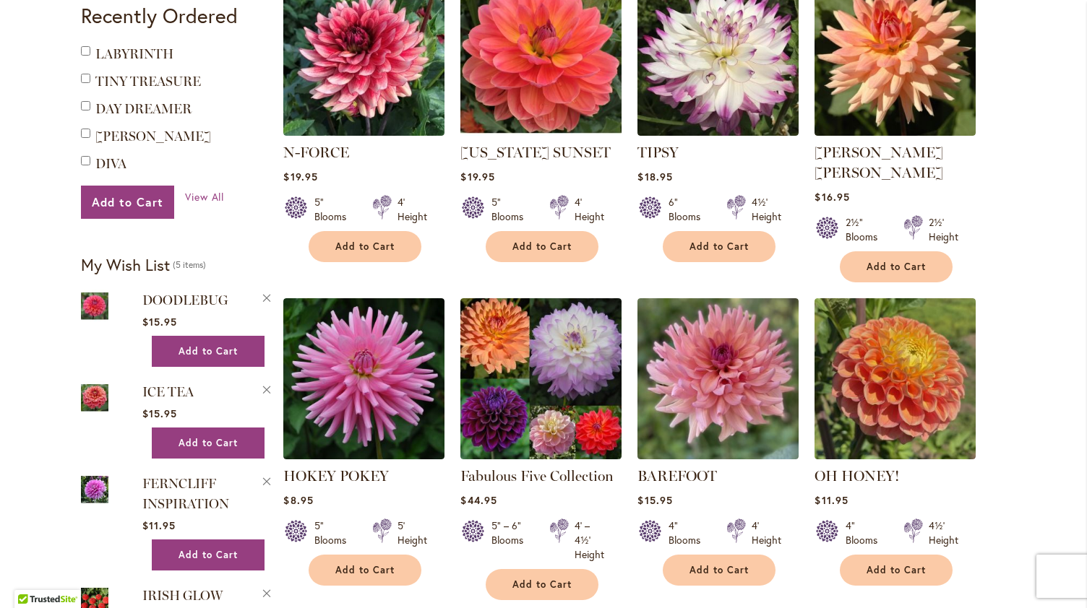
scroll to position [611, 0]
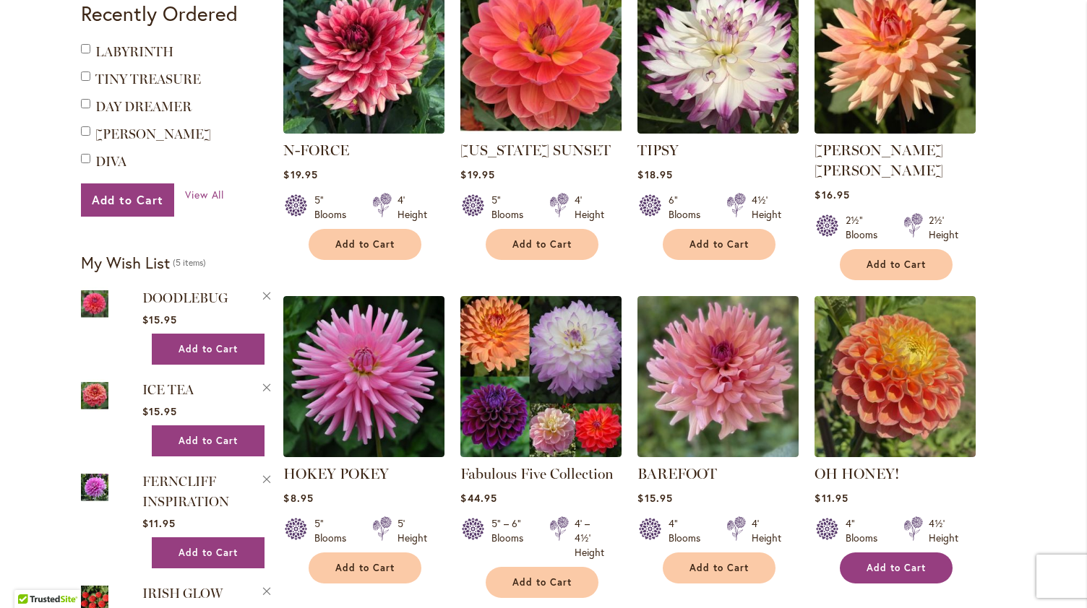
type input "**********"
click at [910, 561] on button "Add to Cart" at bounding box center [896, 568] width 113 height 31
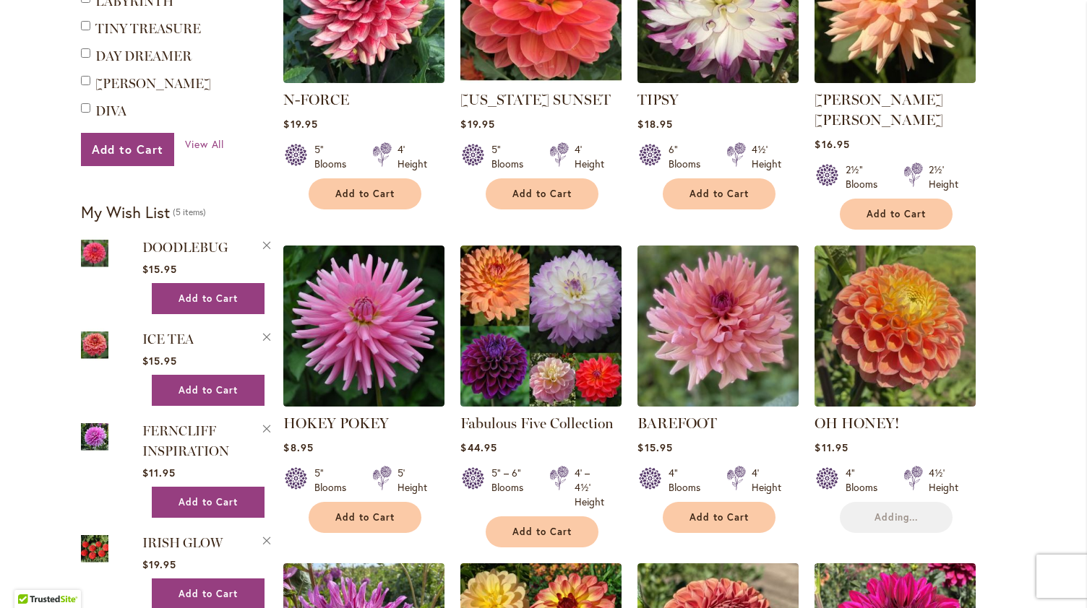
scroll to position [679, 0]
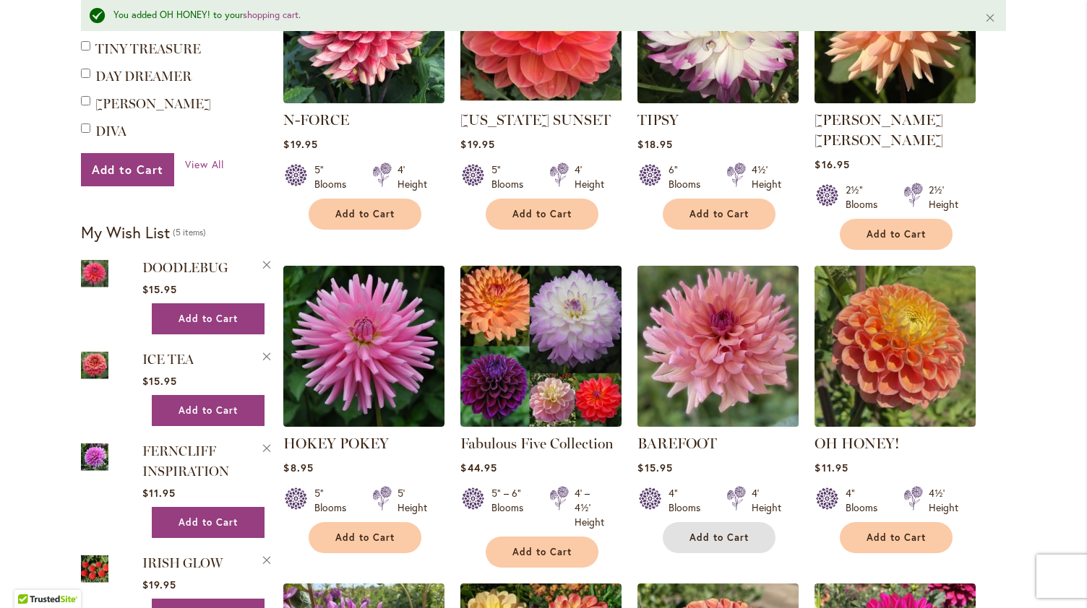
click at [709, 532] on span "Add to Cart" at bounding box center [718, 538] width 59 height 12
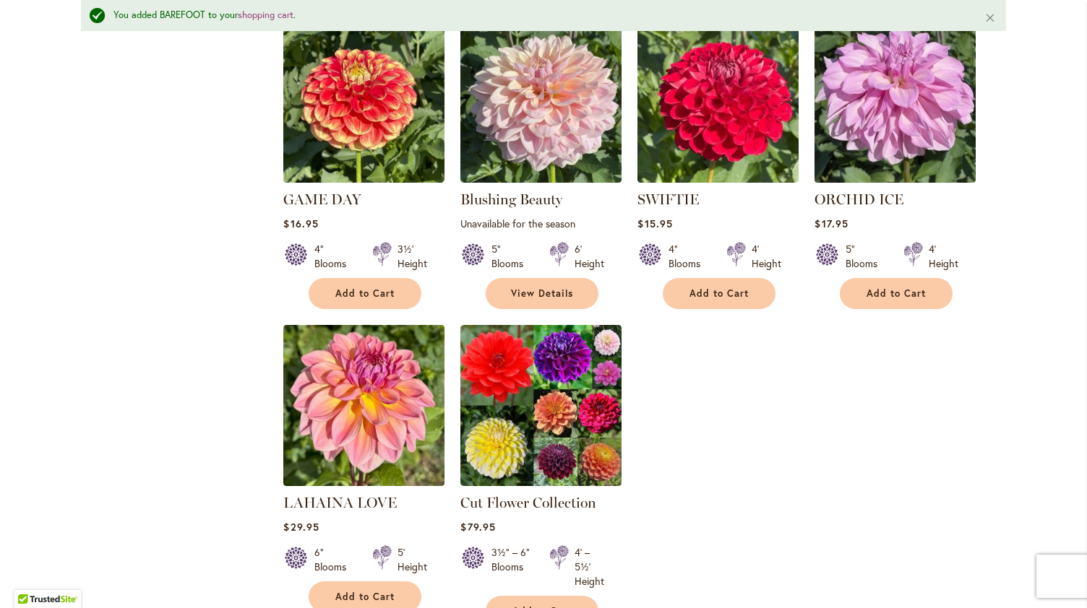
scroll to position [2222, 0]
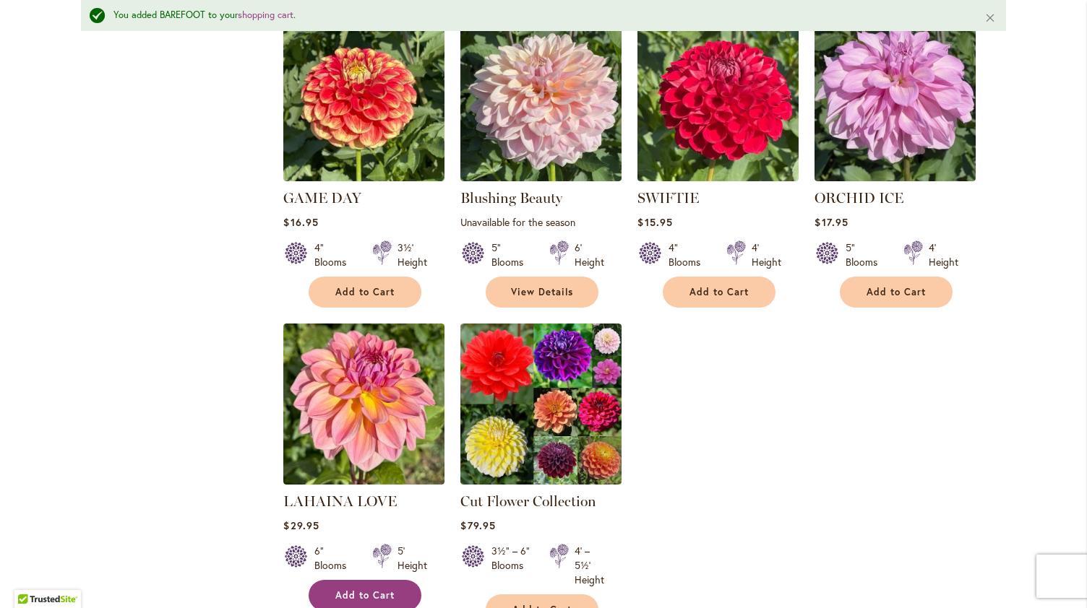
click at [358, 590] on span "Add to Cart" at bounding box center [364, 596] width 59 height 12
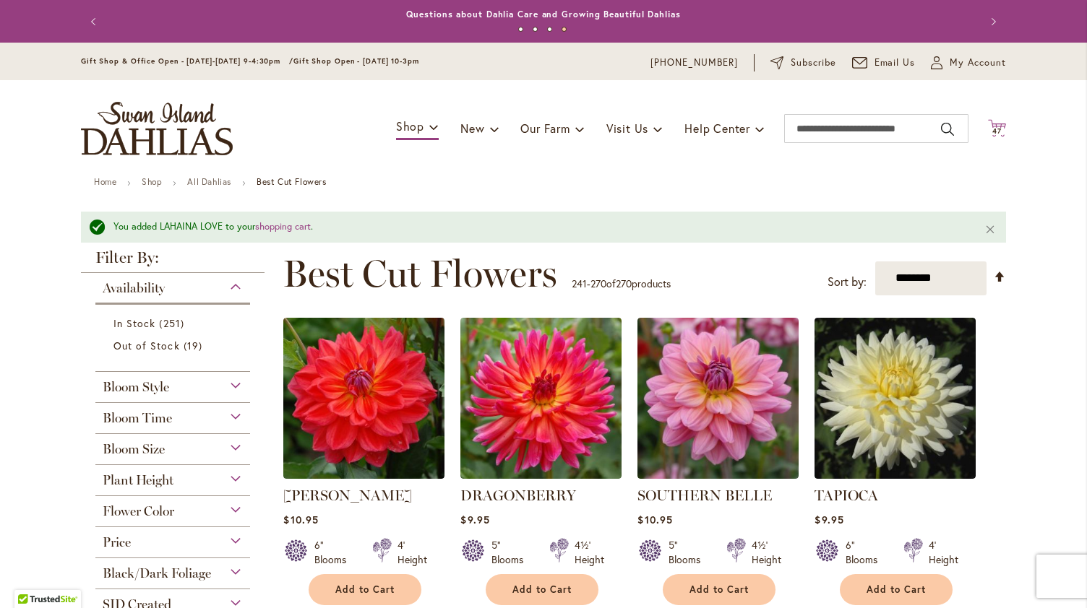
click at [992, 129] on span "47" at bounding box center [996, 130] width 9 height 9
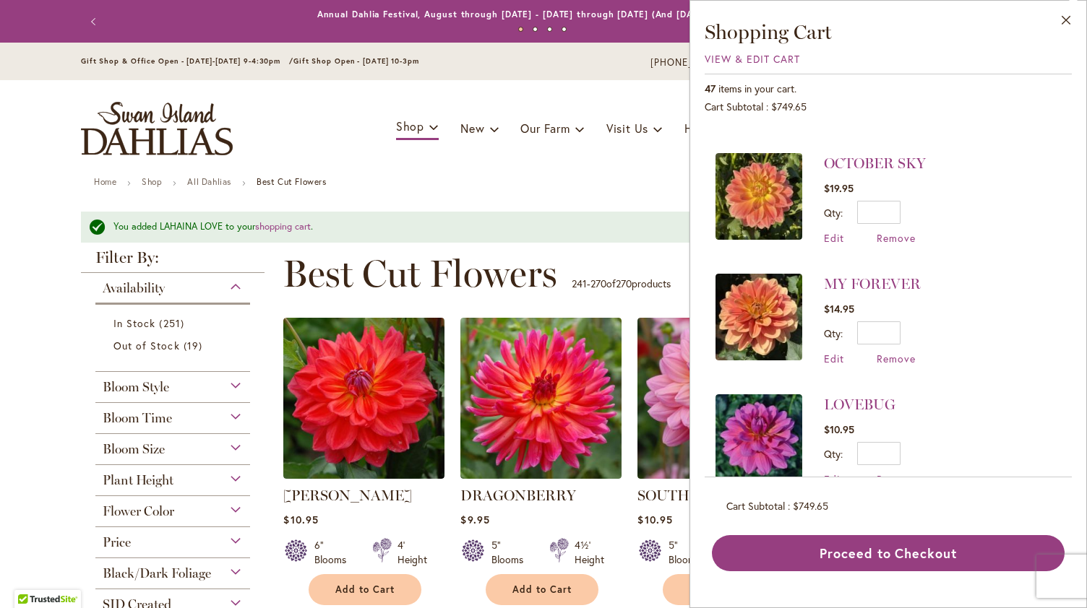
scroll to position [691, 0]
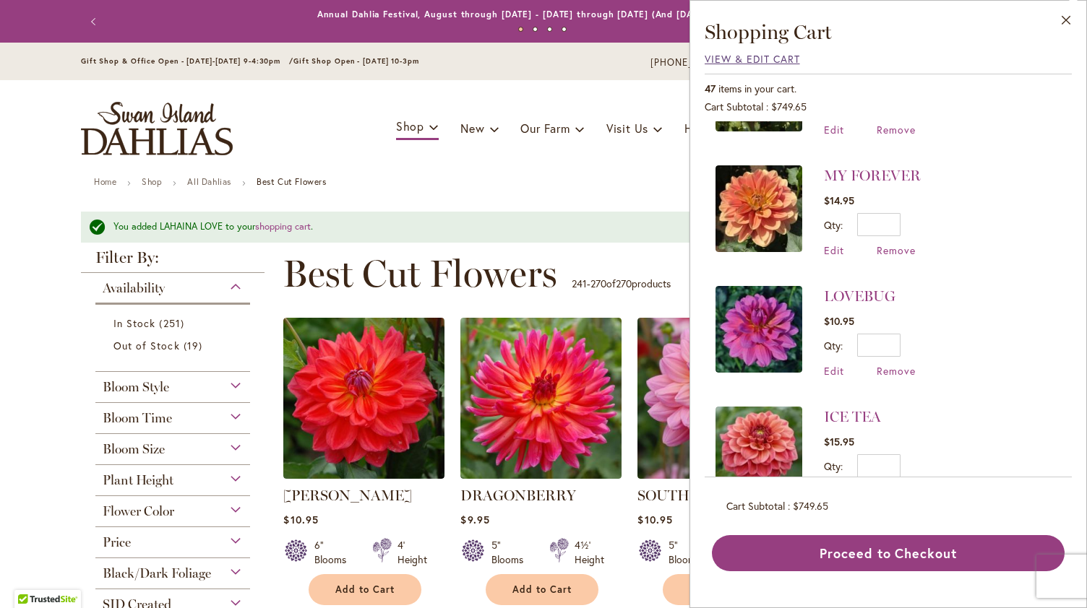
click at [764, 60] on span "View & Edit Cart" at bounding box center [751, 59] width 95 height 14
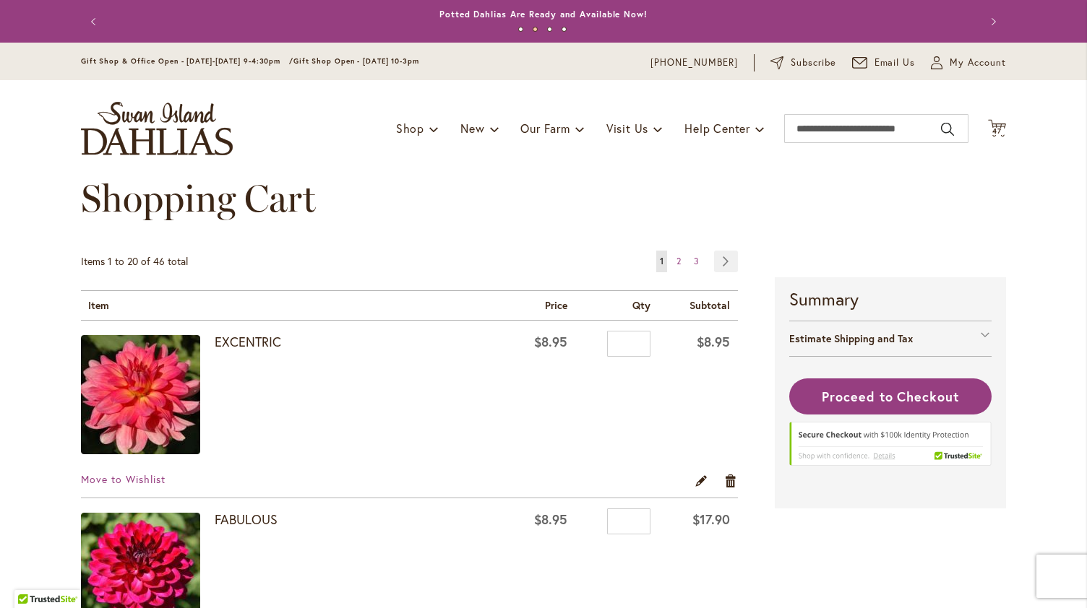
type input "**********"
drag, startPoint x: 629, startPoint y: 251, endPoint x: 614, endPoint y: 250, distance: 14.5
click at [614, 509] on input "*" at bounding box center [628, 522] width 43 height 26
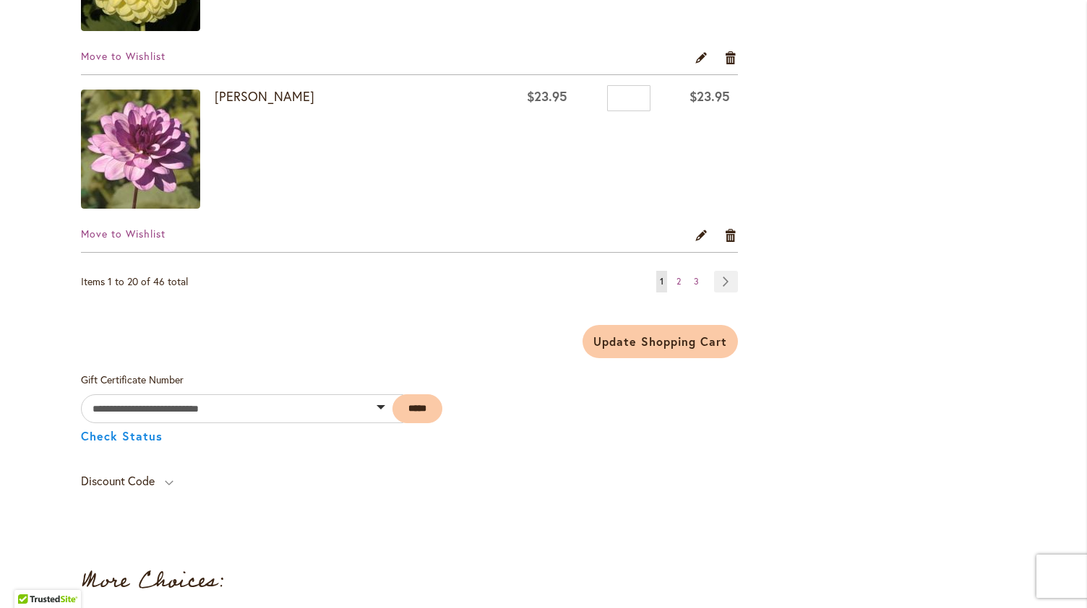
scroll to position [3631, 0]
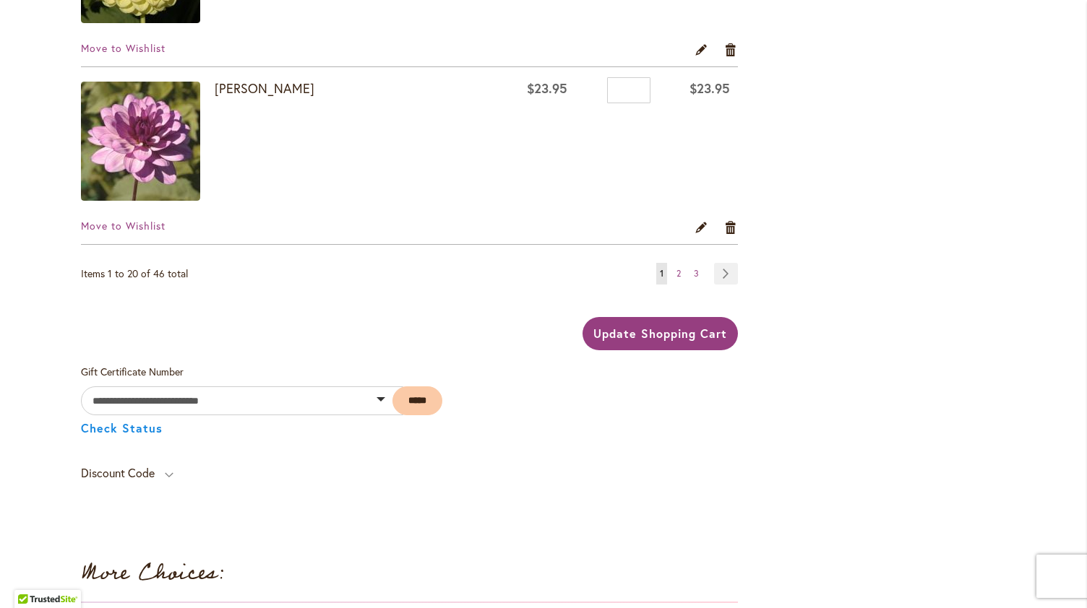
type input "*"
click at [682, 326] on span "Update Shopping Cart" at bounding box center [659, 333] width 133 height 15
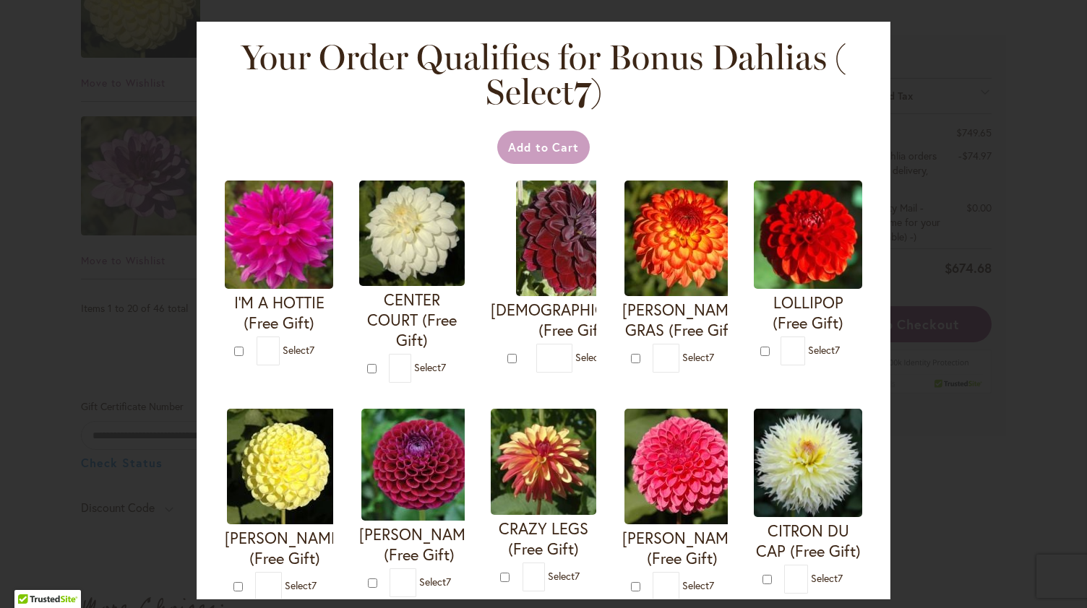
scroll to position [3664, 0]
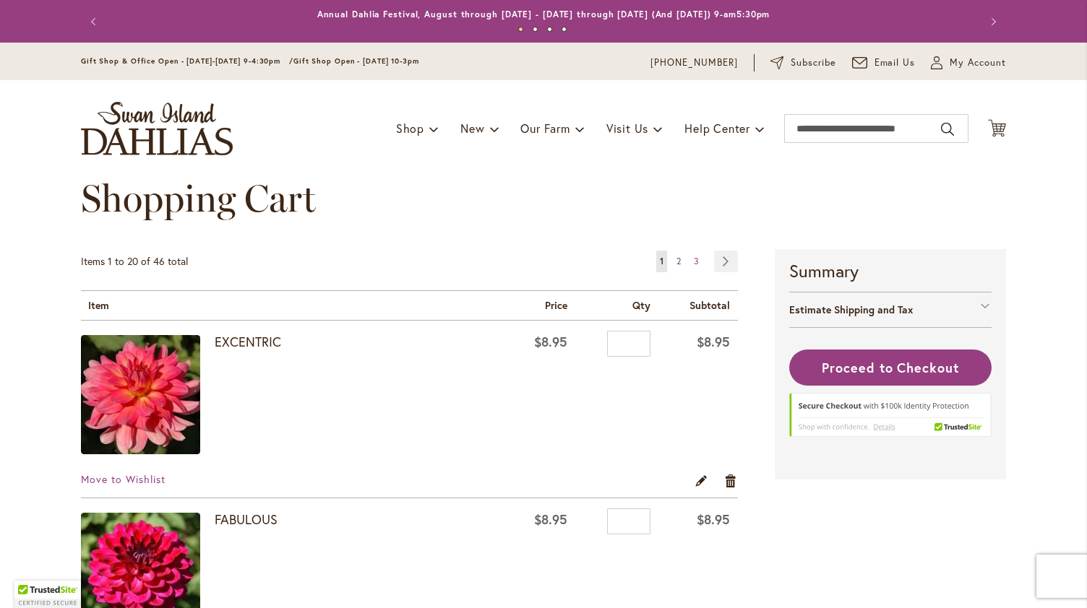
type input "**********"
click at [676, 262] on span "2" at bounding box center [678, 261] width 4 height 11
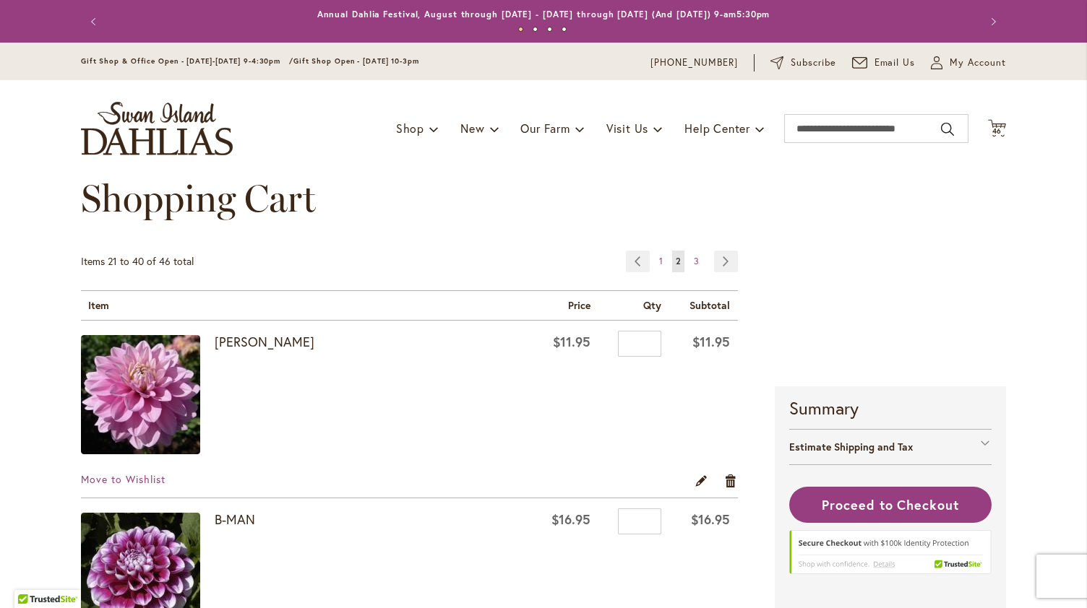
scroll to position [759, 0]
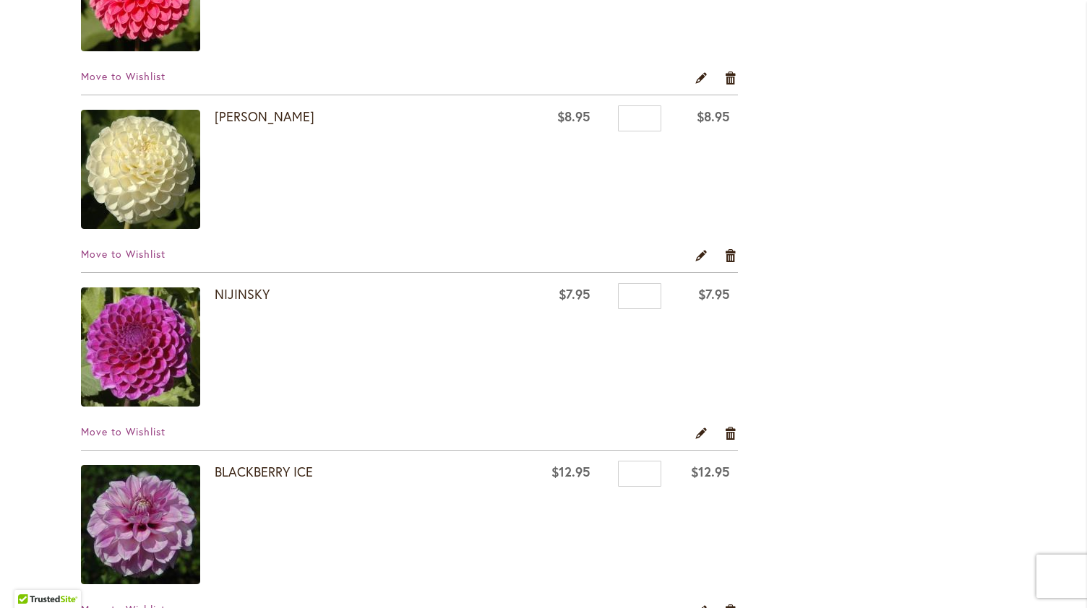
type input "**********"
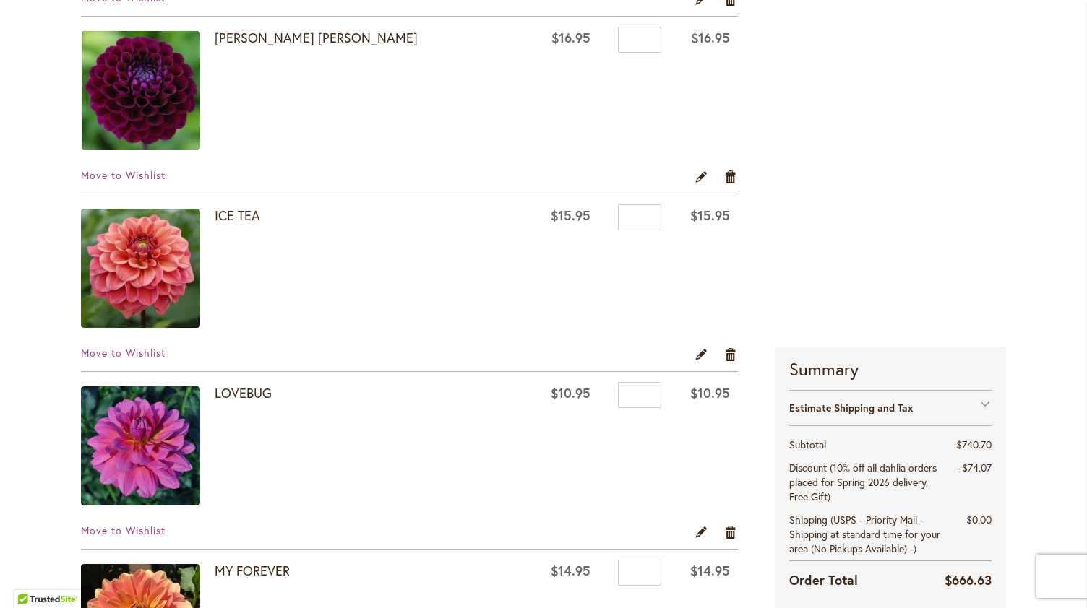
scroll to position [3146, 0]
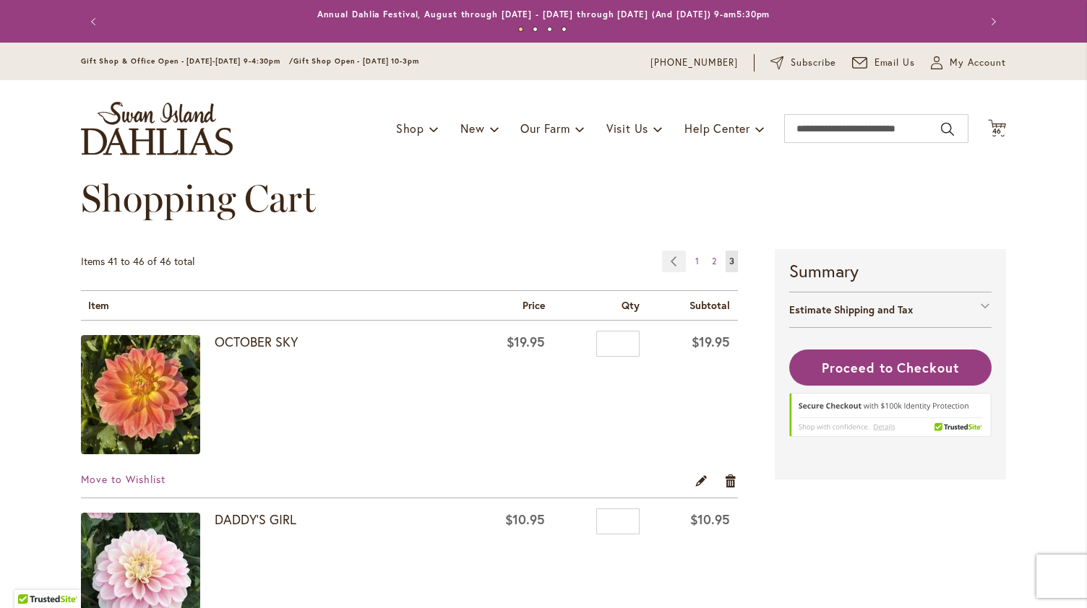
type input "**********"
click at [695, 264] on span "1" at bounding box center [697, 261] width 4 height 11
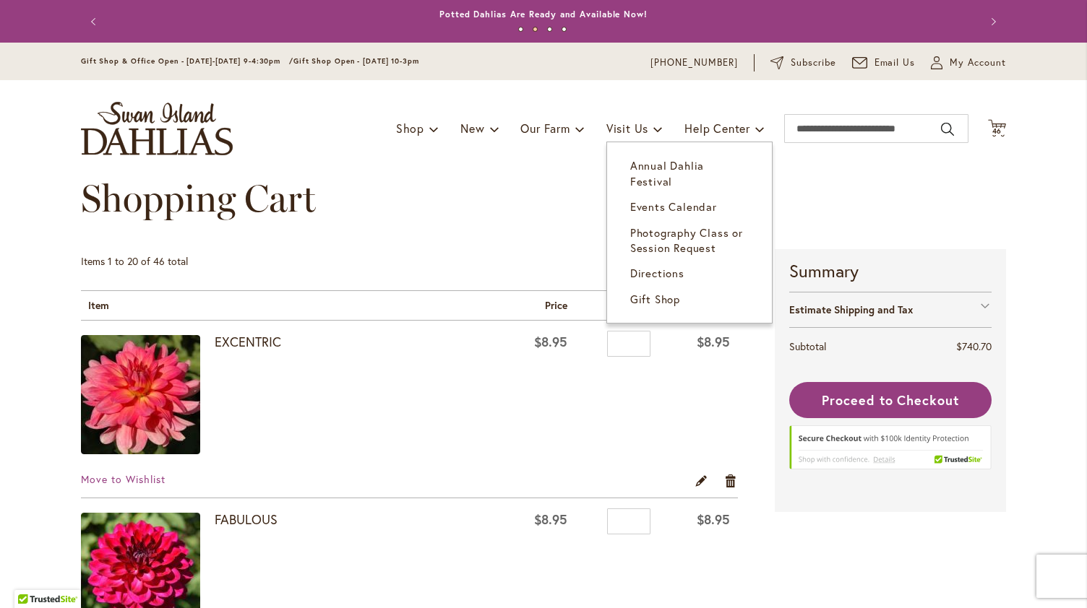
type input "**********"
click at [845, 131] on input "Search" at bounding box center [876, 128] width 184 height 29
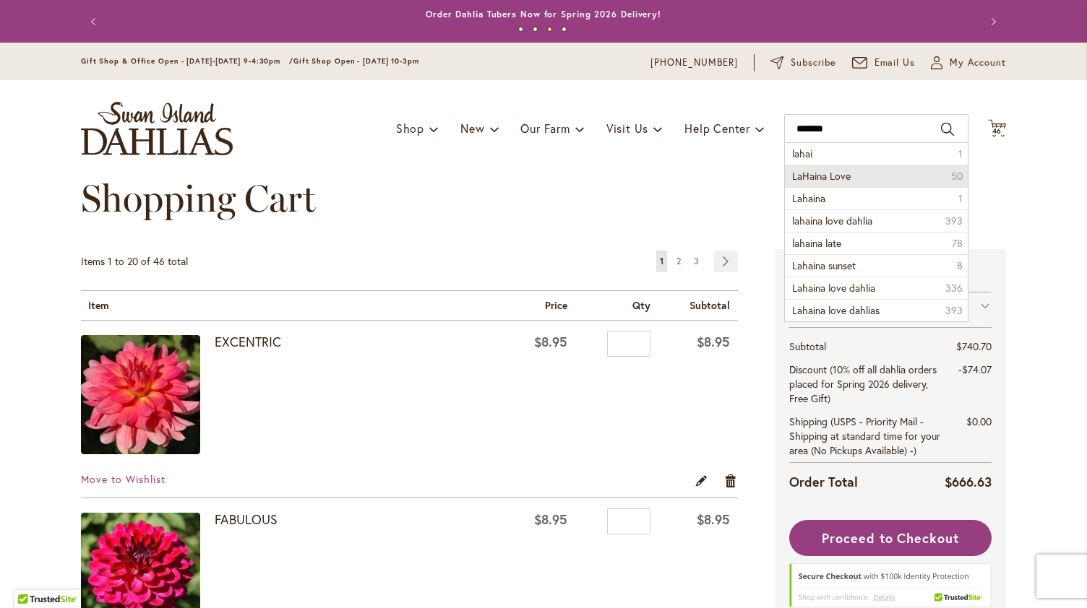
click at [831, 179] on span "LaHaina Love" at bounding box center [821, 176] width 59 height 14
type input "**********"
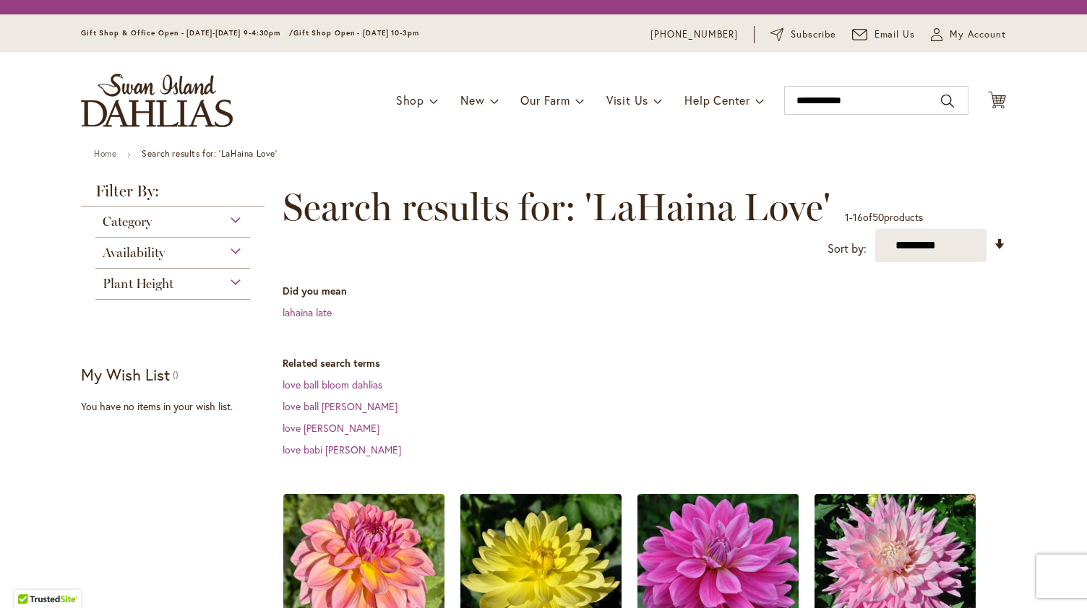
scroll to position [197, 0]
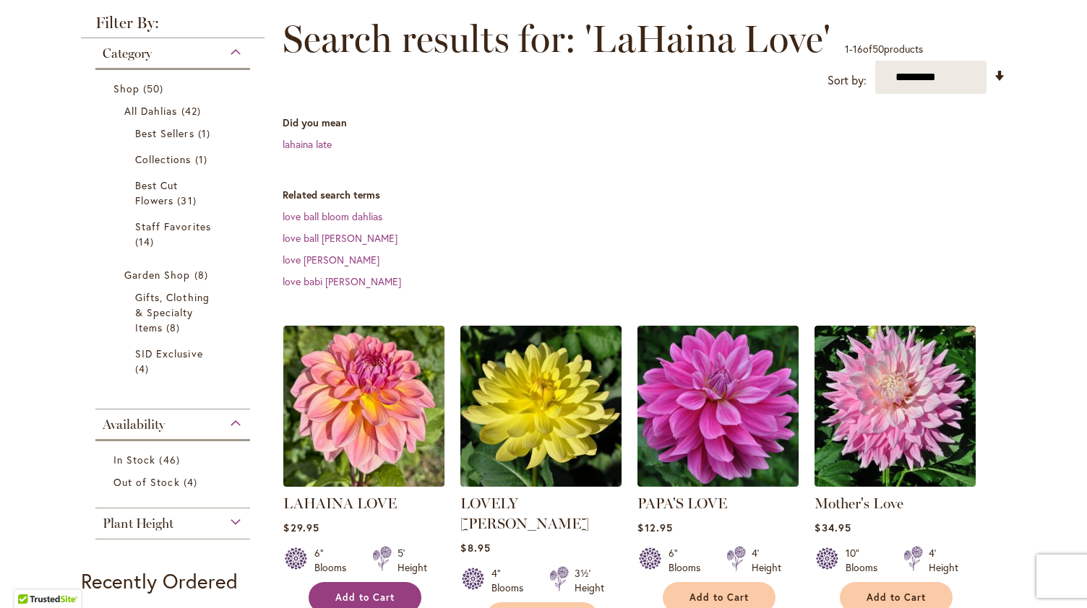
click at [371, 592] on span "Add to Cart" at bounding box center [364, 598] width 59 height 12
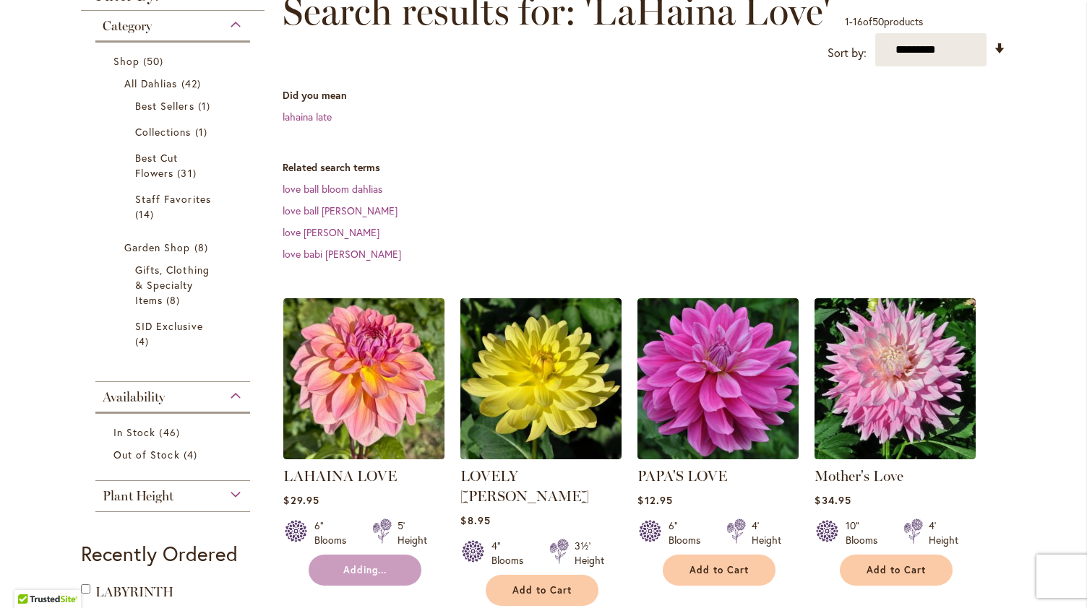
type input "**********"
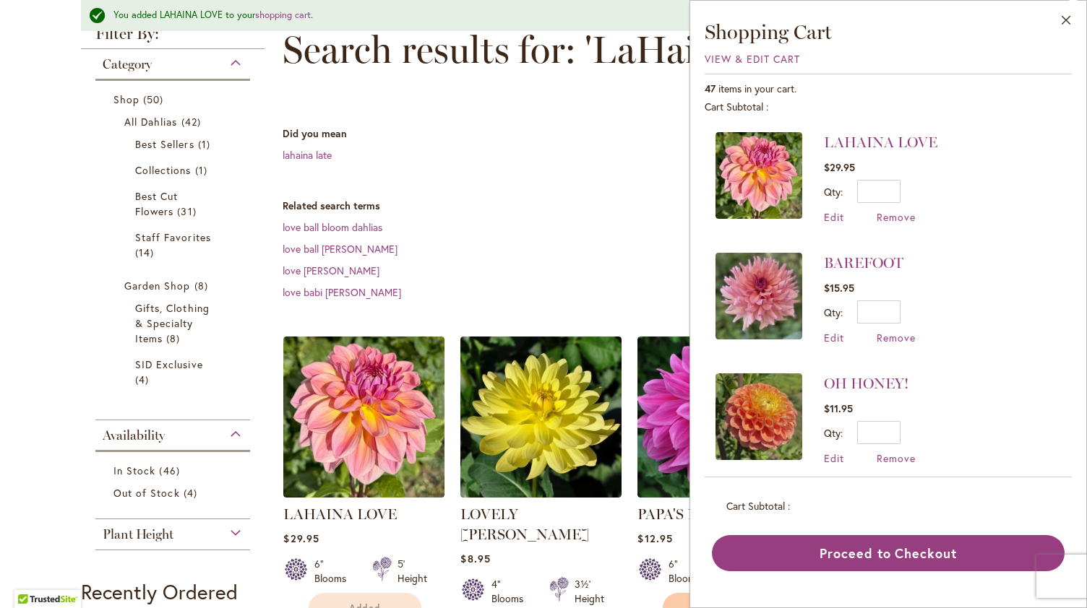
scroll to position [43, 0]
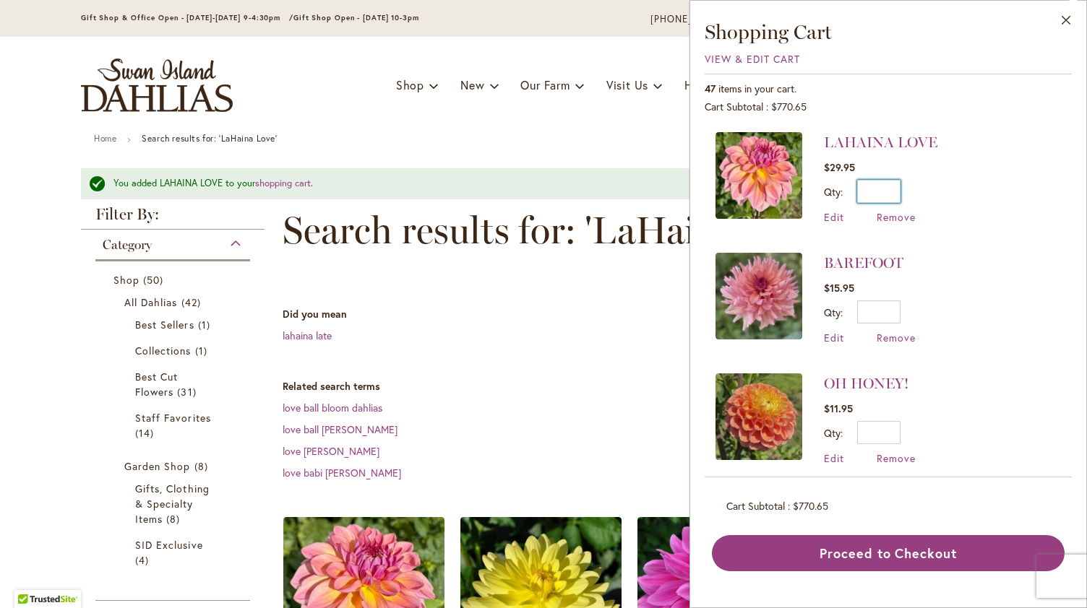
drag, startPoint x: 889, startPoint y: 190, endPoint x: 905, endPoint y: 196, distance: 16.9
click at [905, 196] on div "Qty * Update" at bounding box center [880, 191] width 113 height 23
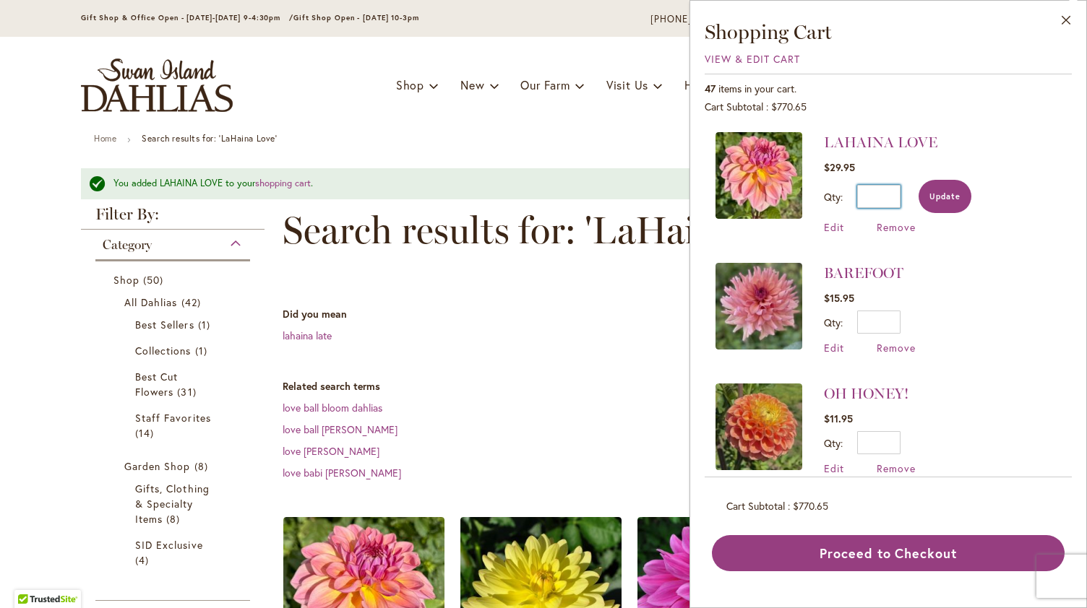
type input "*"
click at [949, 203] on button "Update" at bounding box center [944, 196] width 53 height 33
click at [890, 141] on link "LAHAINA LOVE" at bounding box center [880, 142] width 113 height 17
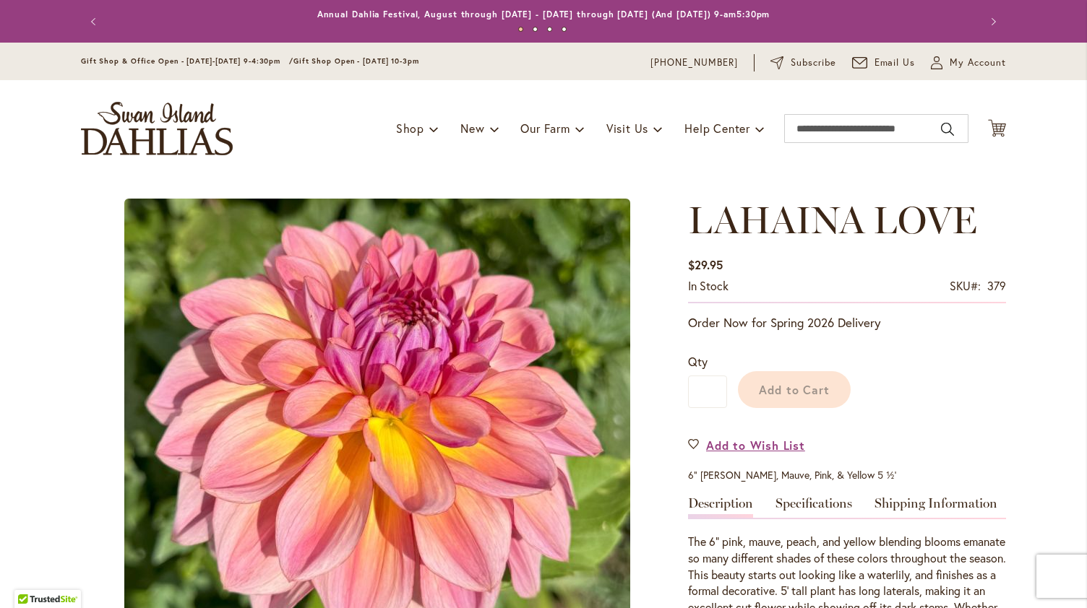
type input "********"
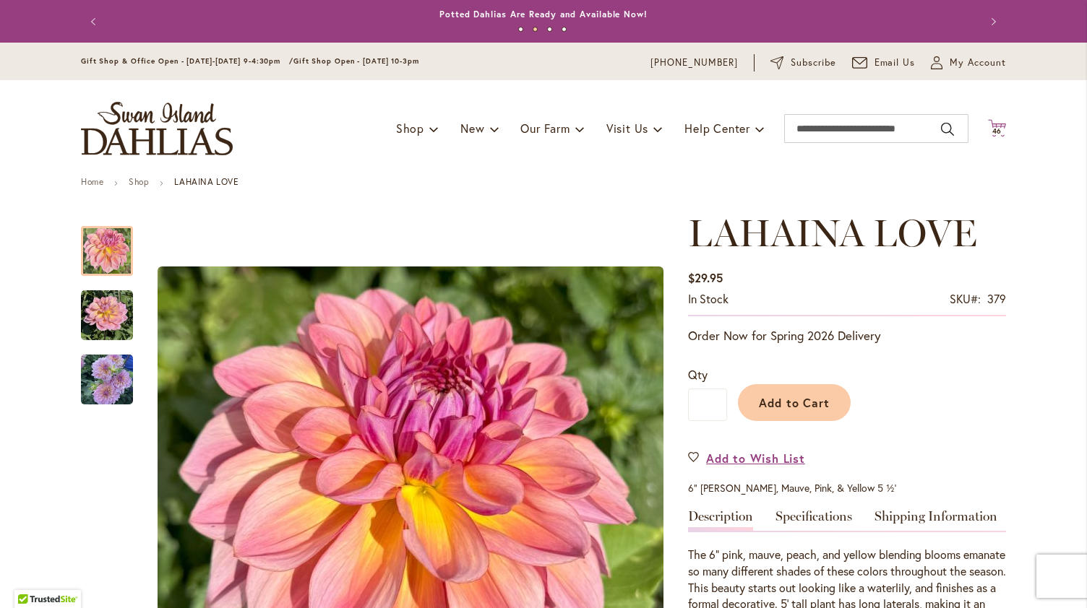
type input "**********"
click at [996, 135] on span "46 46 items" at bounding box center [997, 131] width 14 height 7
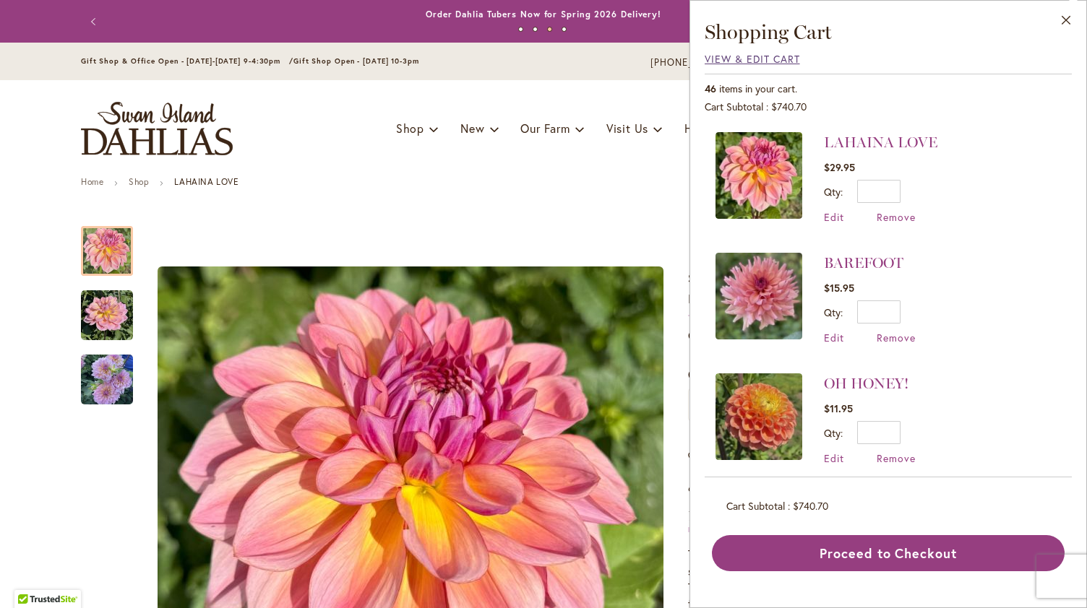
click at [780, 61] on span "View & Edit Cart" at bounding box center [751, 59] width 95 height 14
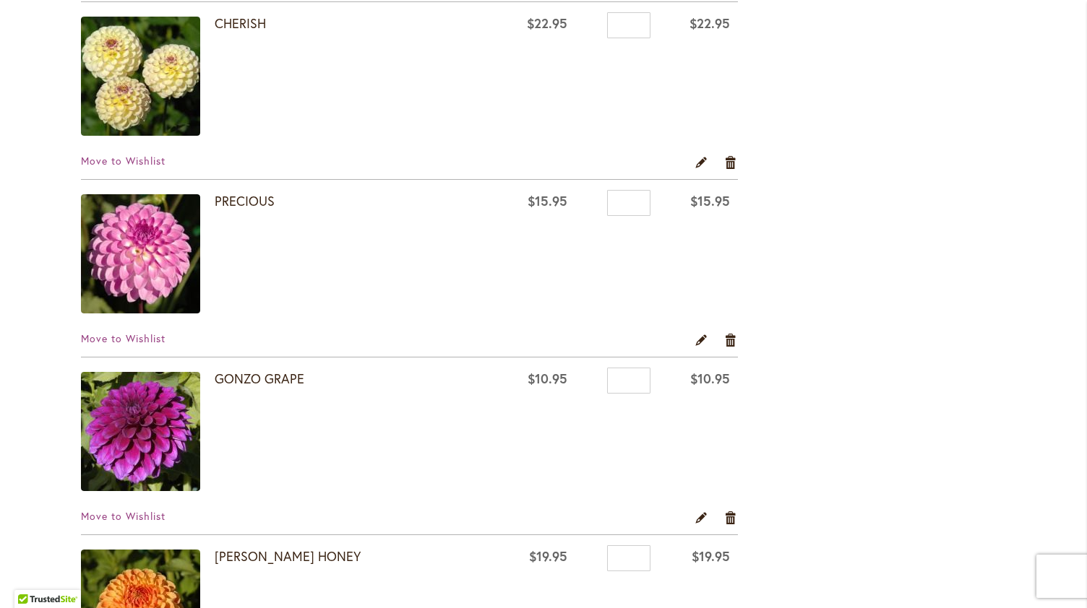
scroll to position [2594, 0]
